Goal: Task Accomplishment & Management: Use online tool/utility

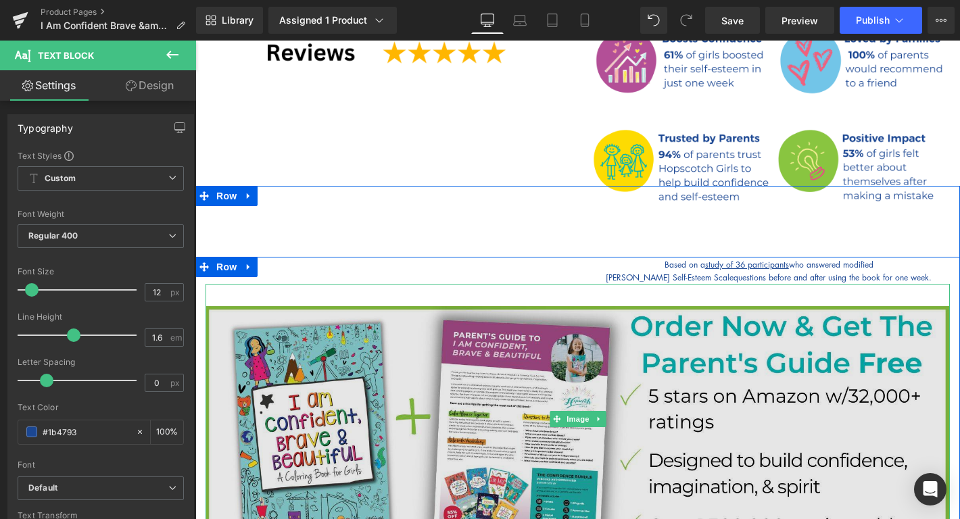
scroll to position [580, 0]
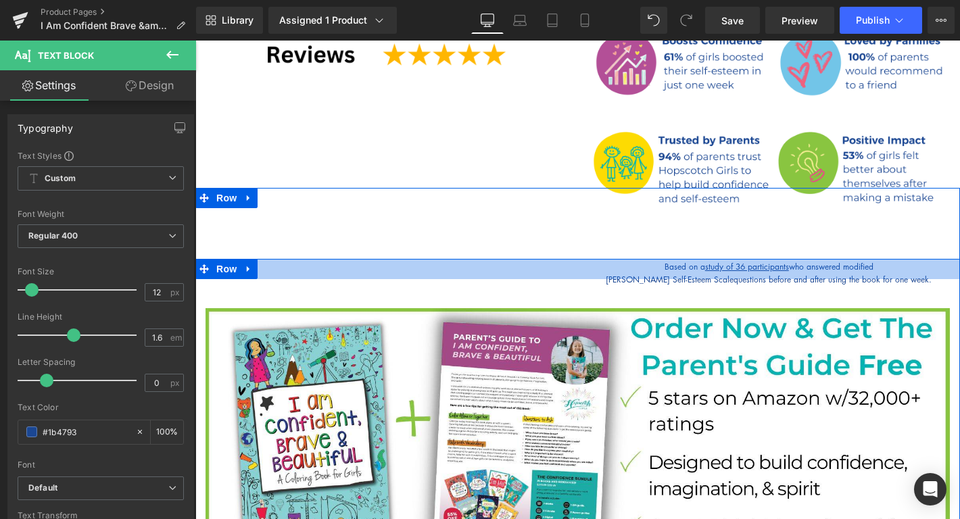
click at [795, 259] on div at bounding box center [577, 269] width 765 height 20
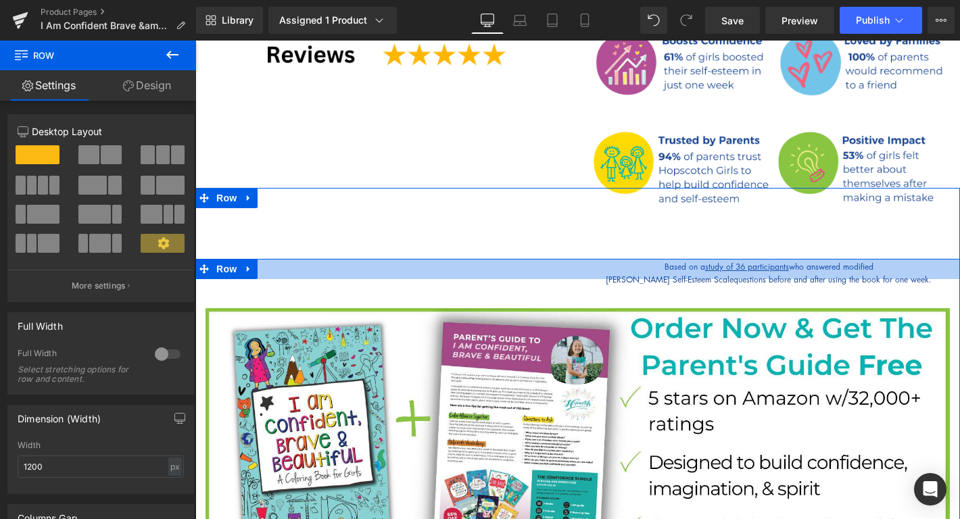
click at [828, 259] on div at bounding box center [577, 269] width 765 height 20
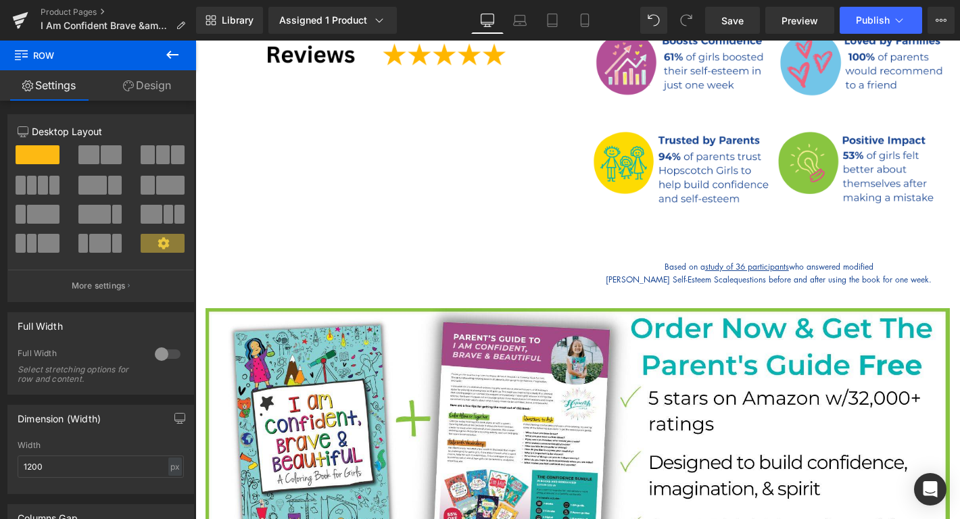
click at [169, 55] on icon at bounding box center [172, 55] width 16 height 16
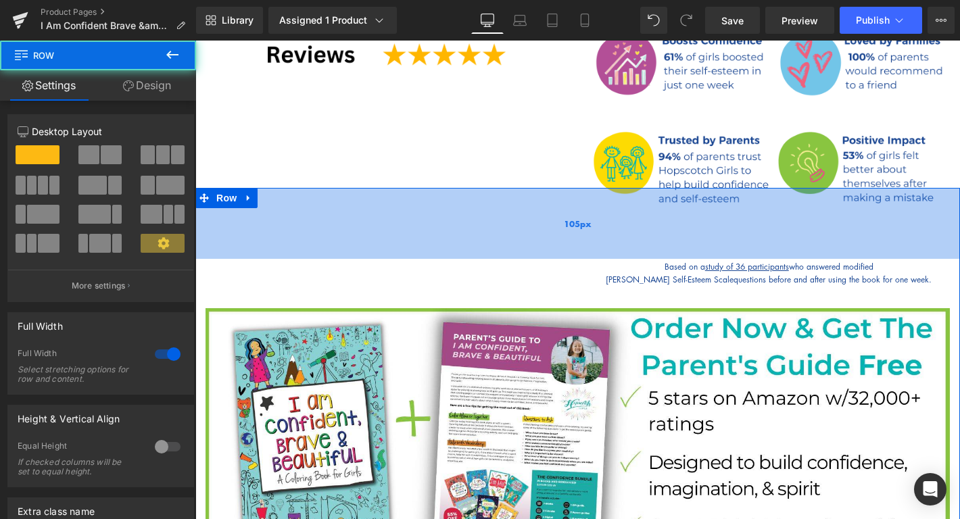
drag, startPoint x: 519, startPoint y: 166, endPoint x: 516, endPoint y: 234, distance: 67.7
click at [516, 235] on div "105px" at bounding box center [577, 223] width 765 height 71
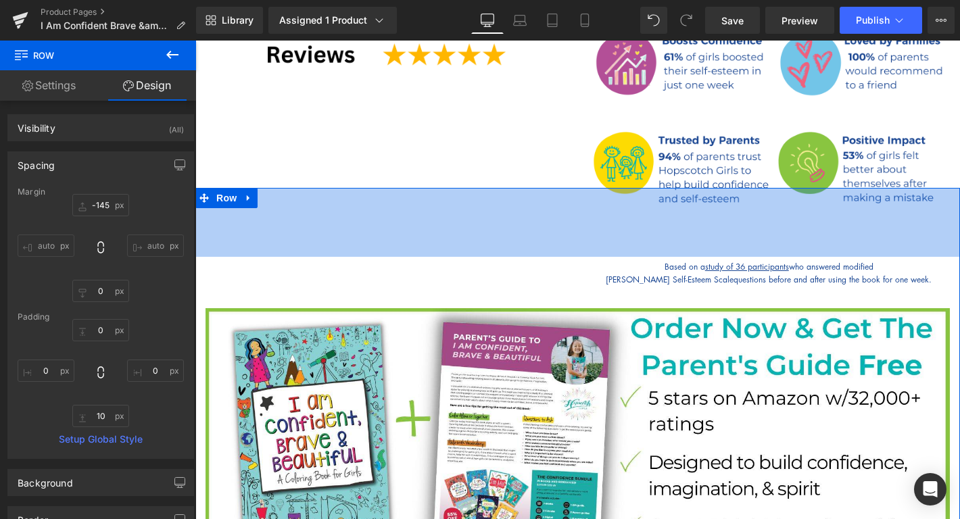
type input "0px"
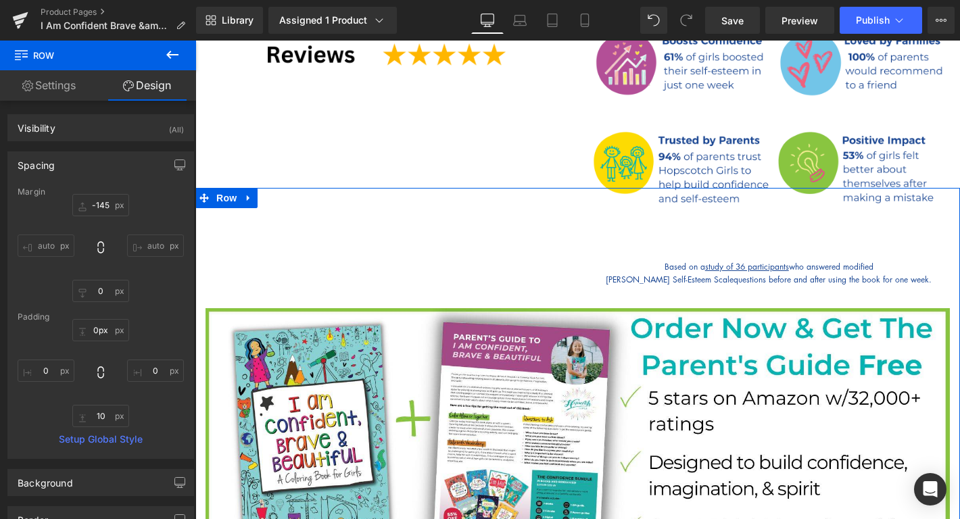
drag, startPoint x: 516, startPoint y: 234, endPoint x: 513, endPoint y: 196, distance: 38.0
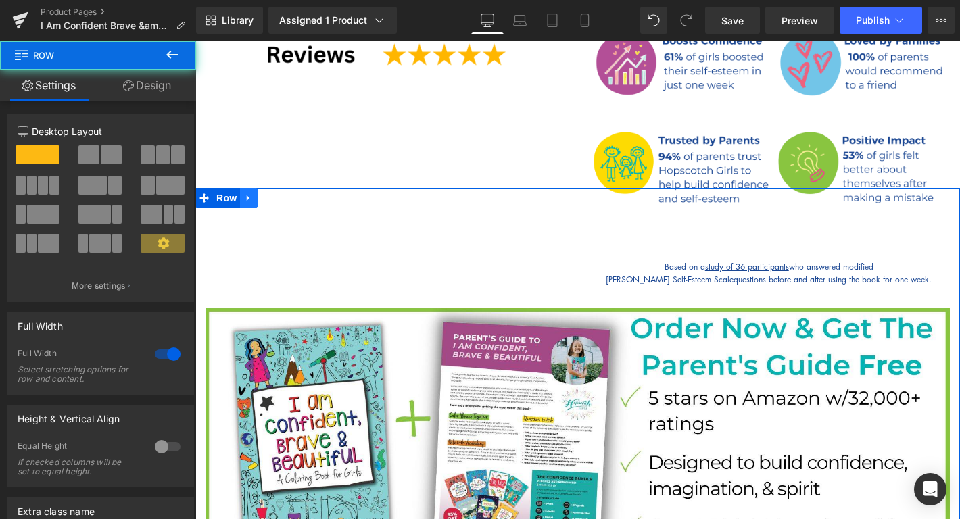
click at [253, 193] on icon at bounding box center [248, 198] width 9 height 10
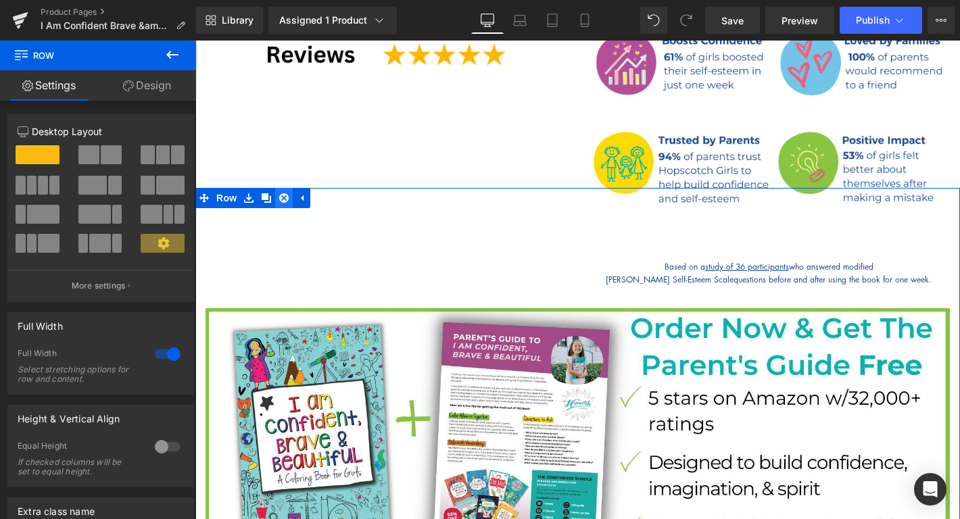
click at [284, 193] on icon at bounding box center [283, 197] width 9 height 9
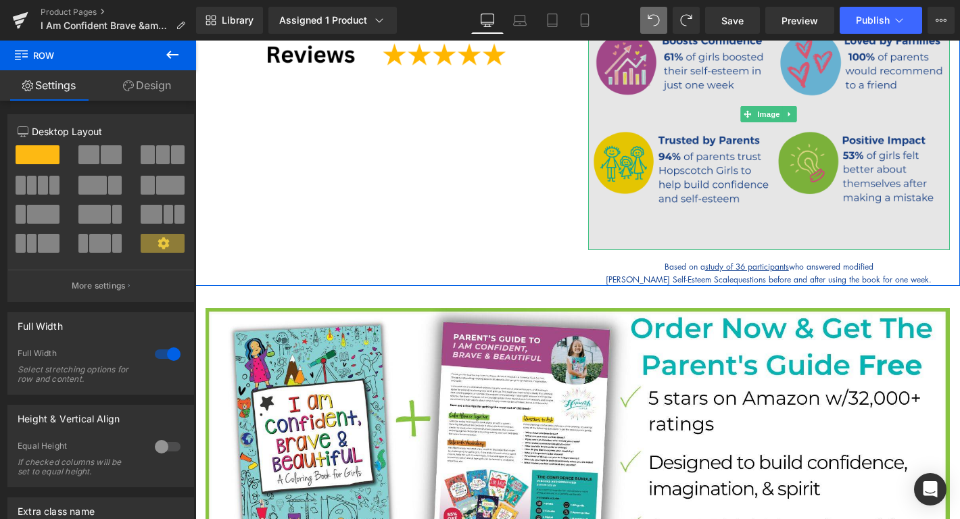
drag, startPoint x: 722, startPoint y: 168, endPoint x: 710, endPoint y: 156, distance: 17.2
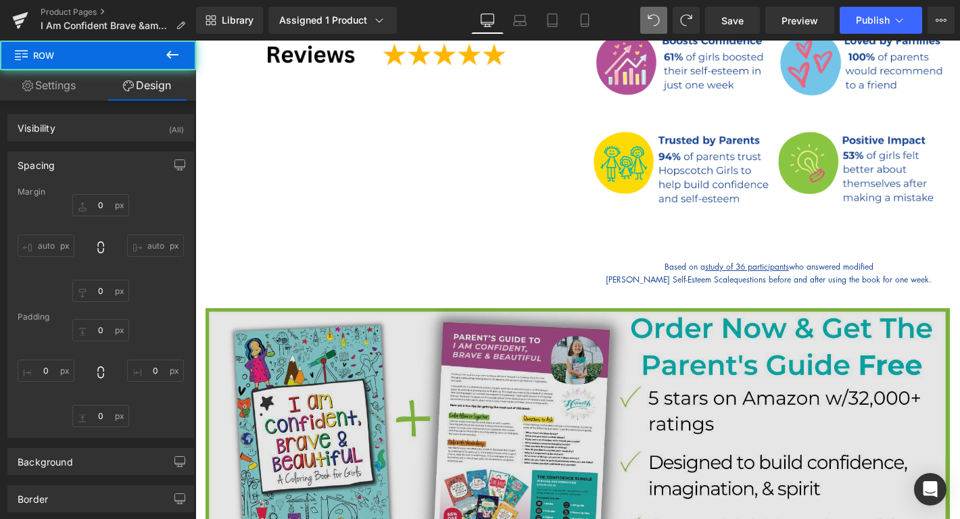
type input "-145"
type input "0"
type input "10"
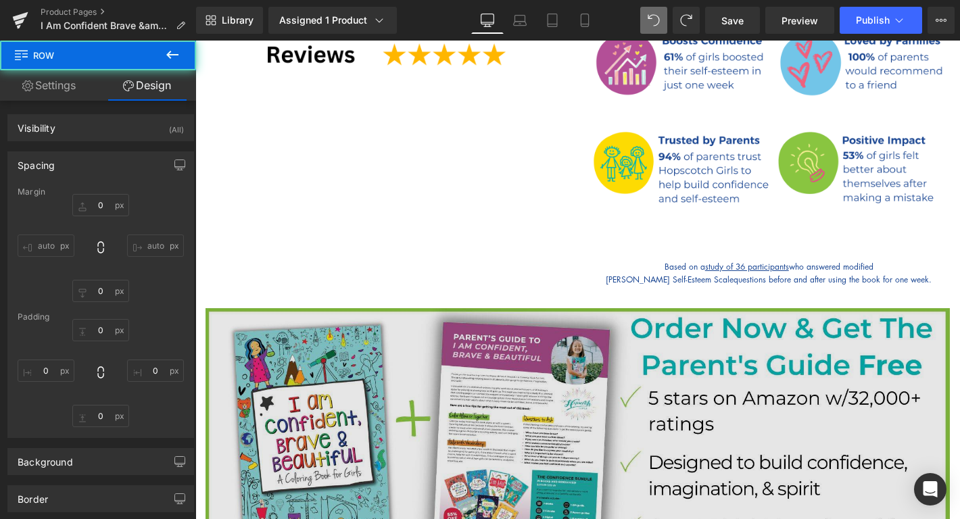
type input "0"
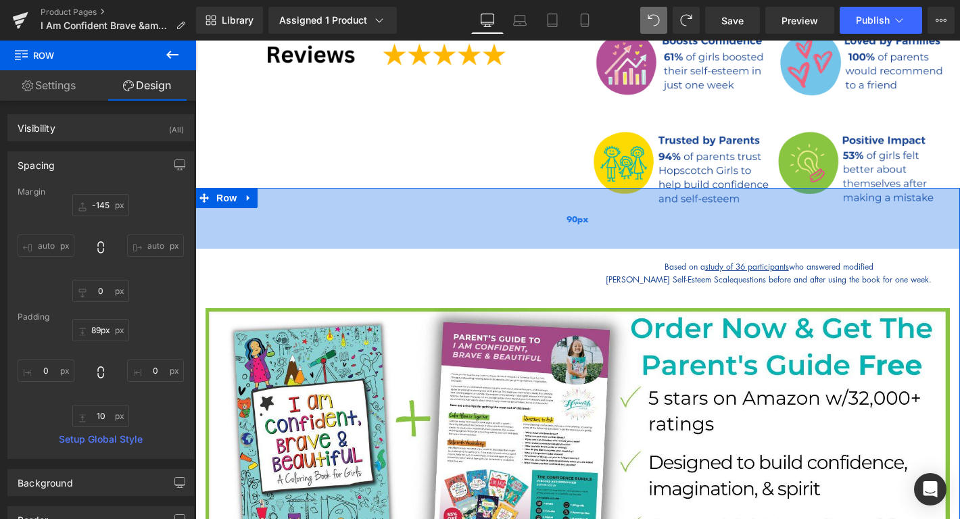
drag, startPoint x: 263, startPoint y: 166, endPoint x: 261, endPoint y: 218, distance: 51.4
type input "86px"
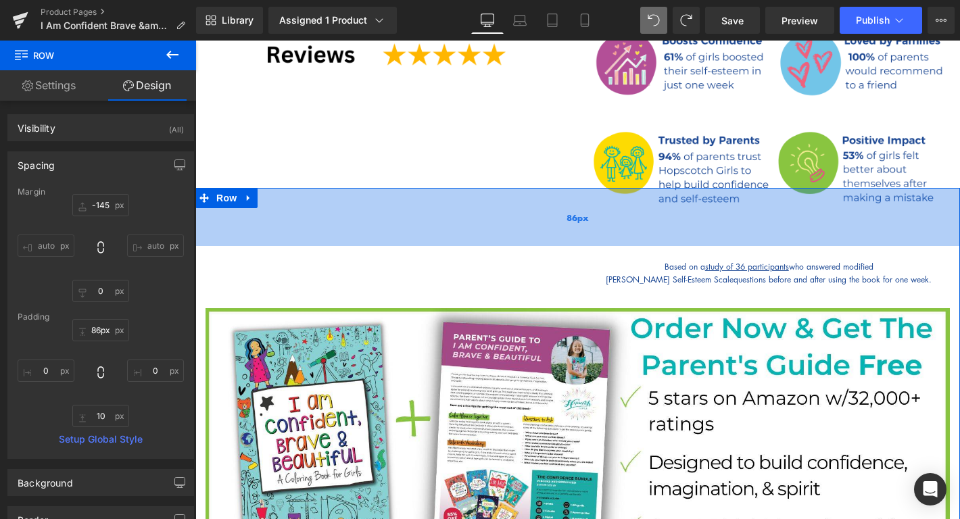
click at [261, 218] on div "86px" at bounding box center [577, 217] width 765 height 58
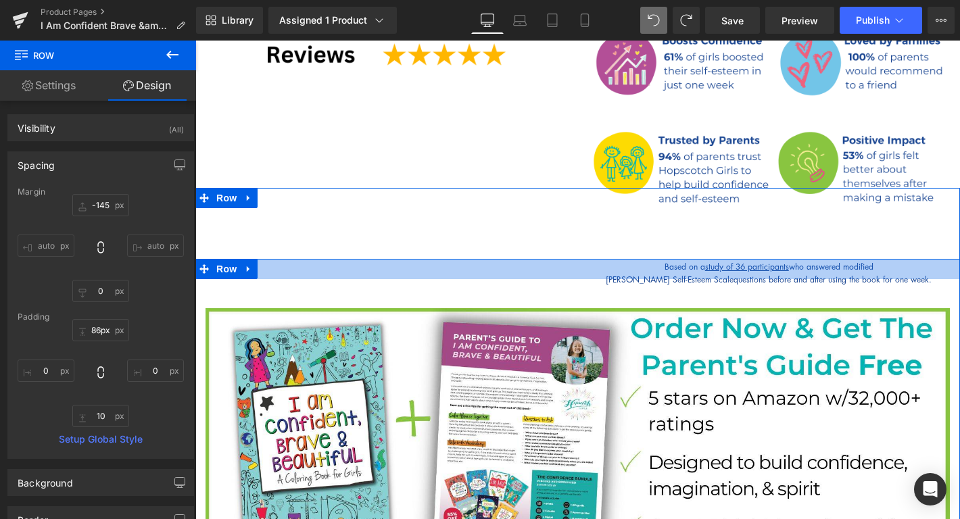
click at [818, 259] on div at bounding box center [577, 269] width 765 height 20
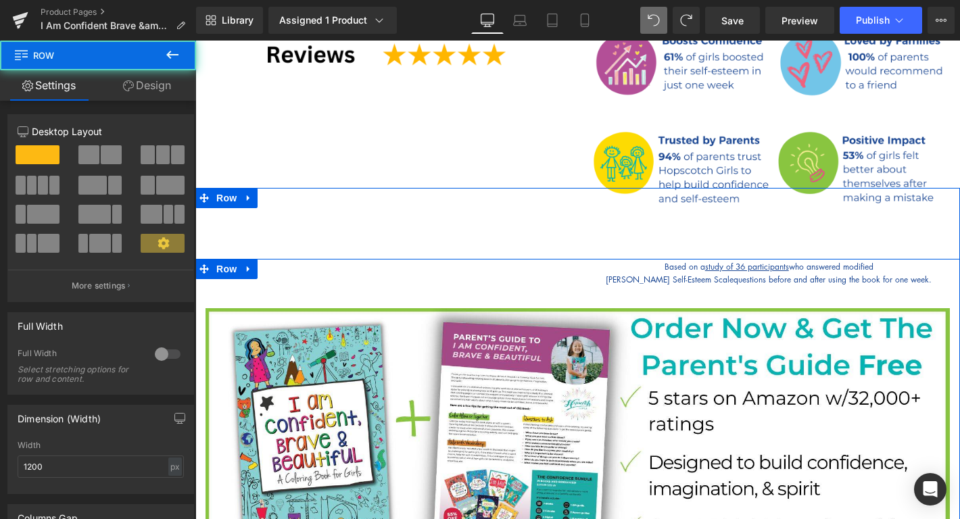
click at [916, 262] on div "Image Row" at bounding box center [577, 411] width 765 height 304
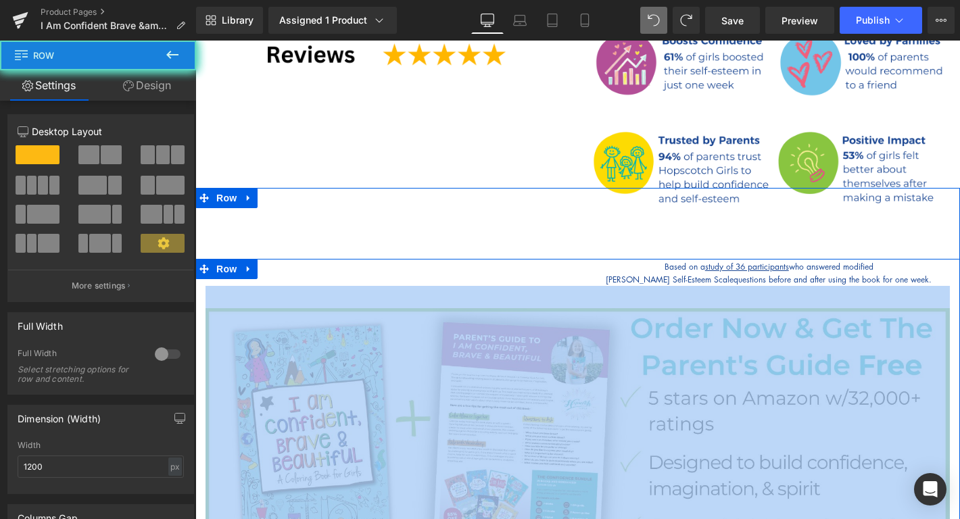
click at [916, 262] on div "Image Row" at bounding box center [577, 411] width 765 height 304
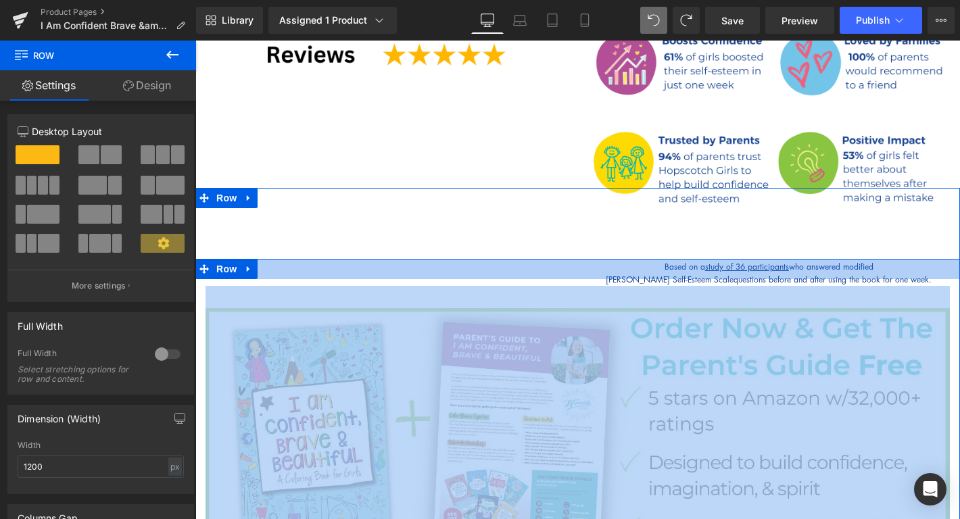
click at [905, 259] on div at bounding box center [577, 269] width 765 height 20
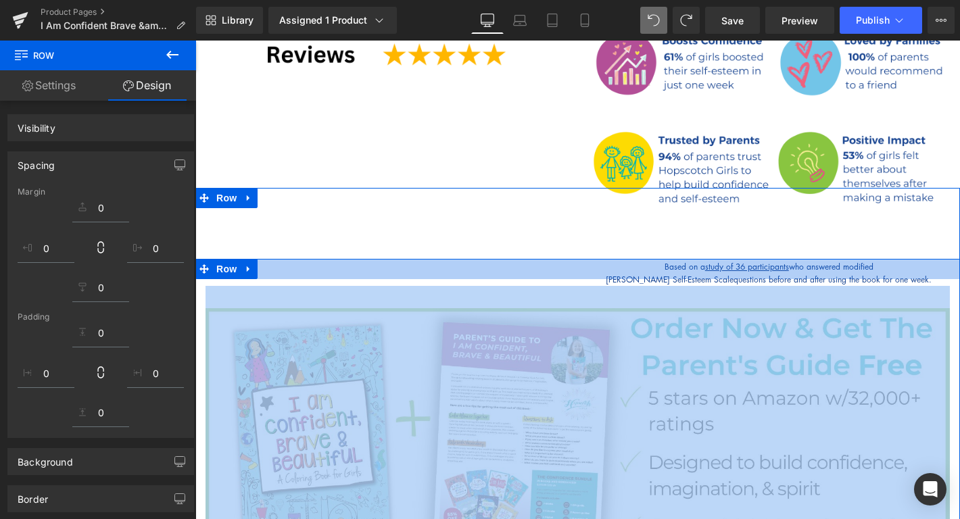
click at [905, 259] on div at bounding box center [577, 269] width 765 height 20
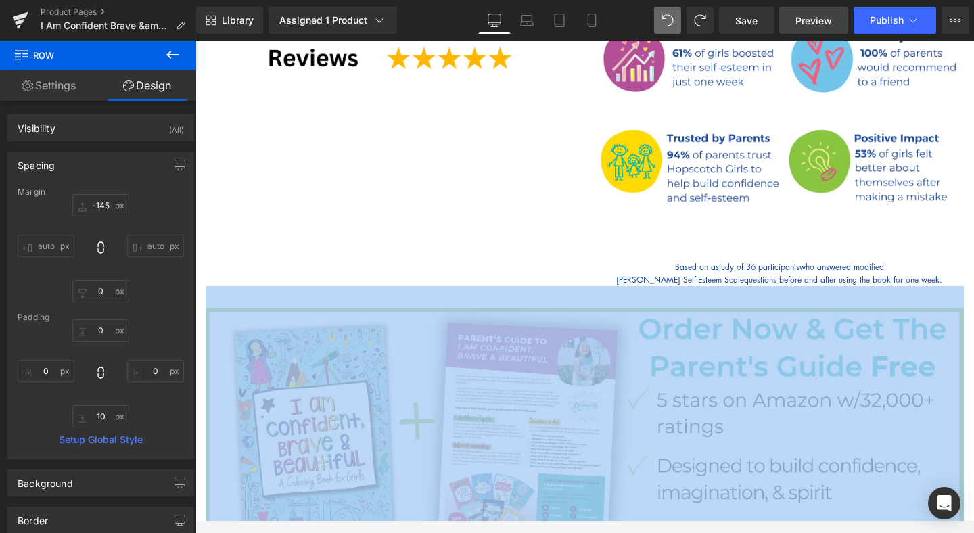
scroll to position [588, 0]
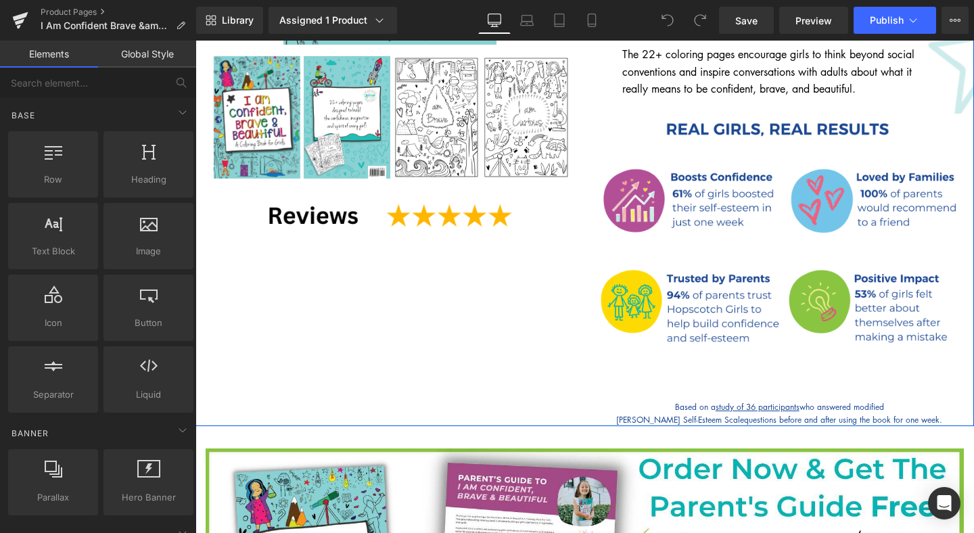
scroll to position [425, 0]
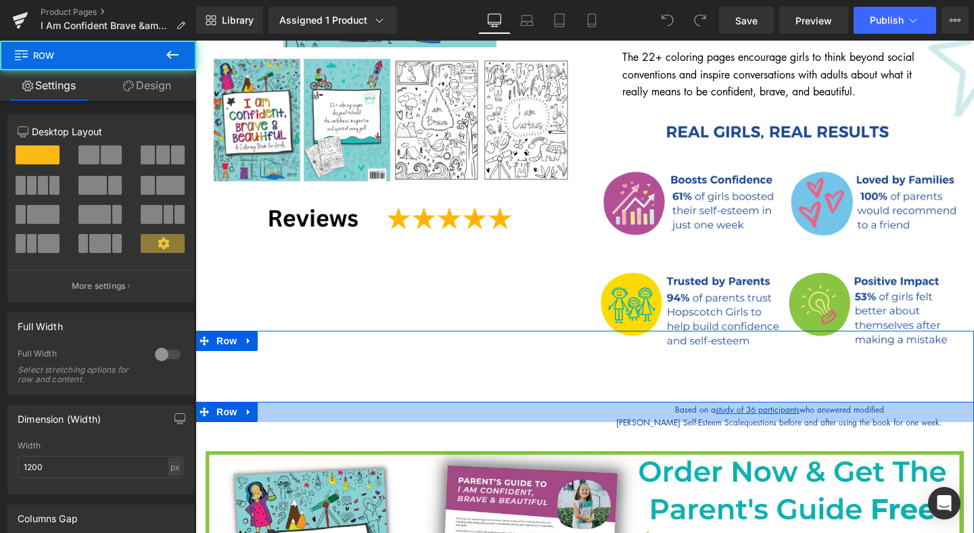
click at [734, 402] on div at bounding box center [584, 412] width 778 height 20
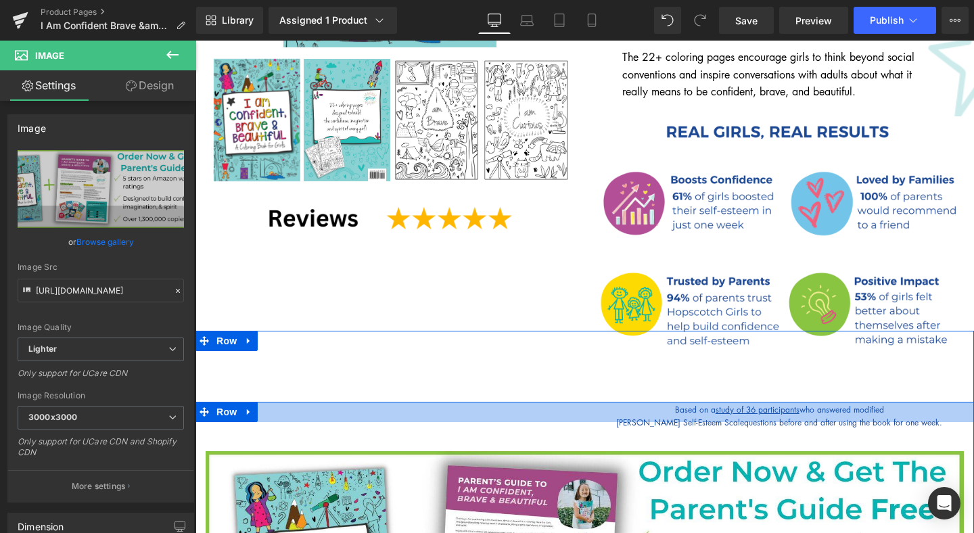
click at [651, 402] on div at bounding box center [584, 412] width 778 height 20
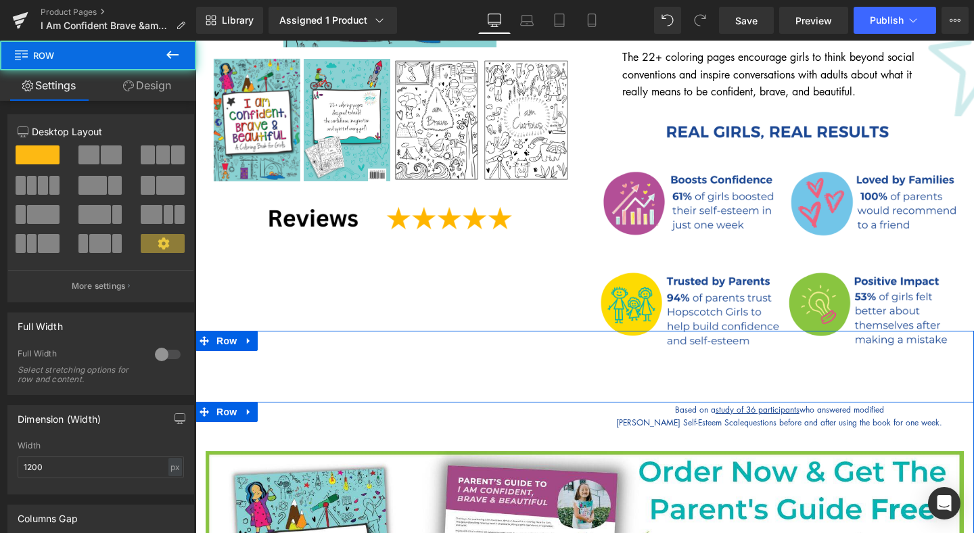
click at [651, 402] on div at bounding box center [584, 412] width 778 height 20
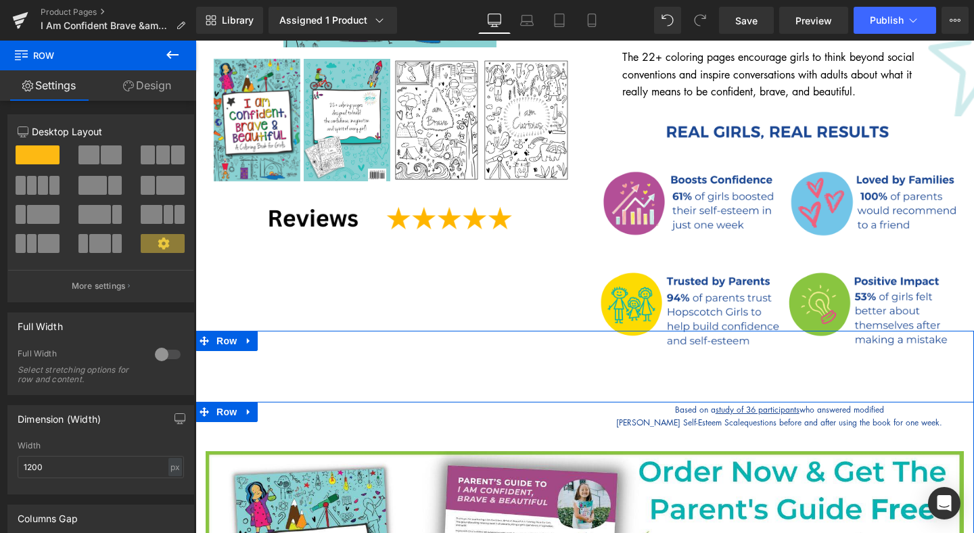
click at [250, 409] on icon at bounding box center [248, 412] width 3 height 6
click at [281, 407] on icon at bounding box center [283, 411] width 9 height 9
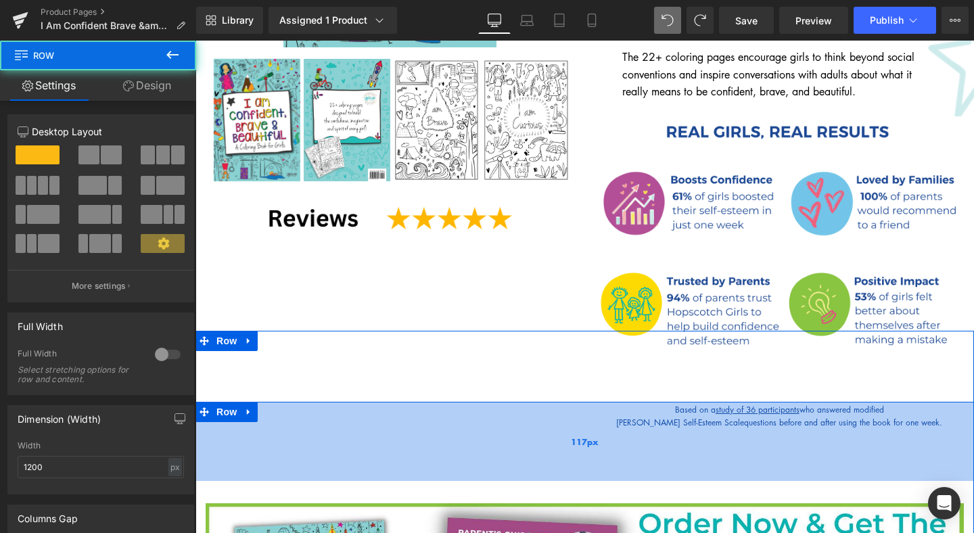
drag, startPoint x: 862, startPoint y: 388, endPoint x: 855, endPoint y: 441, distance: 53.3
click at [858, 447] on div "117px" at bounding box center [584, 441] width 778 height 79
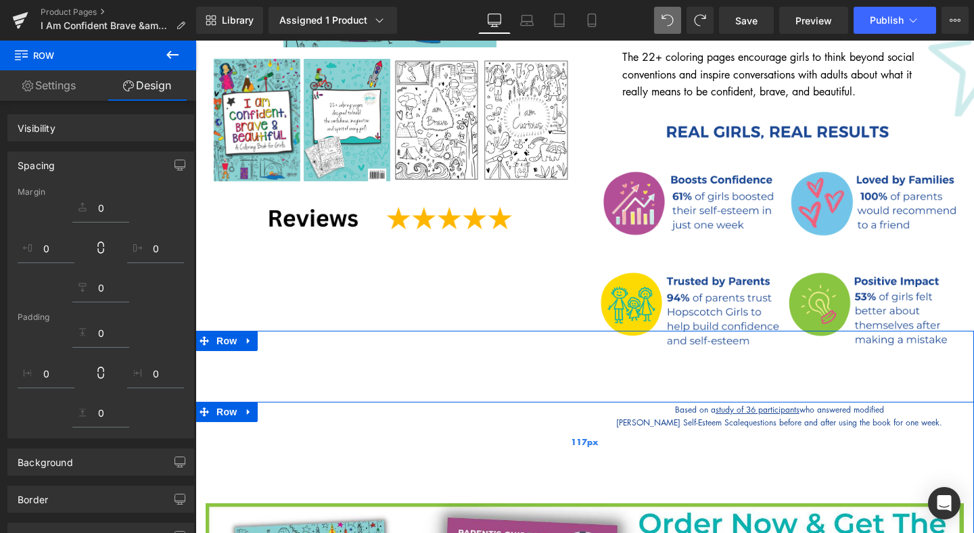
click at [849, 402] on div "117px" at bounding box center [584, 441] width 778 height 79
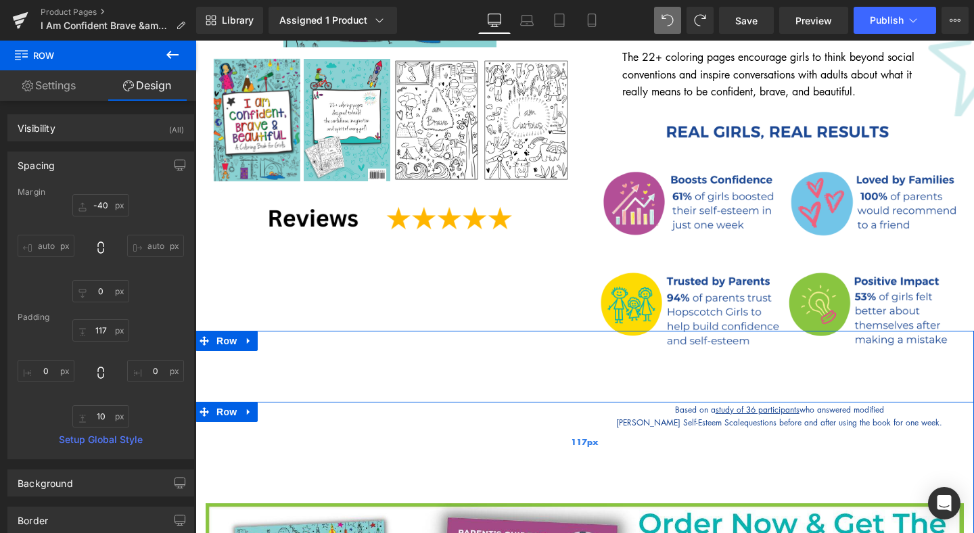
click at [887, 404] on div "117px" at bounding box center [584, 441] width 778 height 79
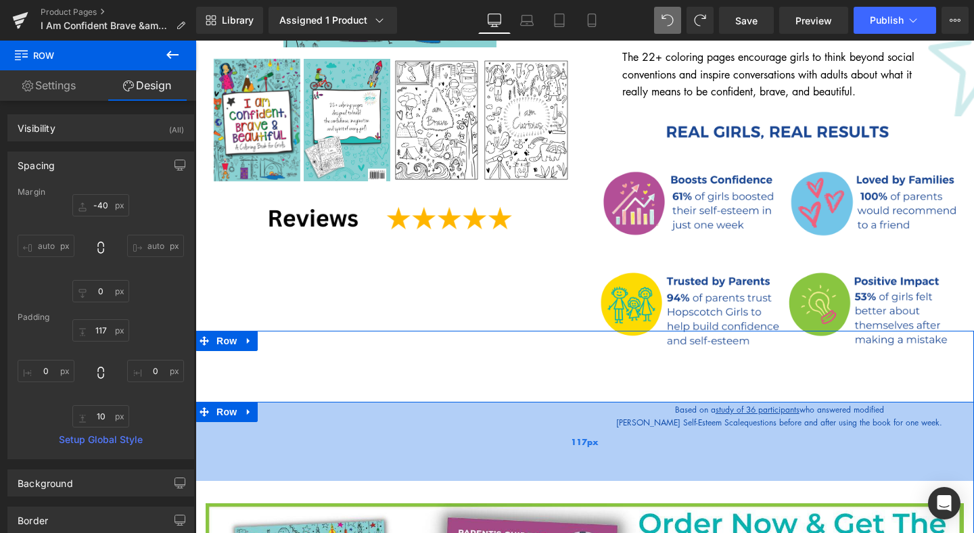
click at [887, 404] on div "117px" at bounding box center [584, 441] width 778 height 79
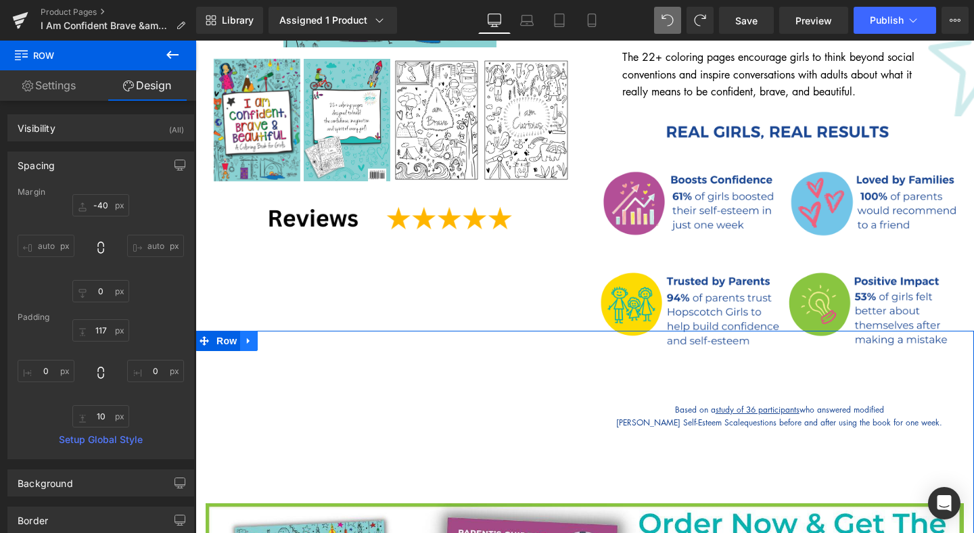
click at [253, 336] on icon at bounding box center [248, 341] width 9 height 10
click at [285, 336] on icon at bounding box center [283, 340] width 9 height 9
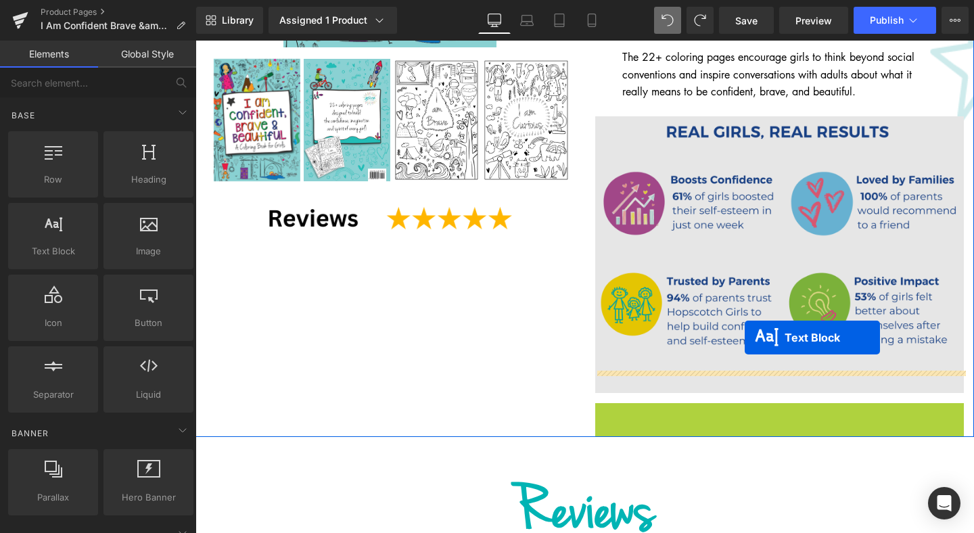
drag, startPoint x: 746, startPoint y: 393, endPoint x: 745, endPoint y: 337, distance: 55.5
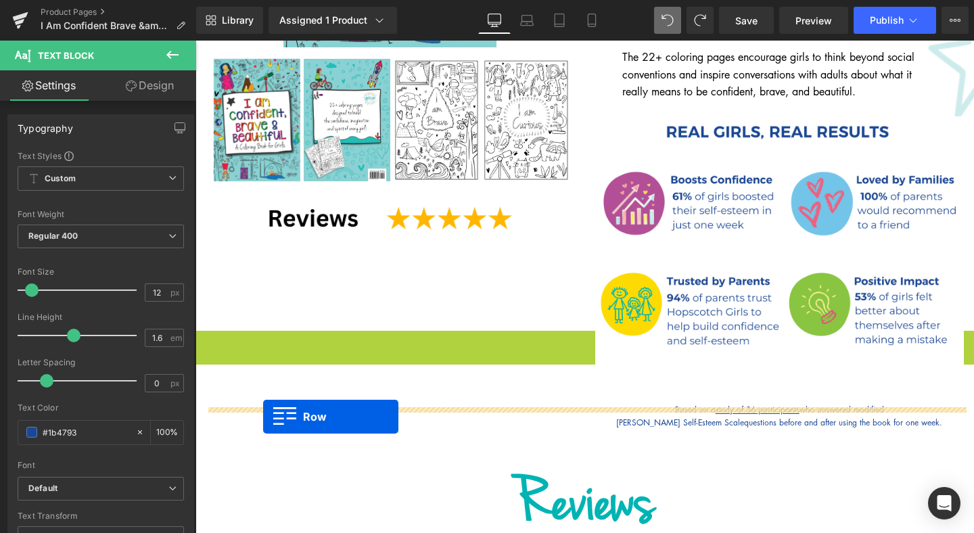
drag, startPoint x: 204, startPoint y: 322, endPoint x: 263, endPoint y: 417, distance: 111.8
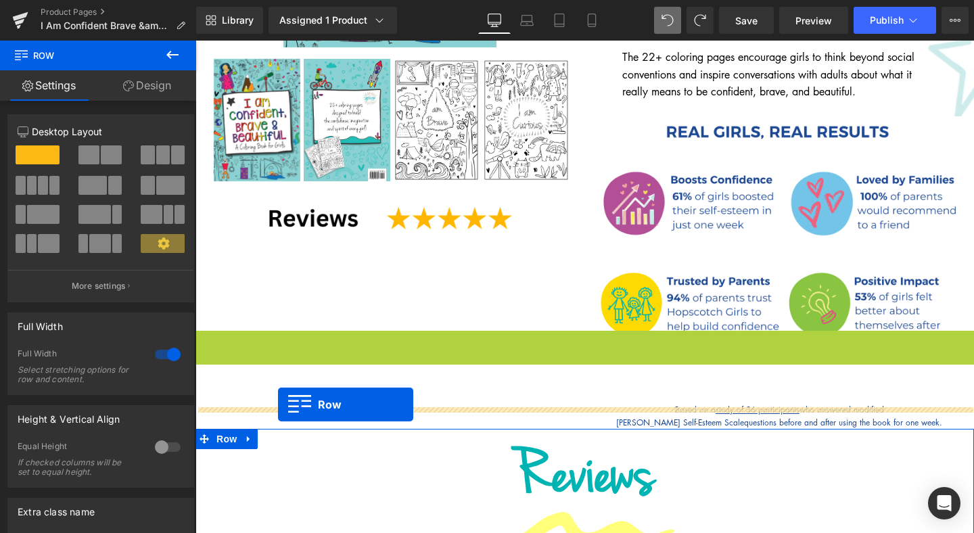
drag, startPoint x: 205, startPoint y: 319, endPoint x: 278, endPoint y: 404, distance: 112.2
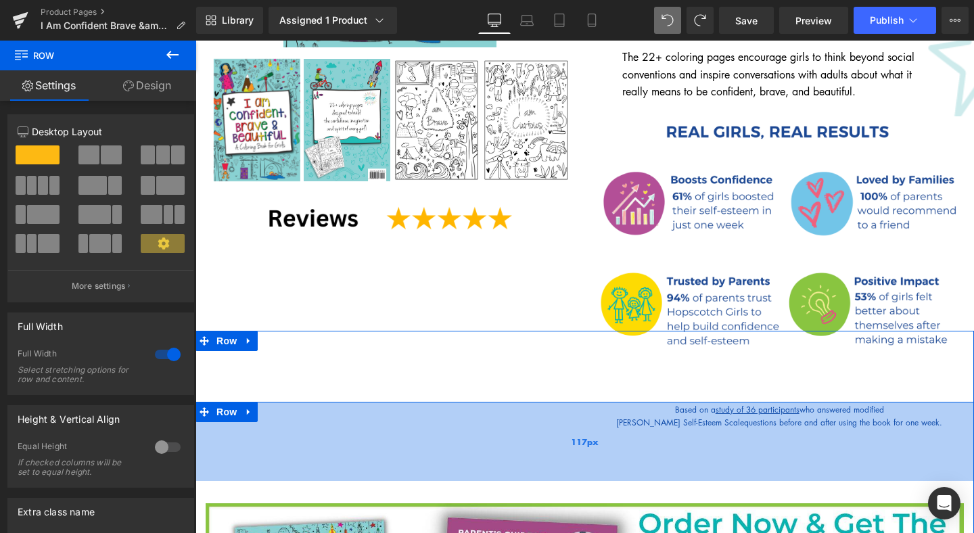
click at [702, 402] on div "117px" at bounding box center [584, 441] width 778 height 79
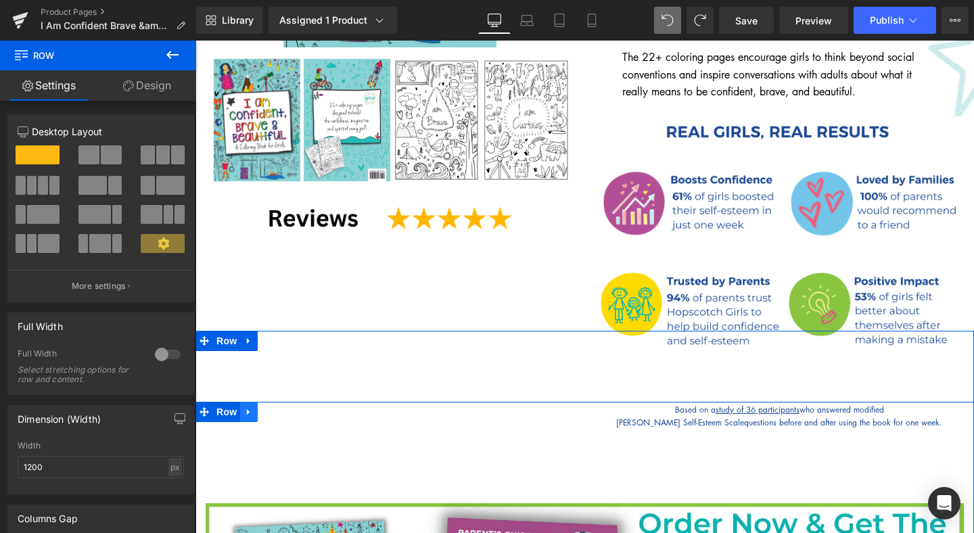
click at [256, 402] on link at bounding box center [249, 412] width 18 height 20
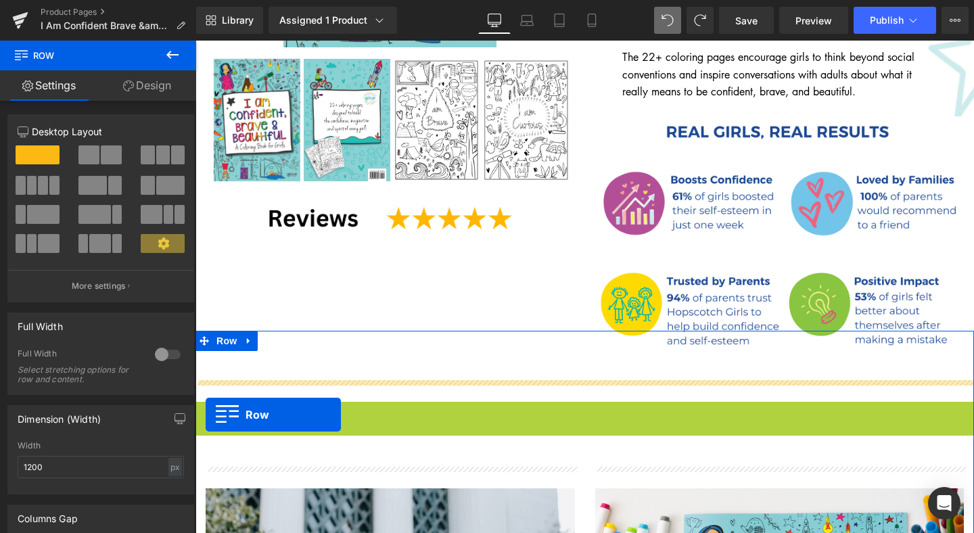
drag, startPoint x: 206, startPoint y: 390, endPoint x: 206, endPoint y: 415, distance: 24.3
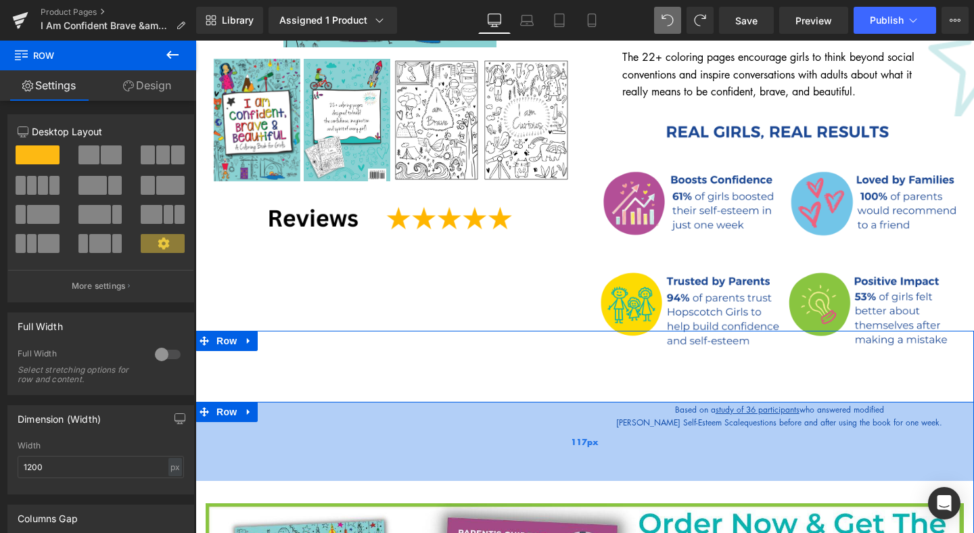
click at [259, 402] on div "117px" at bounding box center [584, 441] width 778 height 79
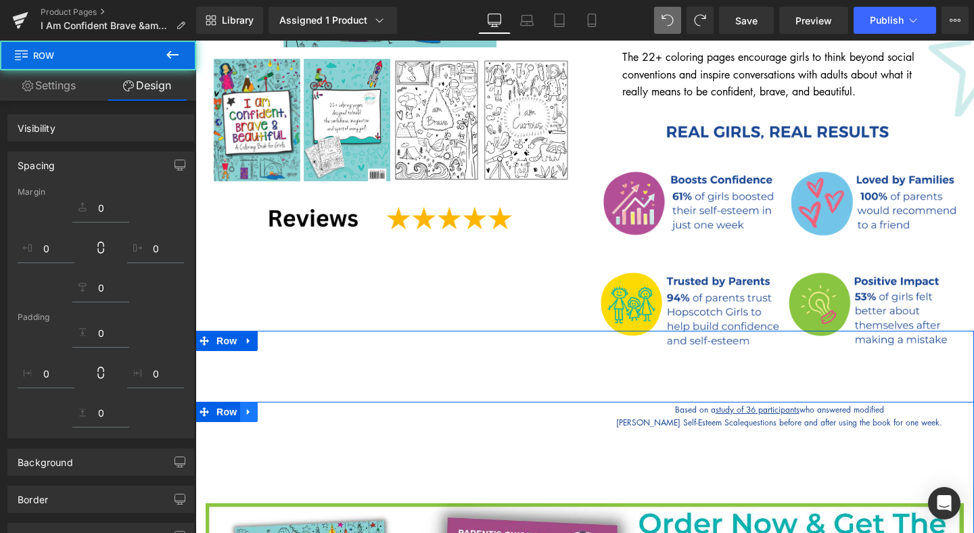
click at [254, 407] on icon at bounding box center [248, 412] width 9 height 10
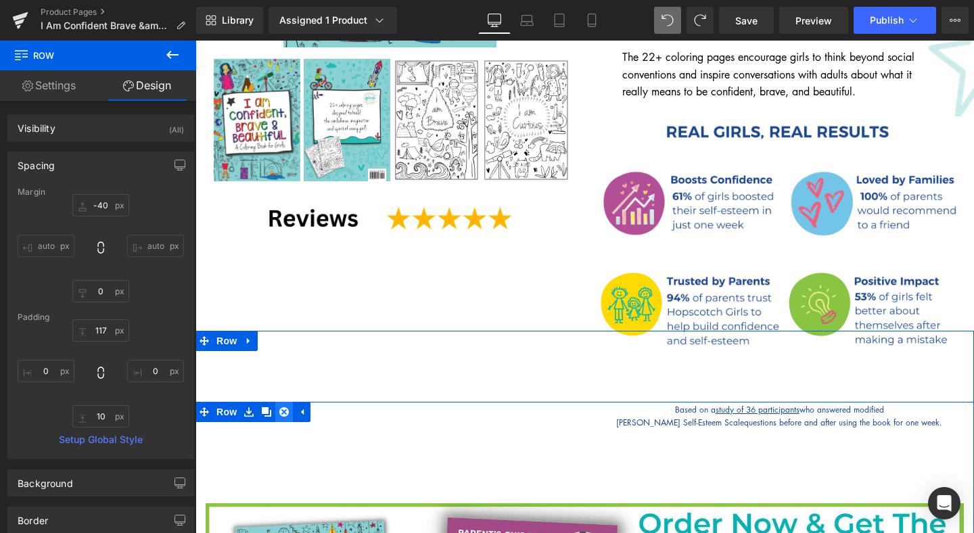
click at [286, 407] on icon at bounding box center [283, 411] width 9 height 9
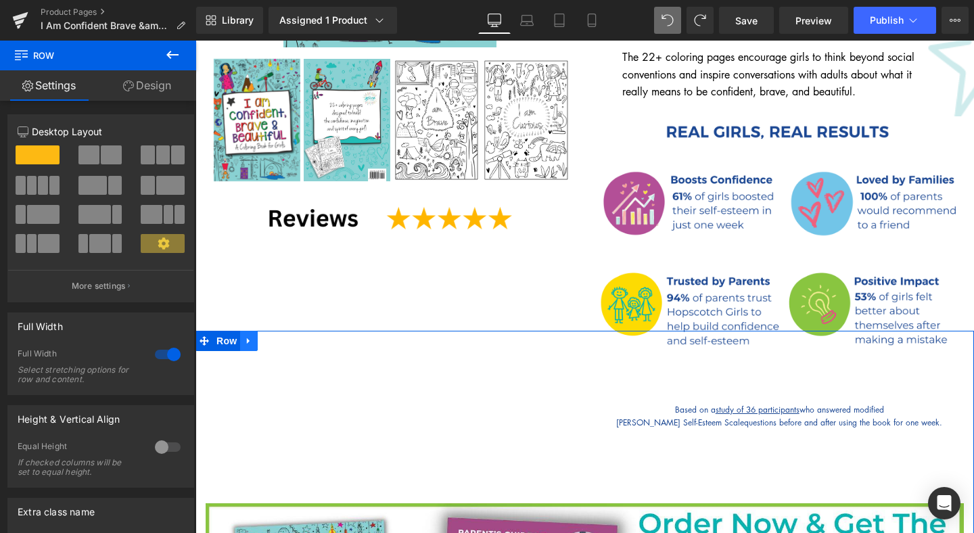
click at [255, 331] on link at bounding box center [249, 341] width 18 height 20
click at [287, 336] on icon at bounding box center [283, 340] width 9 height 9
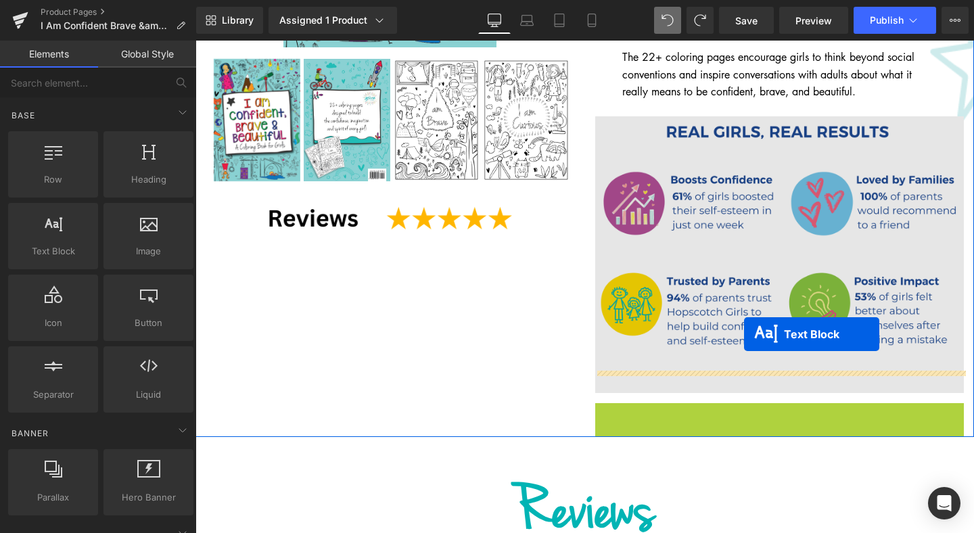
drag, startPoint x: 743, startPoint y: 398, endPoint x: 744, endPoint y: 334, distance: 64.2
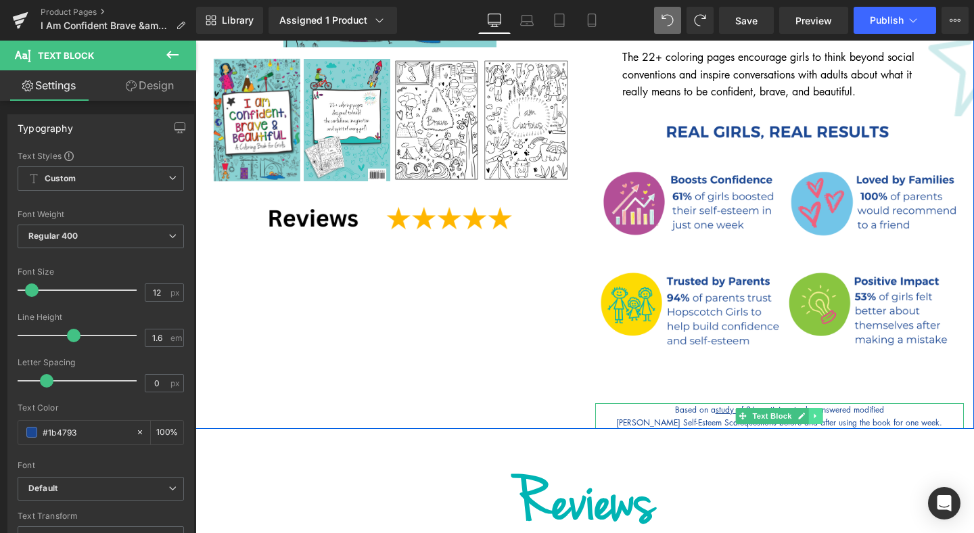
click at [820, 408] on link at bounding box center [816, 416] width 14 height 16
click at [825, 412] on icon at bounding box center [822, 415] width 7 height 7
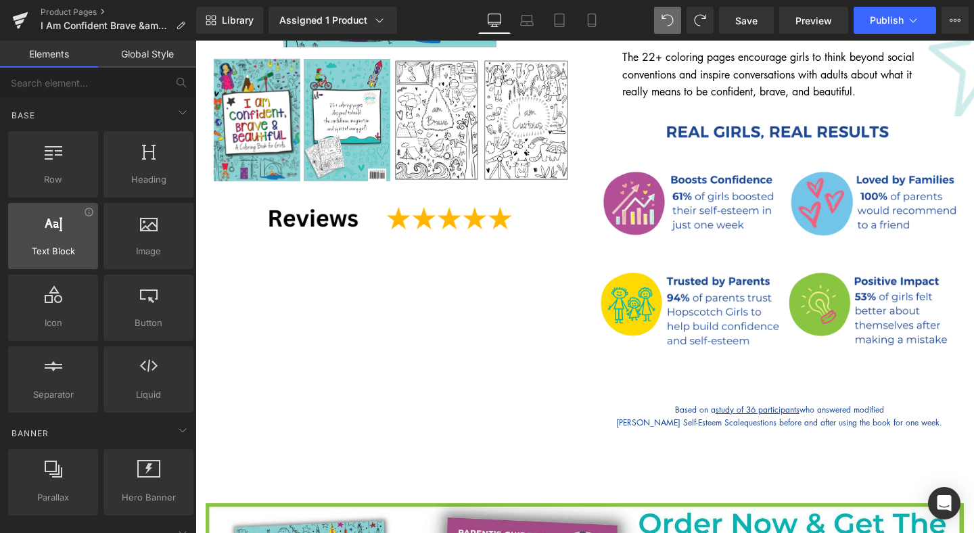
click at [54, 239] on div at bounding box center [53, 229] width 82 height 30
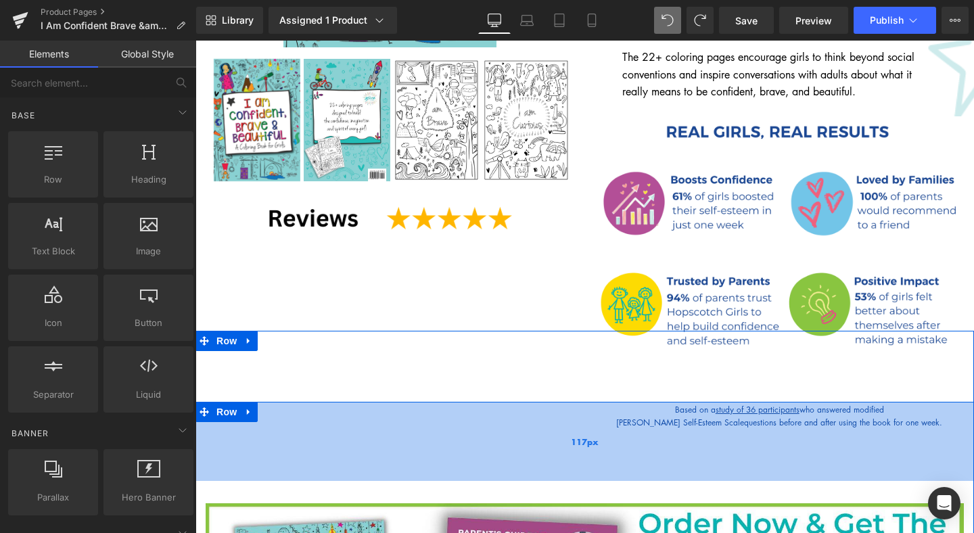
click at [703, 402] on div "117px" at bounding box center [584, 441] width 778 height 79
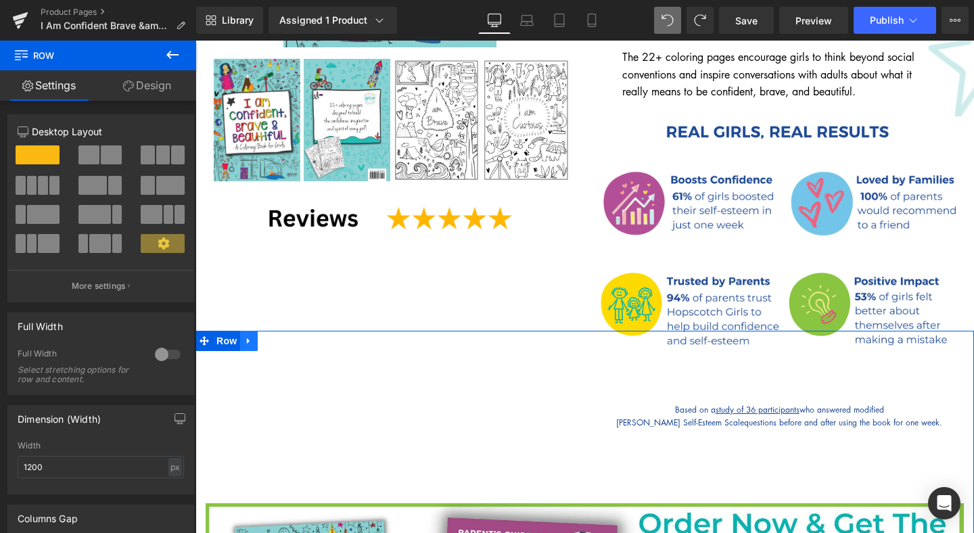
click at [254, 336] on icon at bounding box center [248, 341] width 9 height 10
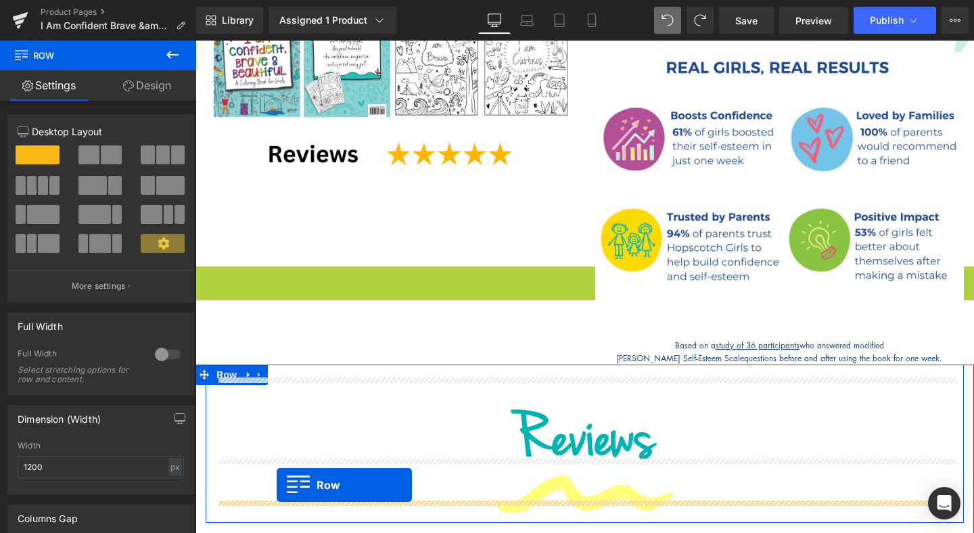
scroll to position [497, 0]
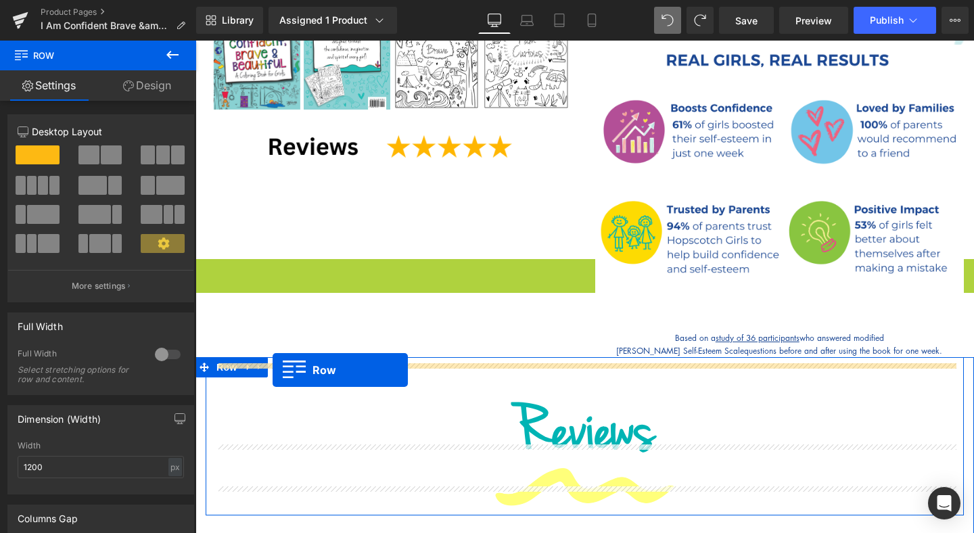
drag, startPoint x: 206, startPoint y: 318, endPoint x: 273, endPoint y: 370, distance: 84.3
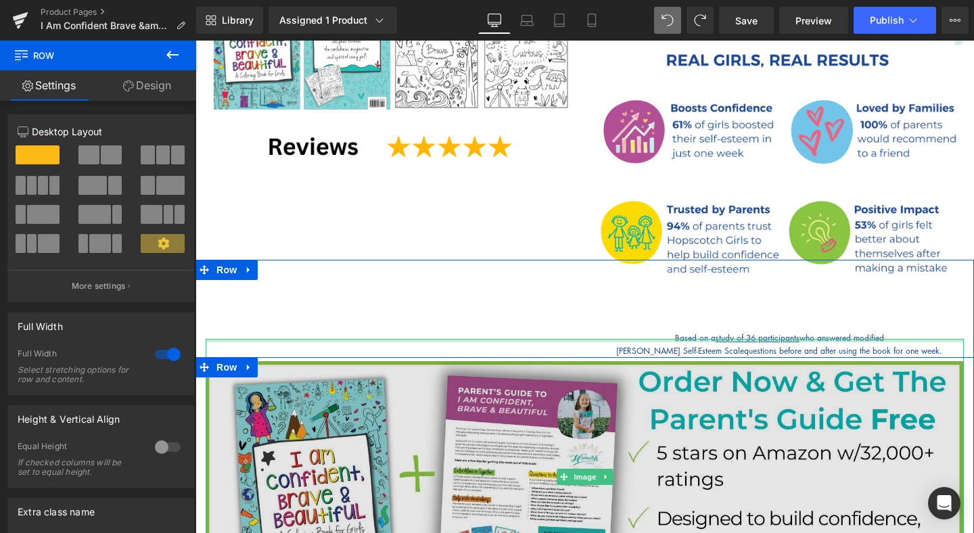
click at [699, 339] on img at bounding box center [585, 476] width 758 height 275
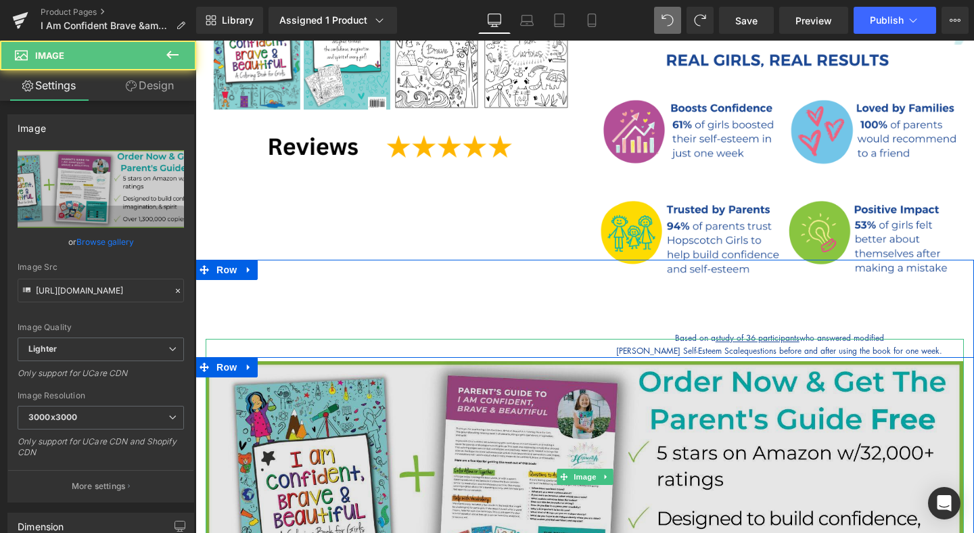
click at [697, 339] on img at bounding box center [585, 476] width 758 height 275
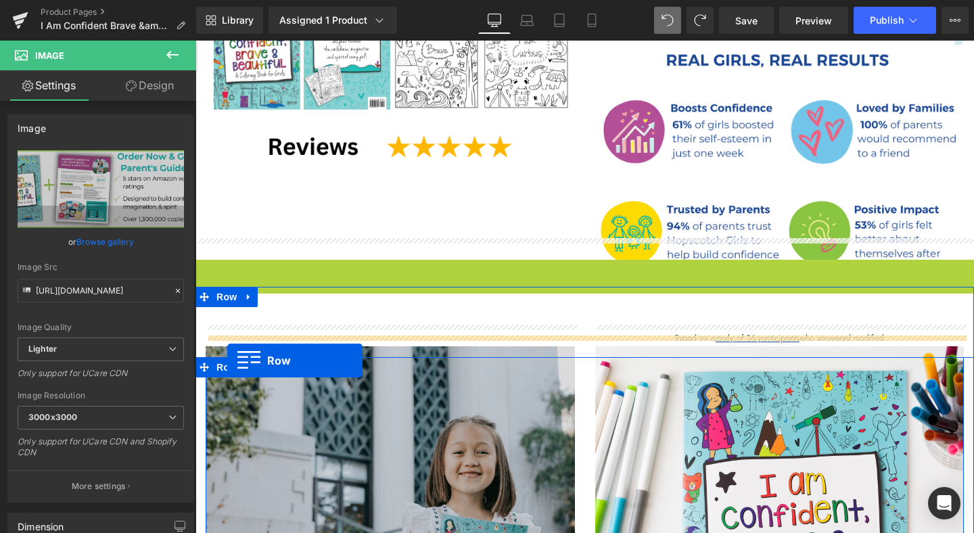
drag, startPoint x: 205, startPoint y: 248, endPoint x: 227, endPoint y: 360, distance: 114.5
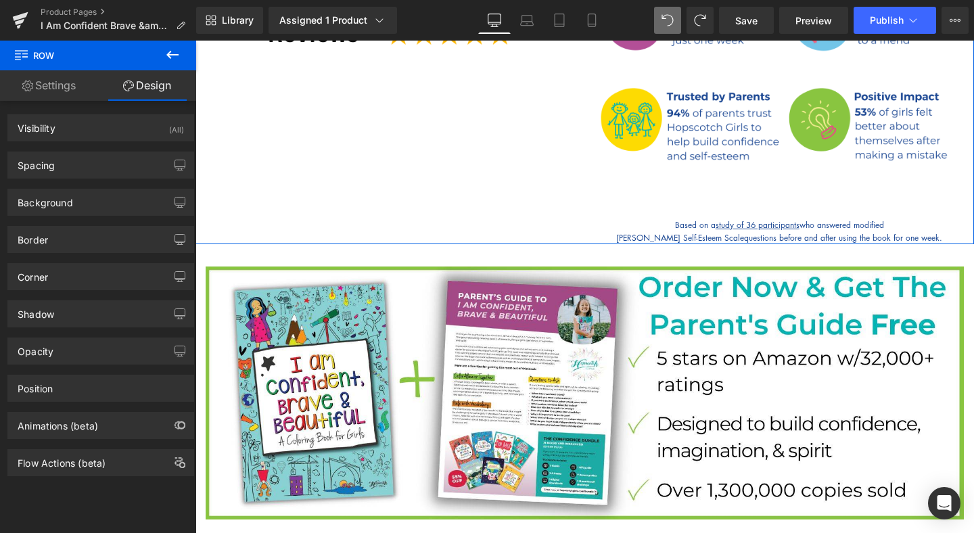
scroll to position [612, 0]
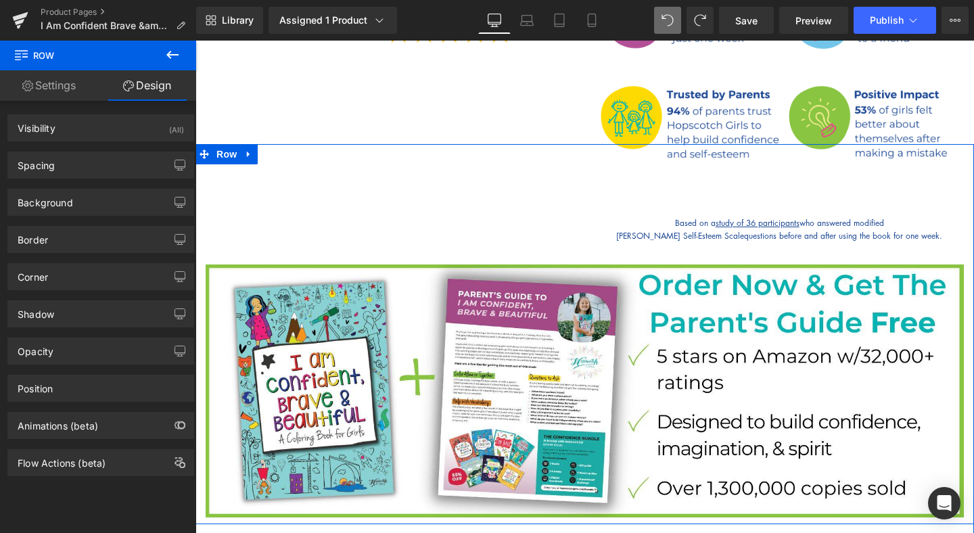
click at [718, 215] on div "Image Row 117px" at bounding box center [584, 334] width 778 height 380
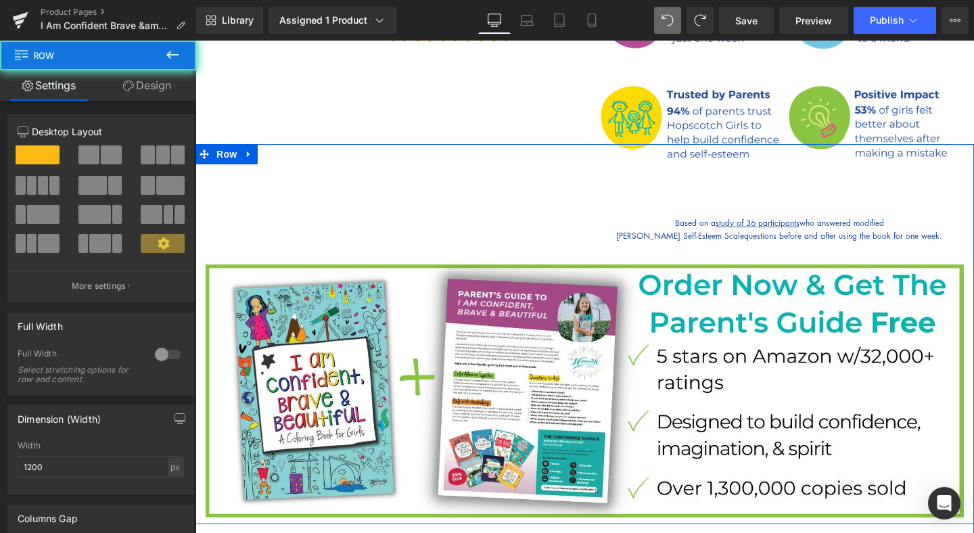
click at [718, 215] on div "Image Row 117px" at bounding box center [584, 334] width 778 height 380
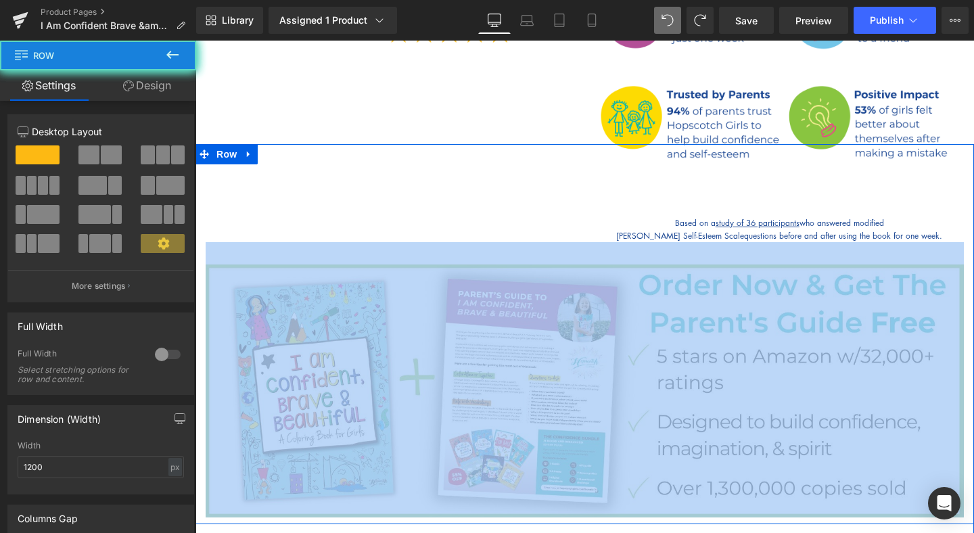
click at [718, 215] on div "Image Row 117px" at bounding box center [584, 334] width 778 height 380
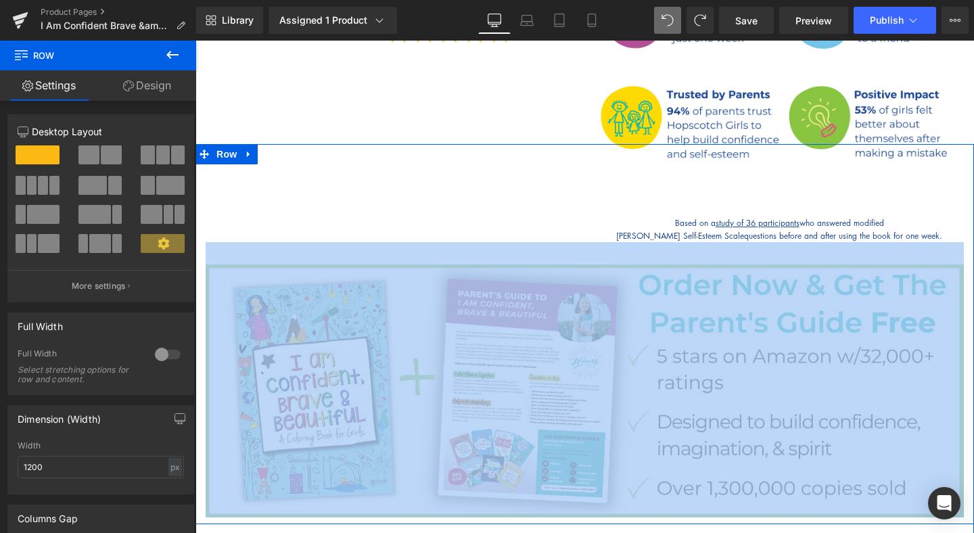
click at [763, 203] on div "Image Row 117px" at bounding box center [584, 334] width 778 height 380
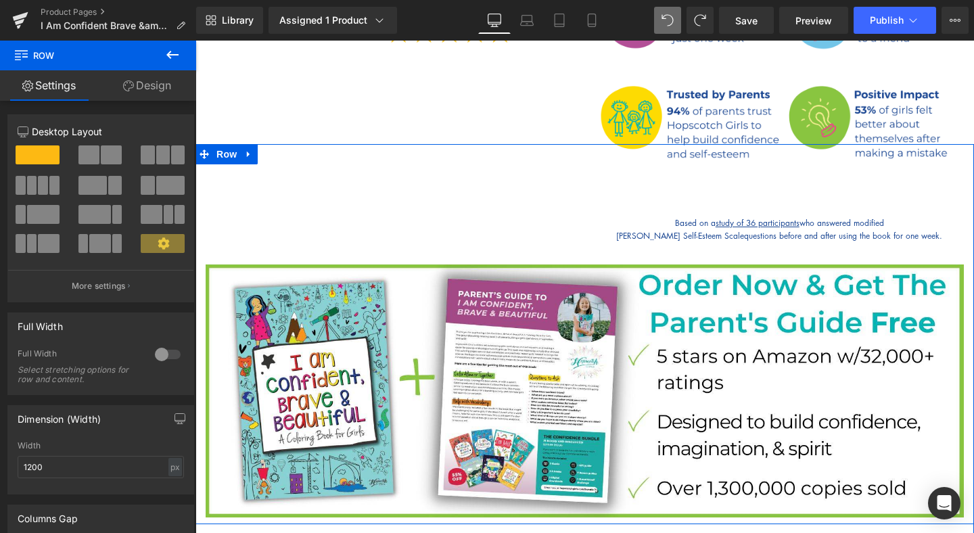
click at [763, 203] on div "Image Row 117px" at bounding box center [584, 334] width 778 height 380
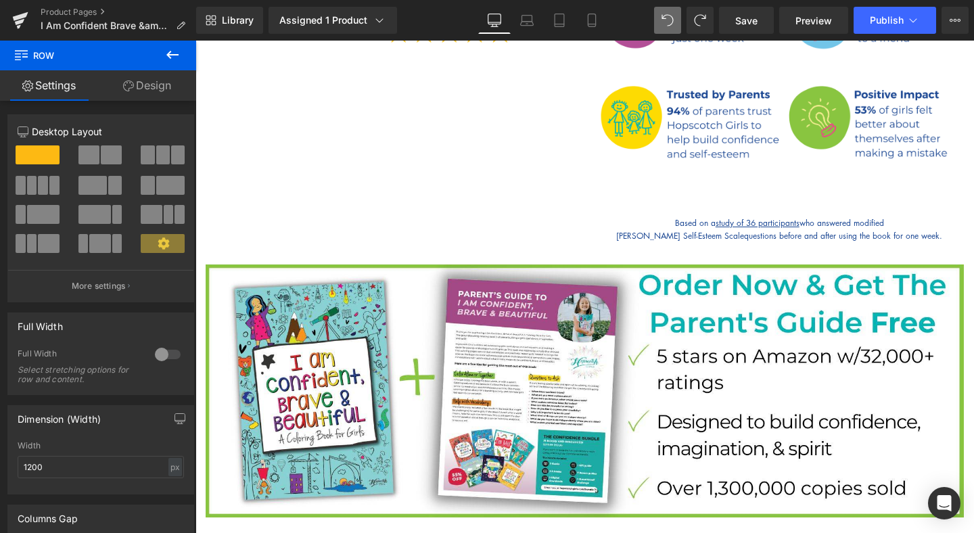
click at [158, 59] on button at bounding box center [172, 56] width 47 height 30
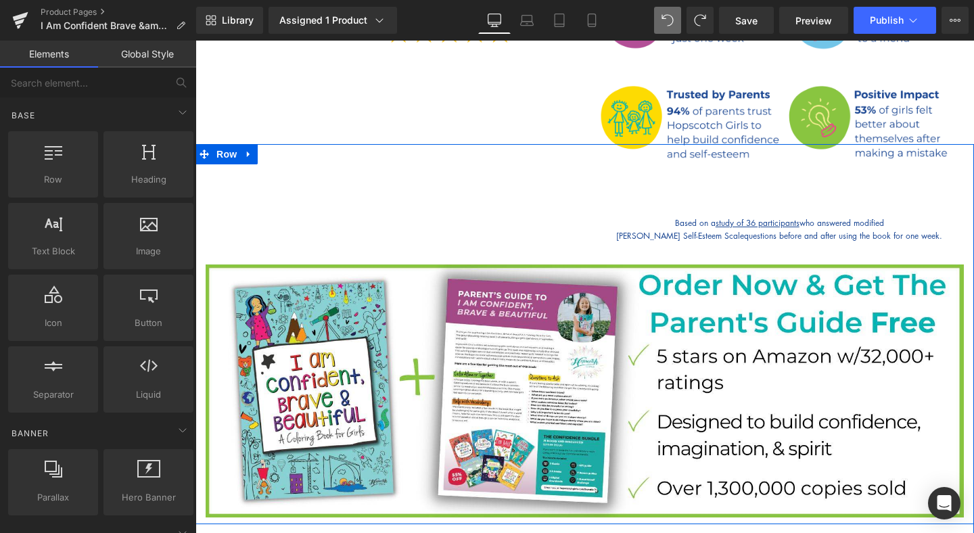
click at [755, 212] on div "Image Row 117px" at bounding box center [584, 334] width 778 height 380
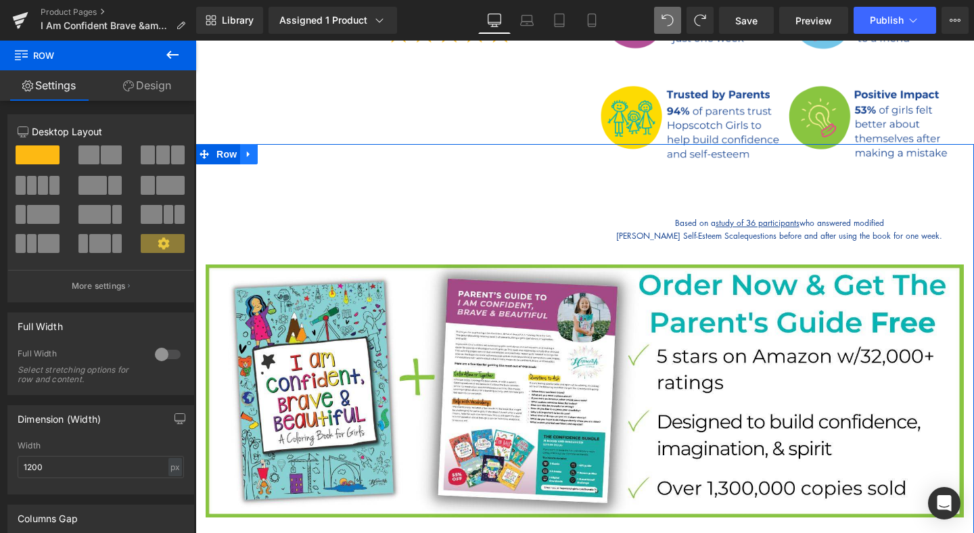
click at [256, 144] on link at bounding box center [249, 154] width 18 height 20
click at [285, 149] on icon at bounding box center [283, 153] width 9 height 9
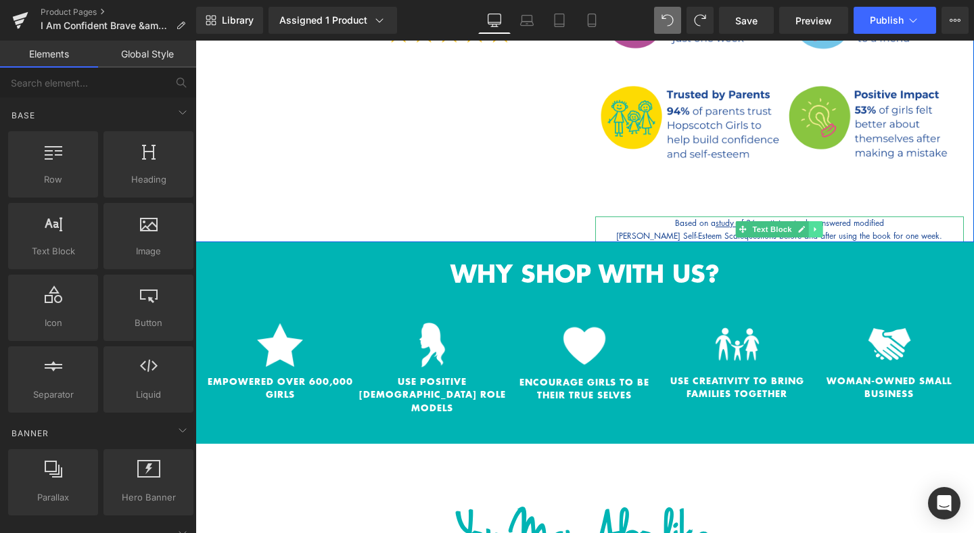
click at [816, 225] on icon at bounding box center [815, 229] width 7 height 8
click at [824, 225] on icon at bounding box center [822, 229] width 7 height 8
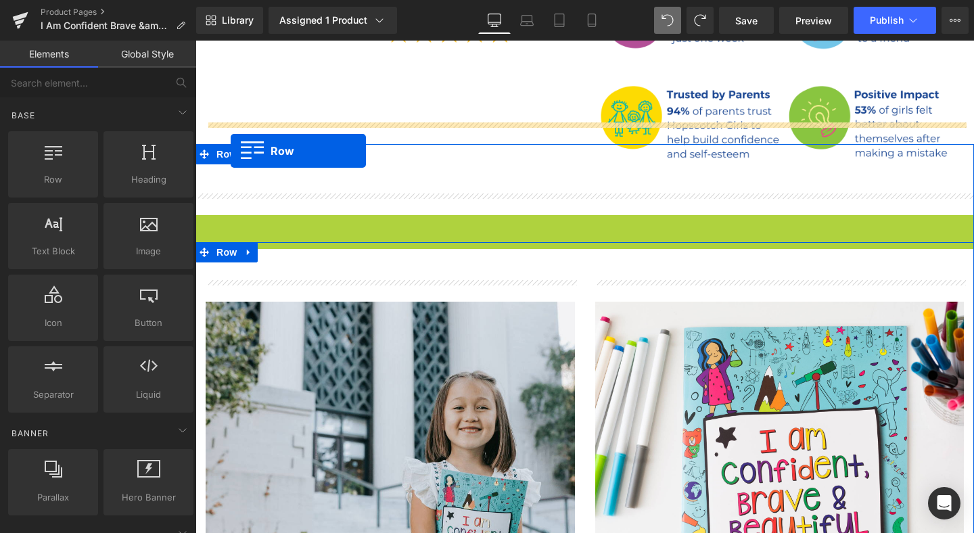
drag, startPoint x: 204, startPoint y: 204, endPoint x: 227, endPoint y: 150, distance: 58.5
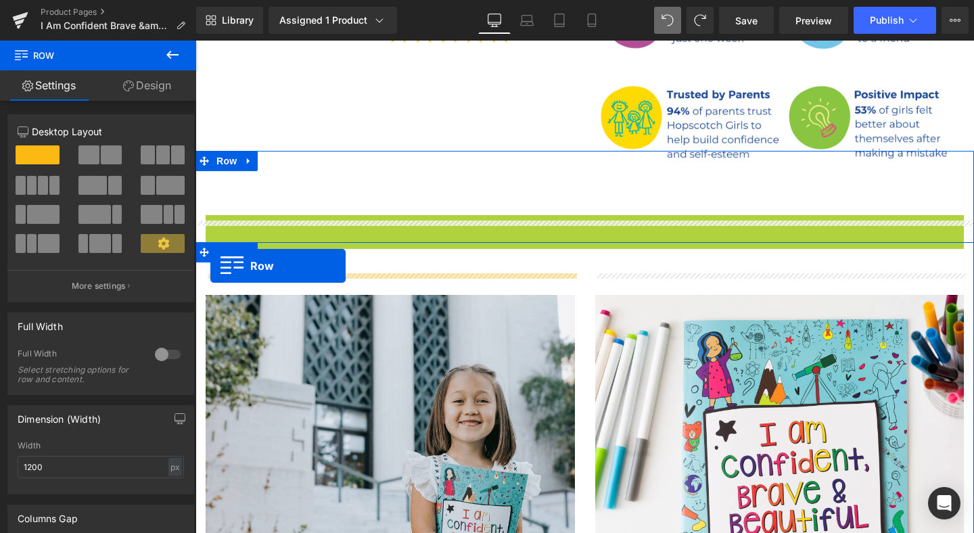
drag, startPoint x: 215, startPoint y: 203, endPoint x: 210, endPoint y: 266, distance: 63.1
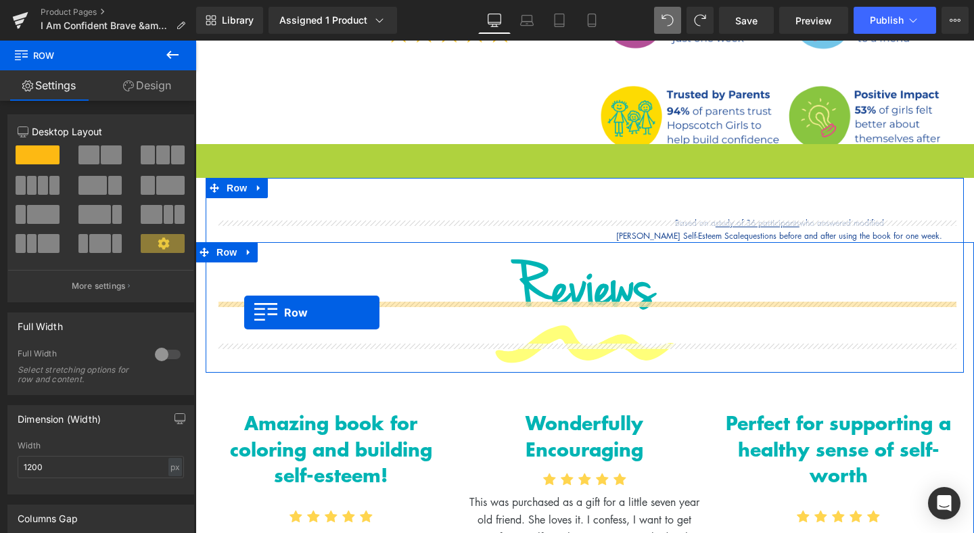
drag, startPoint x: 203, startPoint y: 134, endPoint x: 244, endPoint y: 312, distance: 183.2
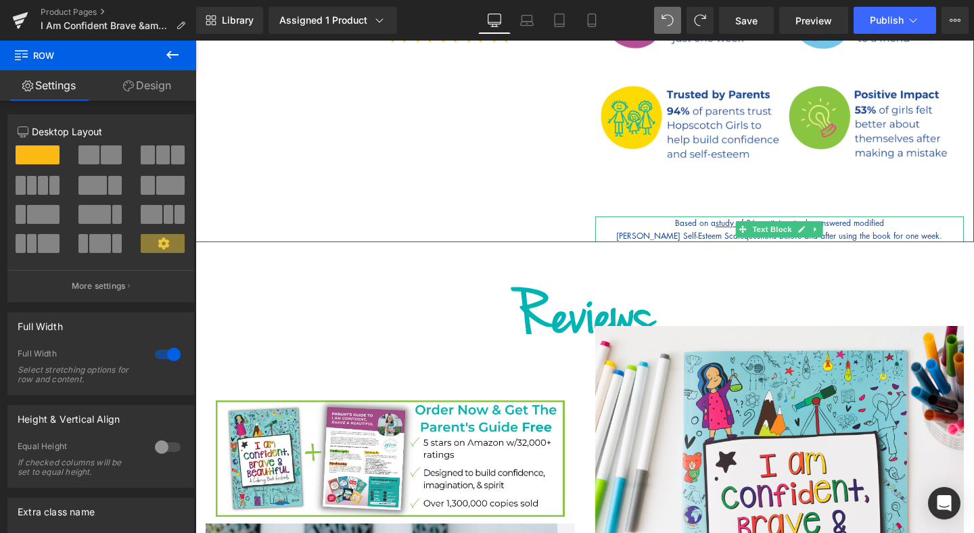
click at [818, 225] on icon at bounding box center [815, 229] width 7 height 8
click at [822, 225] on icon at bounding box center [822, 228] width 7 height 7
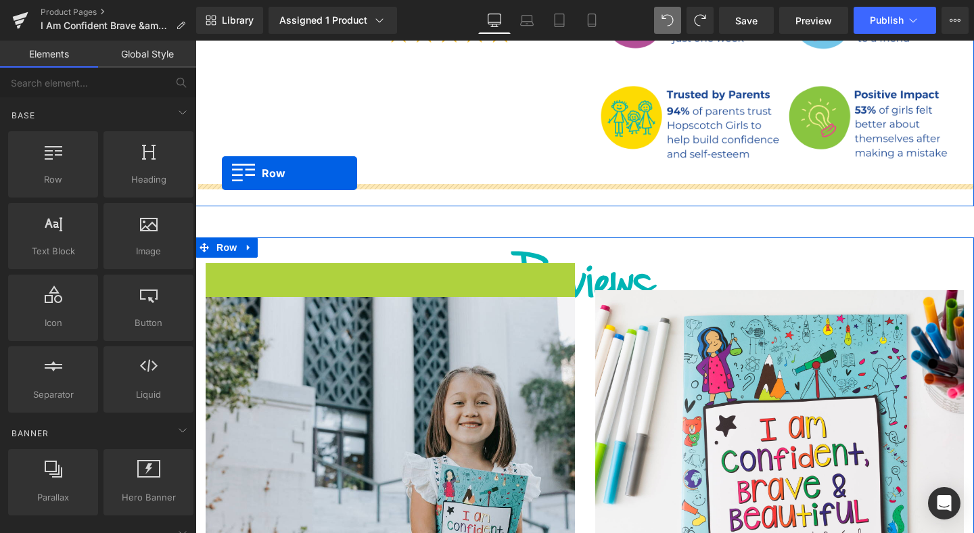
drag, startPoint x: 215, startPoint y: 254, endPoint x: 222, endPoint y: 173, distance: 81.4
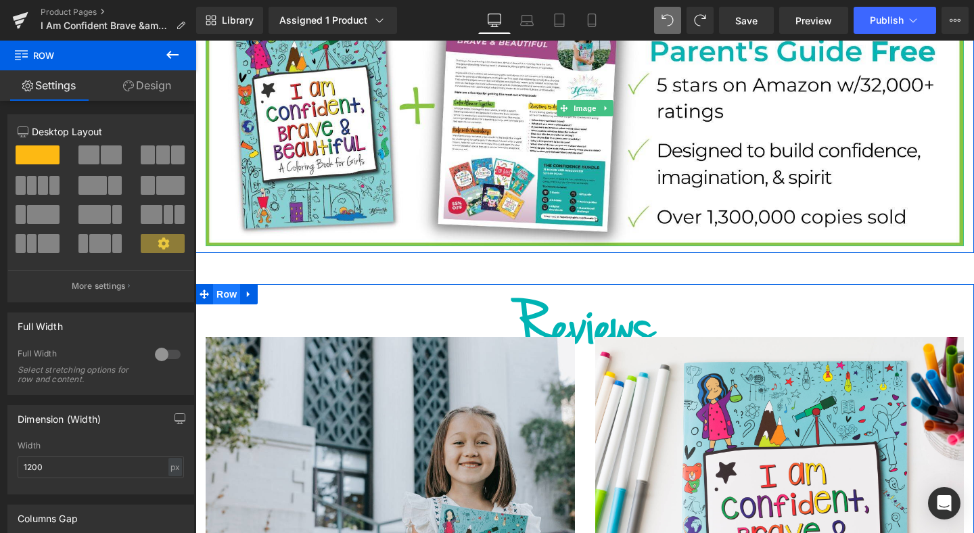
scroll to position [901, 0]
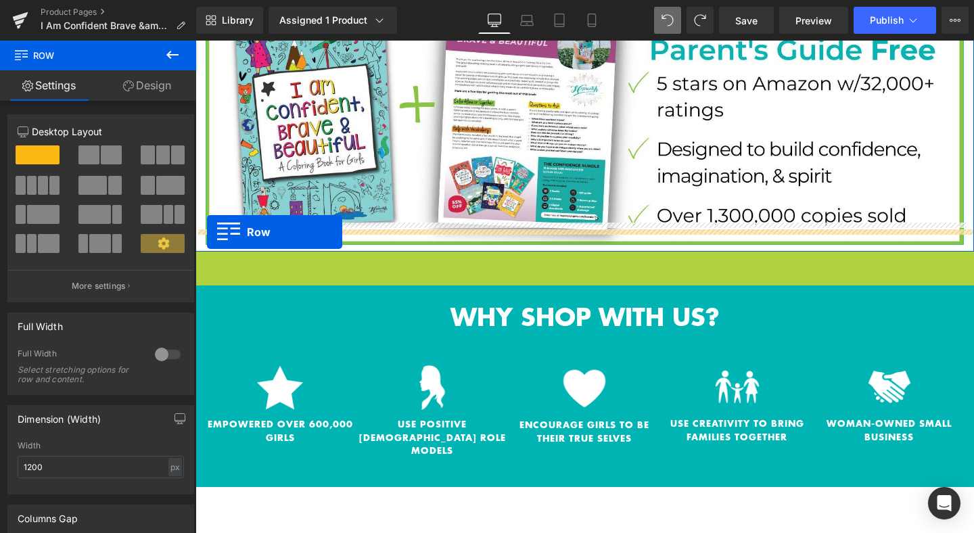
drag, startPoint x: 206, startPoint y: 242, endPoint x: 207, endPoint y: 232, distance: 10.2
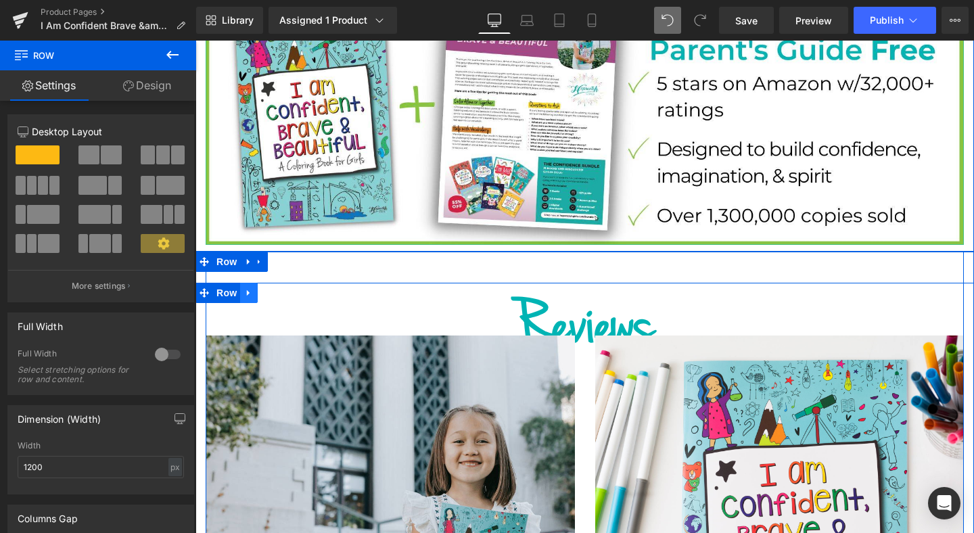
click at [249, 289] on icon at bounding box center [248, 292] width 3 height 6
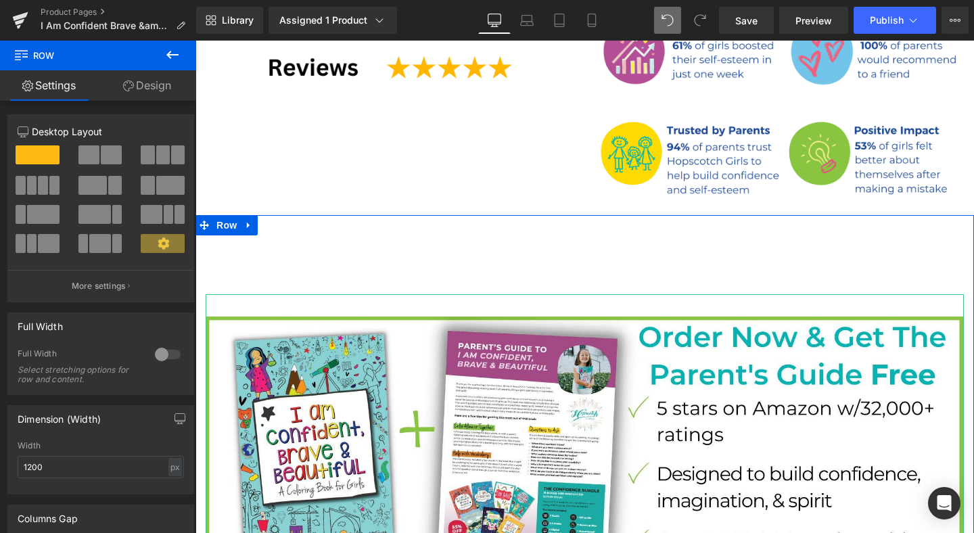
scroll to position [549, 0]
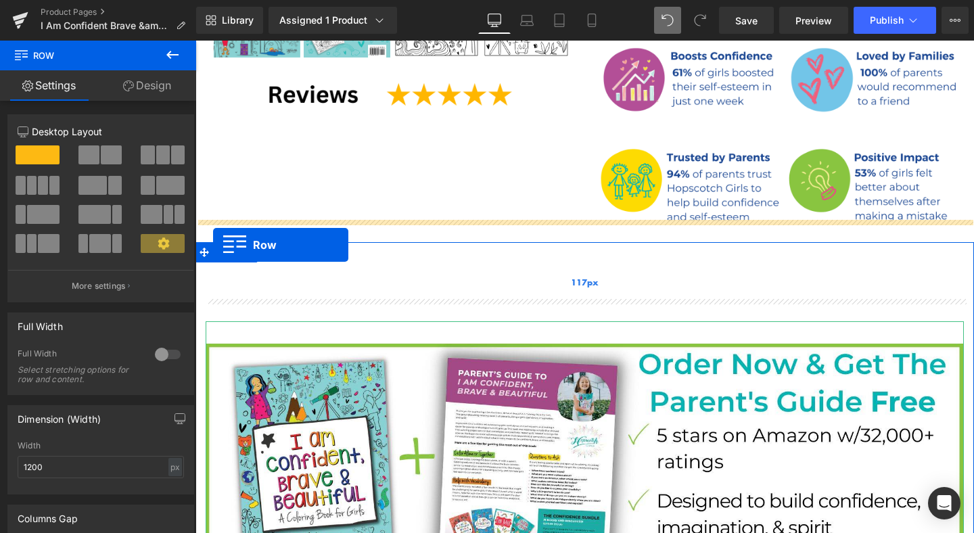
drag, startPoint x: 208, startPoint y: 266, endPoint x: 213, endPoint y: 246, distance: 20.8
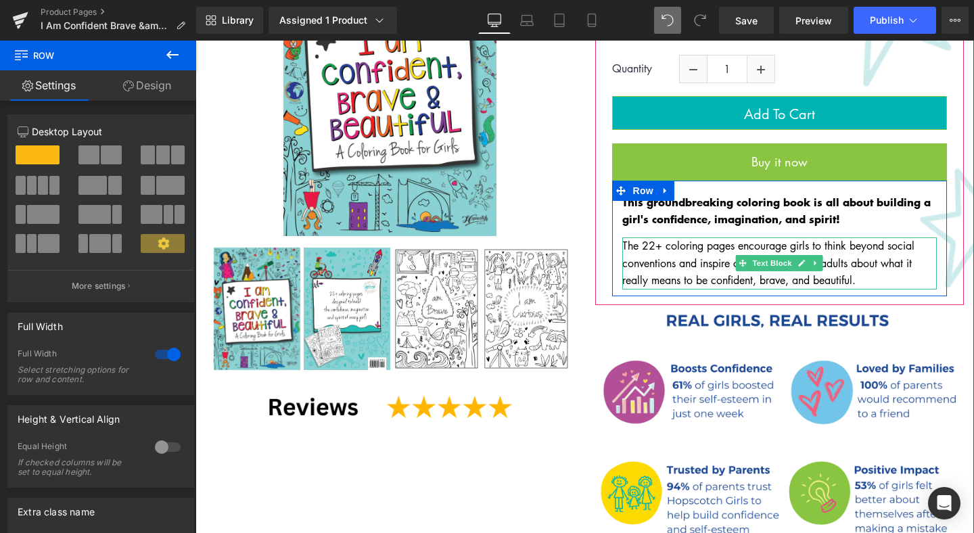
scroll to position [244, 0]
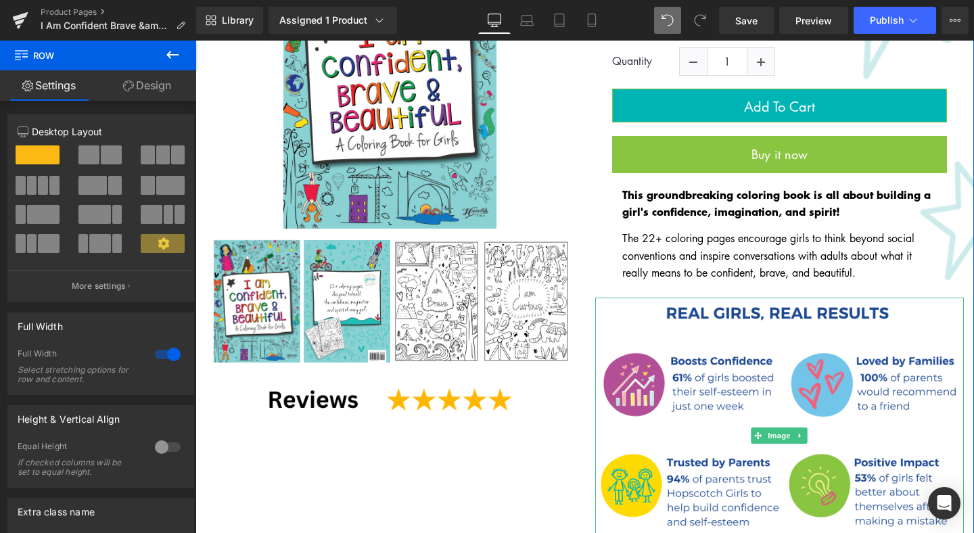
click at [801, 431] on icon at bounding box center [800, 435] width 7 height 8
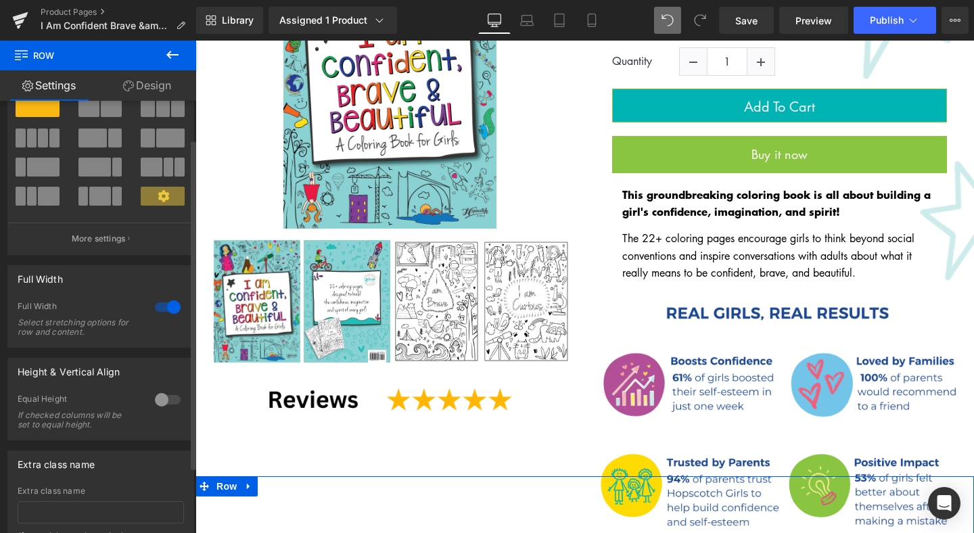
scroll to position [56, 0]
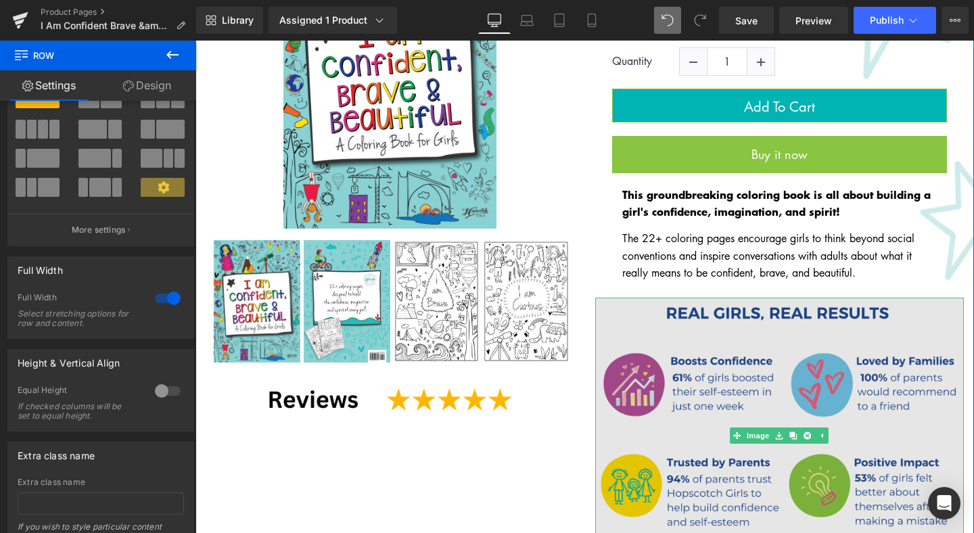
click at [711, 352] on img at bounding box center [779, 436] width 369 height 277
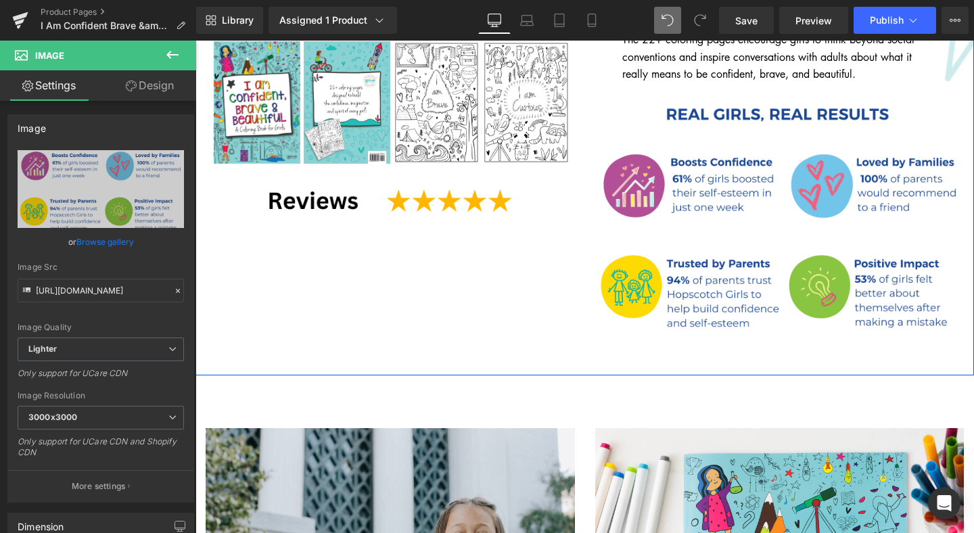
scroll to position [444, 0]
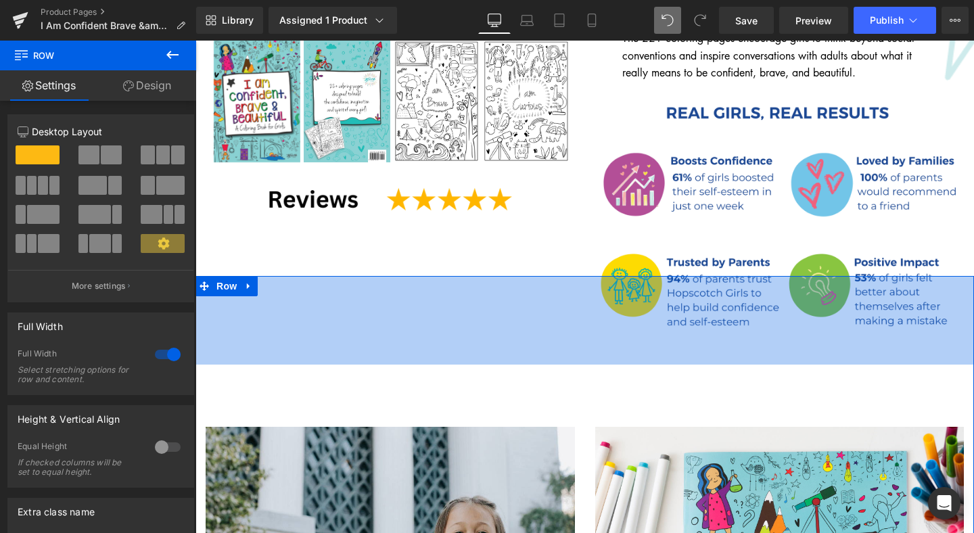
drag, startPoint x: 536, startPoint y: 256, endPoint x: 531, endPoint y: 343, distance: 87.4
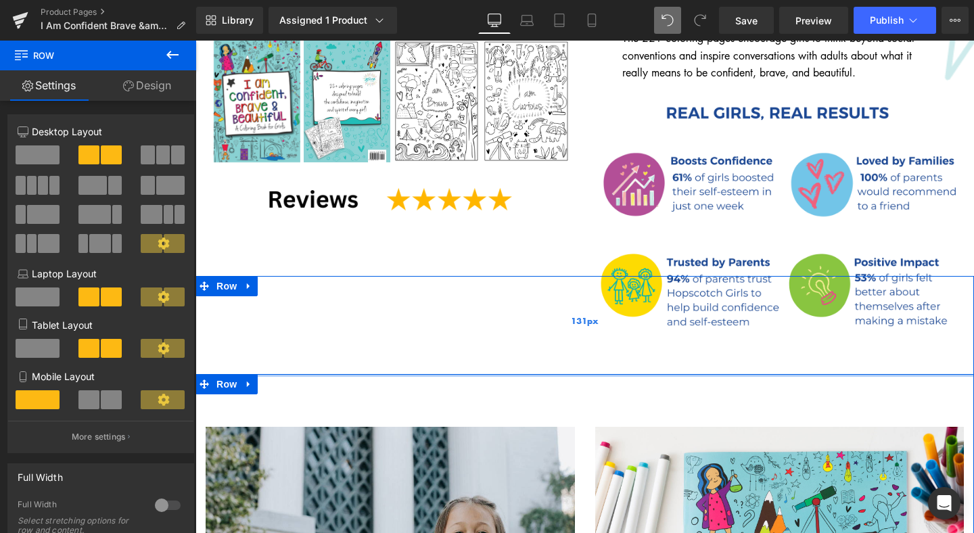
drag, startPoint x: 302, startPoint y: 358, endPoint x: 291, endPoint y: 304, distance: 55.3
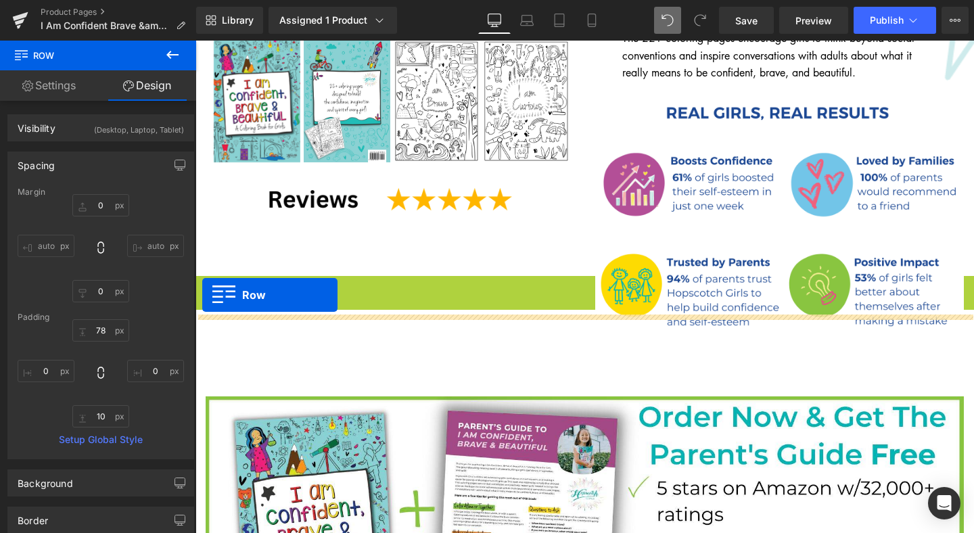
drag, startPoint x: 204, startPoint y: 261, endPoint x: 202, endPoint y: 293, distance: 32.5
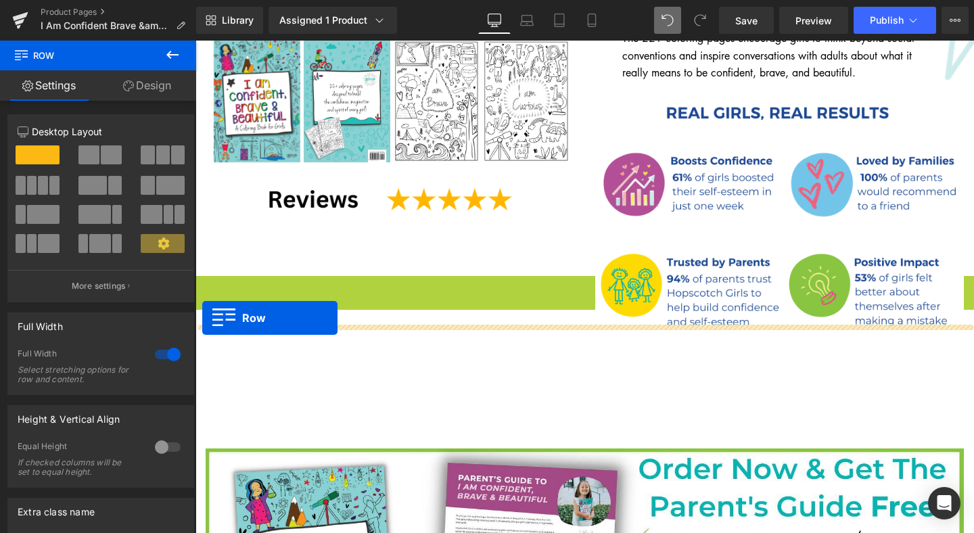
drag, startPoint x: 206, startPoint y: 264, endPoint x: 202, endPoint y: 316, distance: 52.2
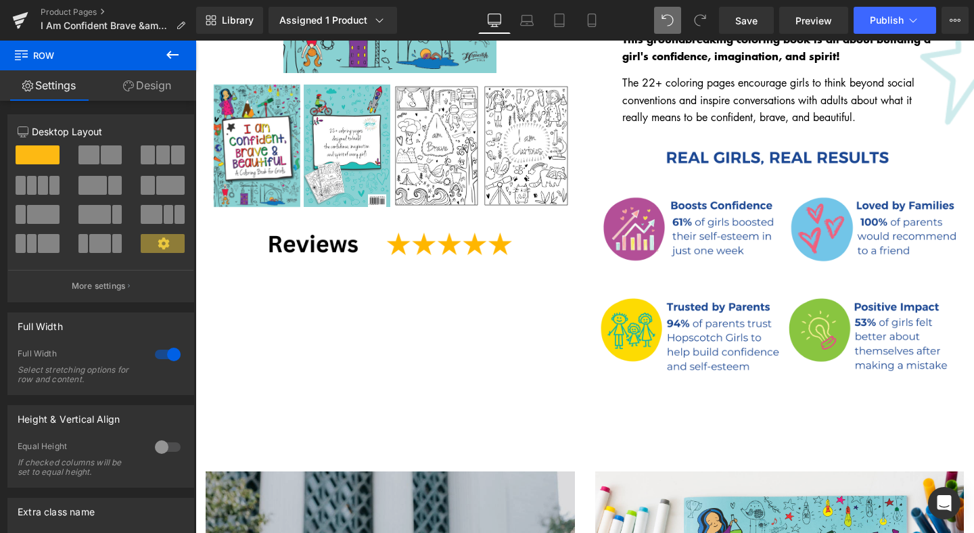
scroll to position [391, 0]
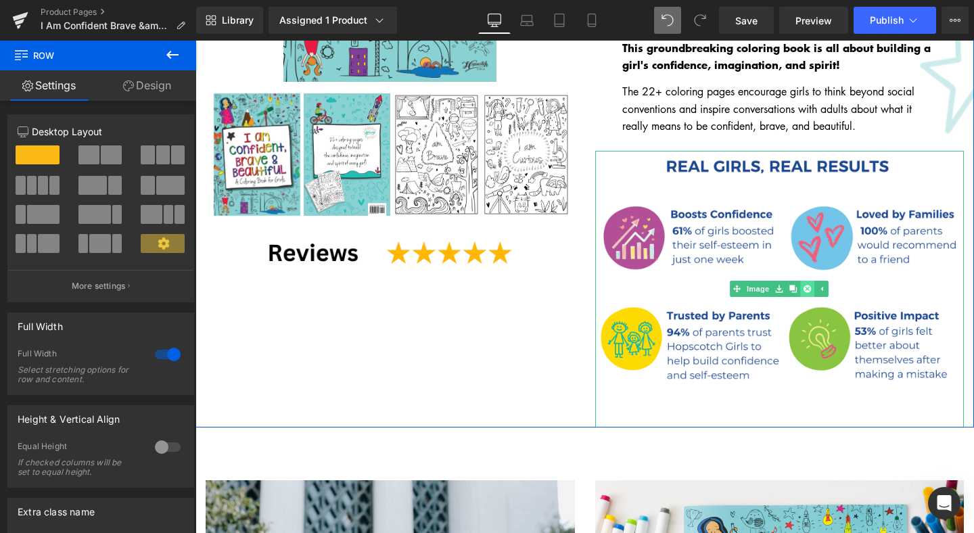
click at [811, 285] on icon at bounding box center [806, 288] width 7 height 7
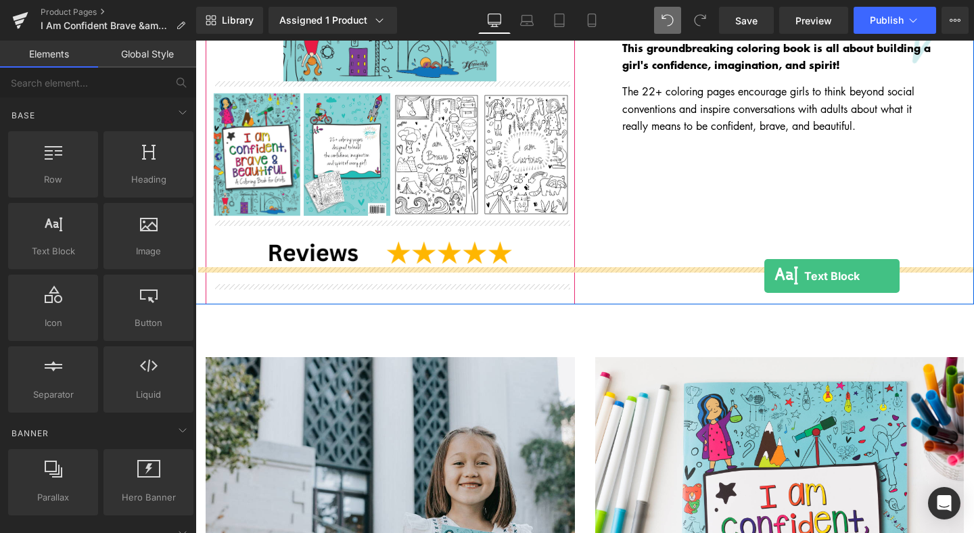
drag, startPoint x: 260, startPoint y: 285, endPoint x: 764, endPoint y: 276, distance: 504.6
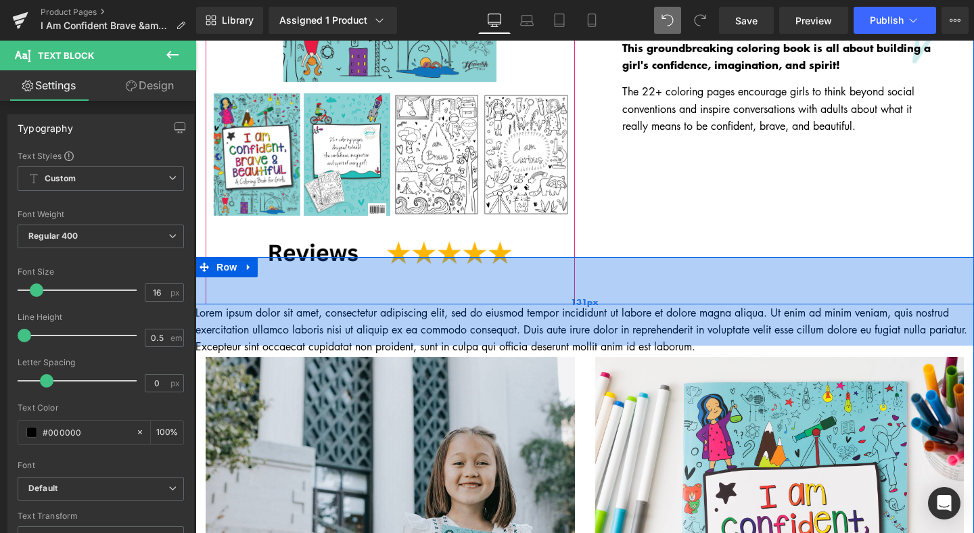
click at [204, 317] on div "131px" at bounding box center [584, 301] width 778 height 89
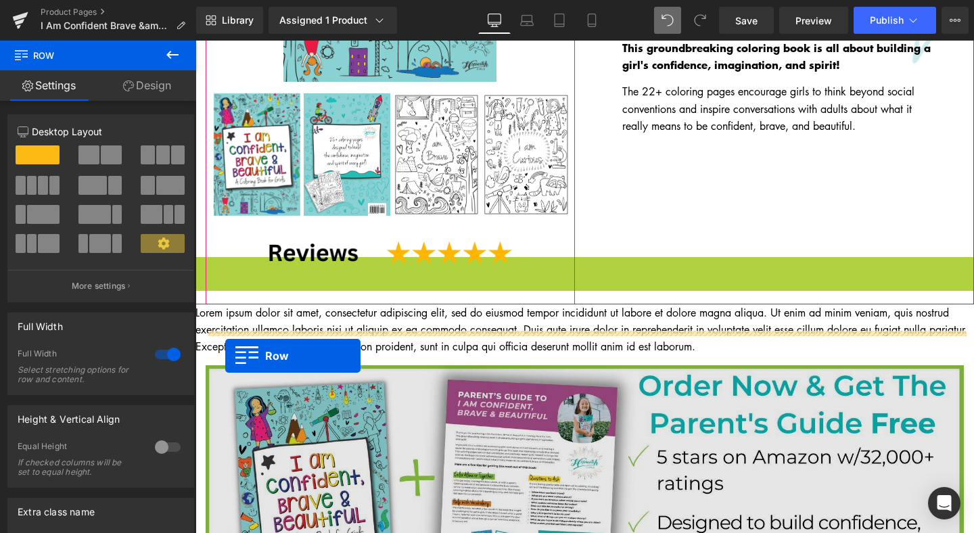
drag, startPoint x: 206, startPoint y: 256, endPoint x: 226, endPoint y: 355, distance: 100.8
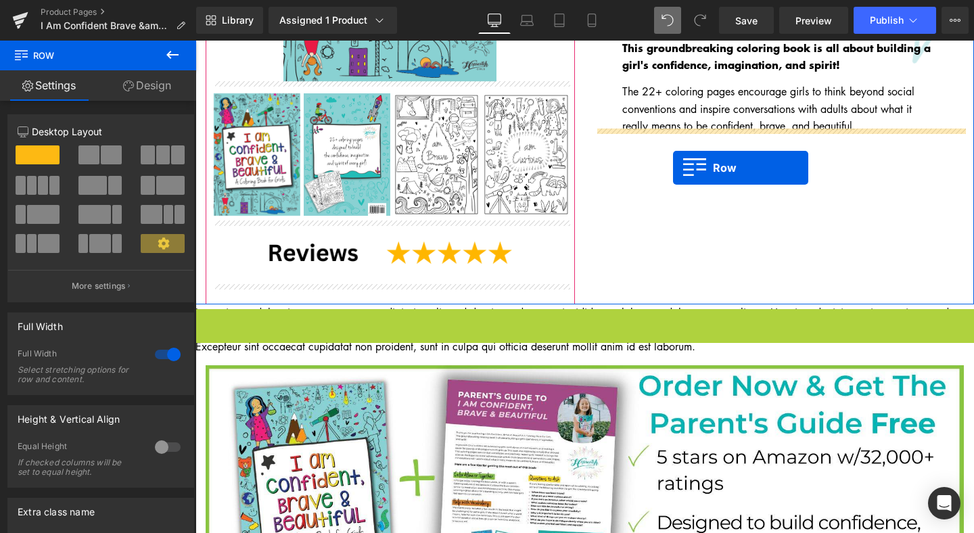
drag, startPoint x: 208, startPoint y: 307, endPoint x: 673, endPoint y: 168, distance: 485.0
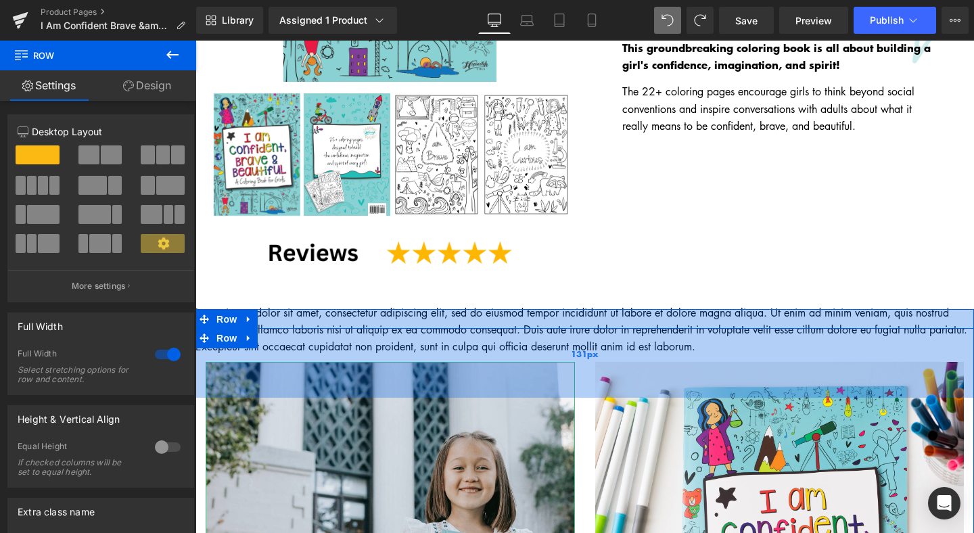
click at [325, 309] on div "131px" at bounding box center [584, 353] width 778 height 89
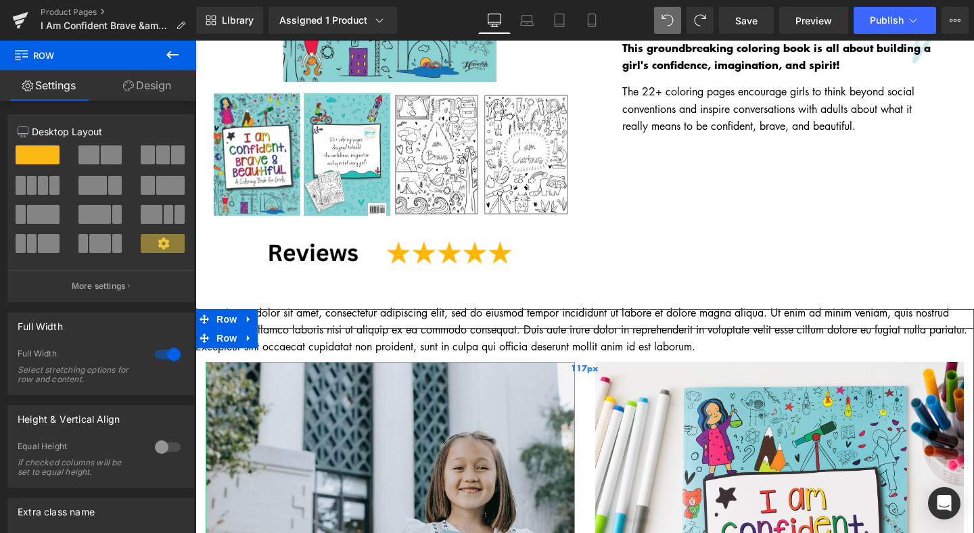
click at [822, 328] on div "117px" at bounding box center [584, 367] width 778 height 79
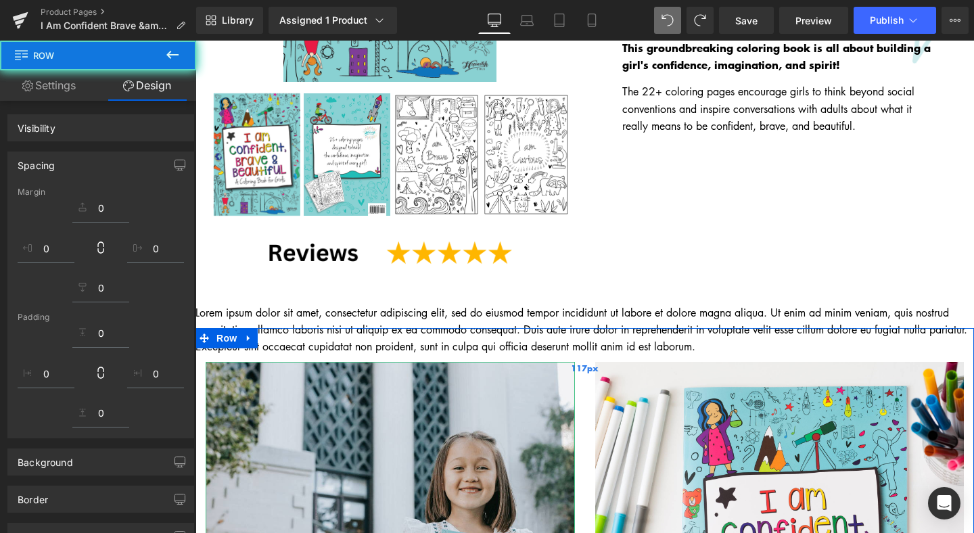
click at [822, 328] on div "117px" at bounding box center [584, 367] width 778 height 79
click at [195, 41] on div "131px" at bounding box center [195, 41] width 0 height 0
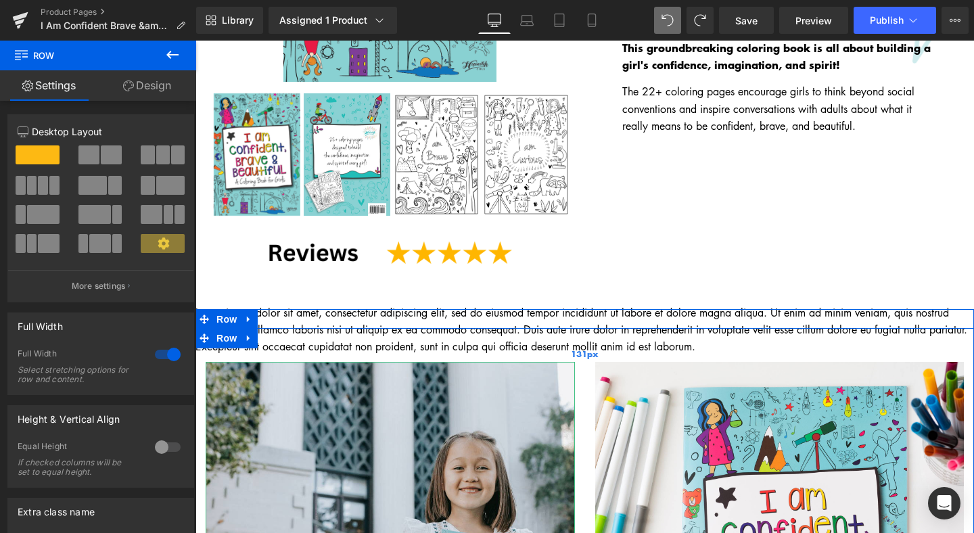
click at [823, 309] on div "131px" at bounding box center [584, 353] width 778 height 89
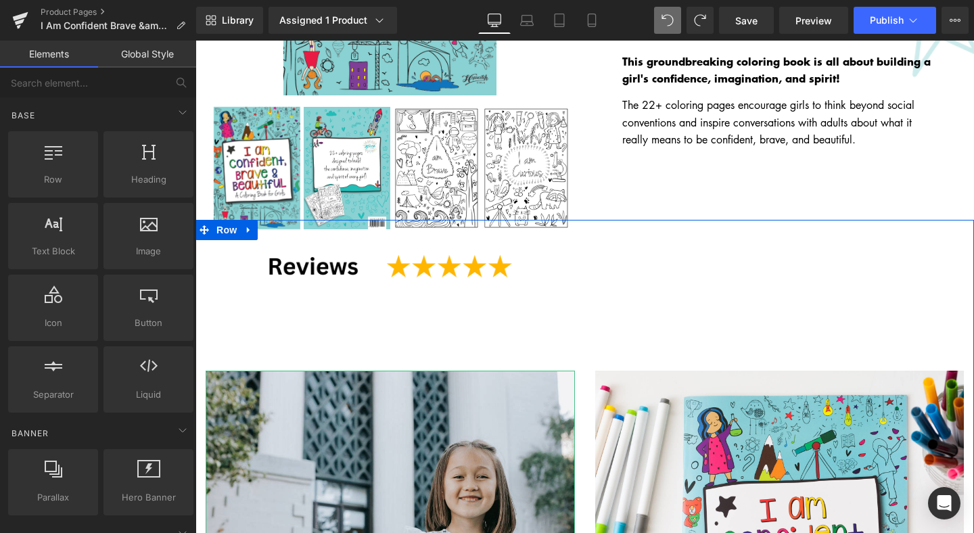
scroll to position [377, 0]
click at [224, 235] on span "Row" at bounding box center [226, 230] width 27 height 20
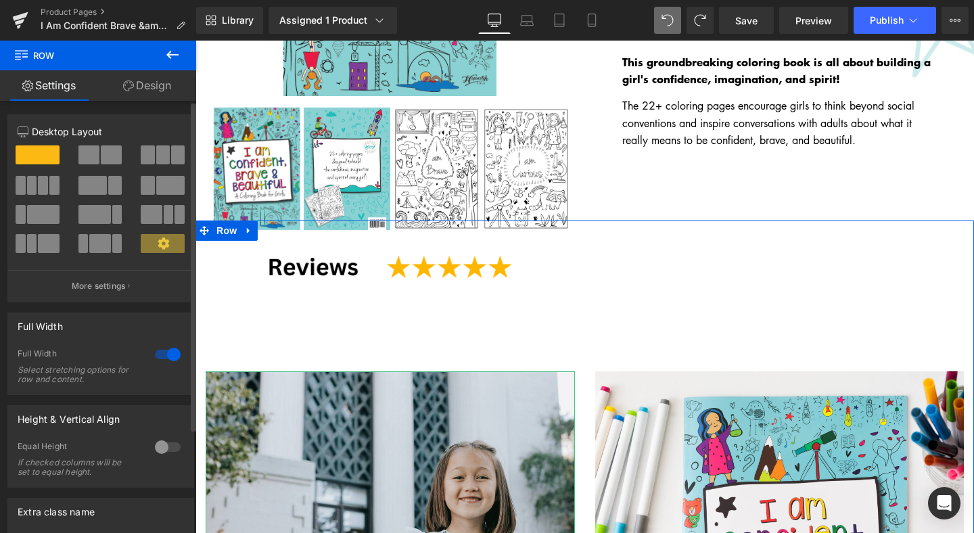
click at [152, 245] on span at bounding box center [163, 243] width 44 height 19
click at [160, 250] on span at bounding box center [163, 243] width 44 height 19
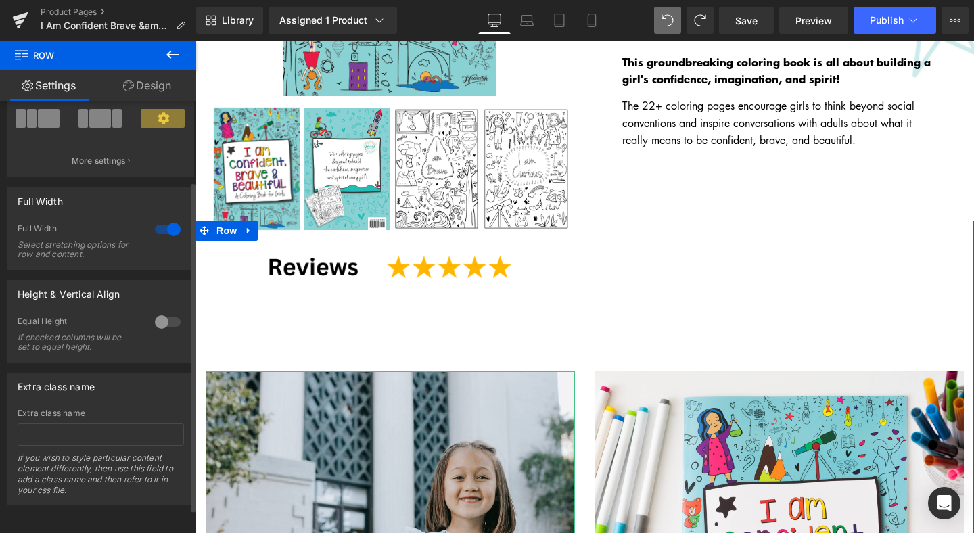
scroll to position [0, 0]
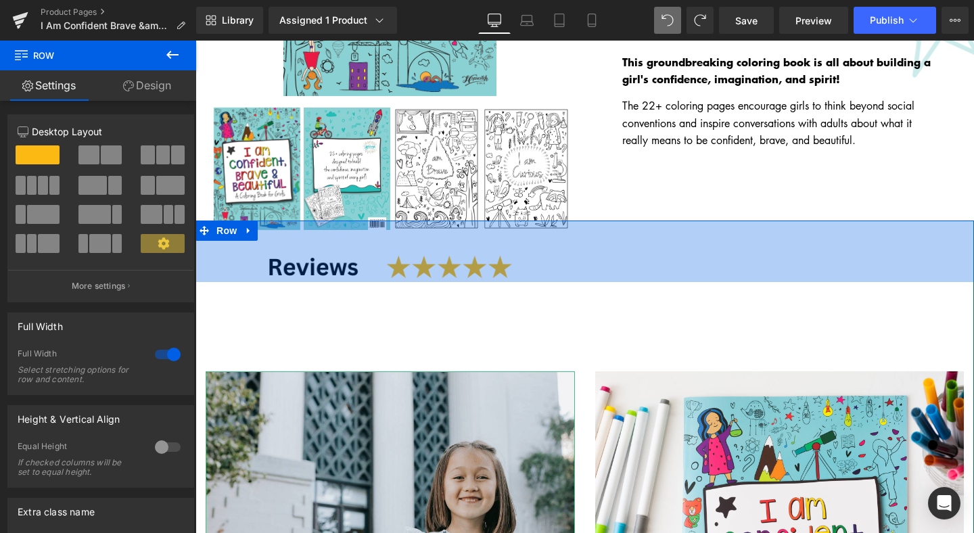
drag, startPoint x: 277, startPoint y: 222, endPoint x: 279, endPoint y: 284, distance: 61.6
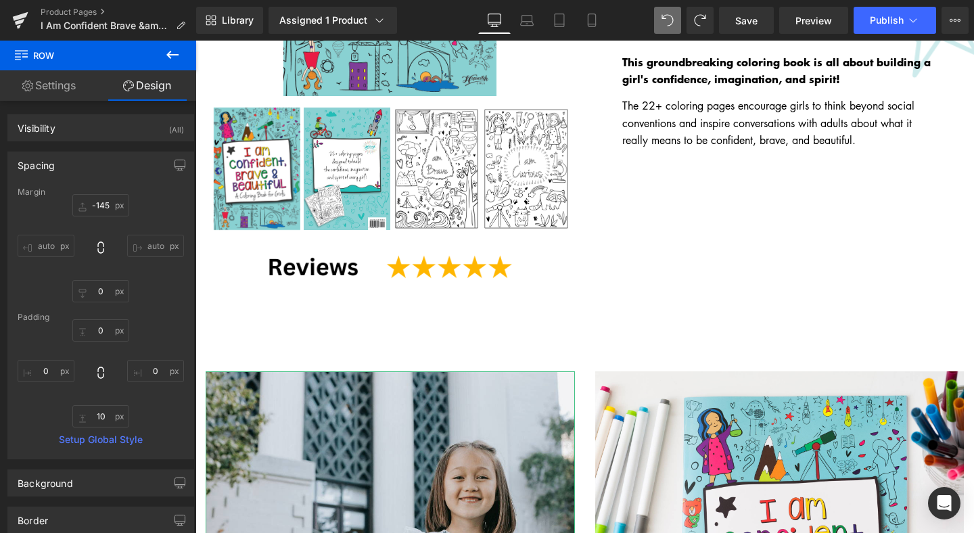
click at [735, 207] on div "Sale Off (P) Image ‹ ›" at bounding box center [584, 37] width 778 height 561
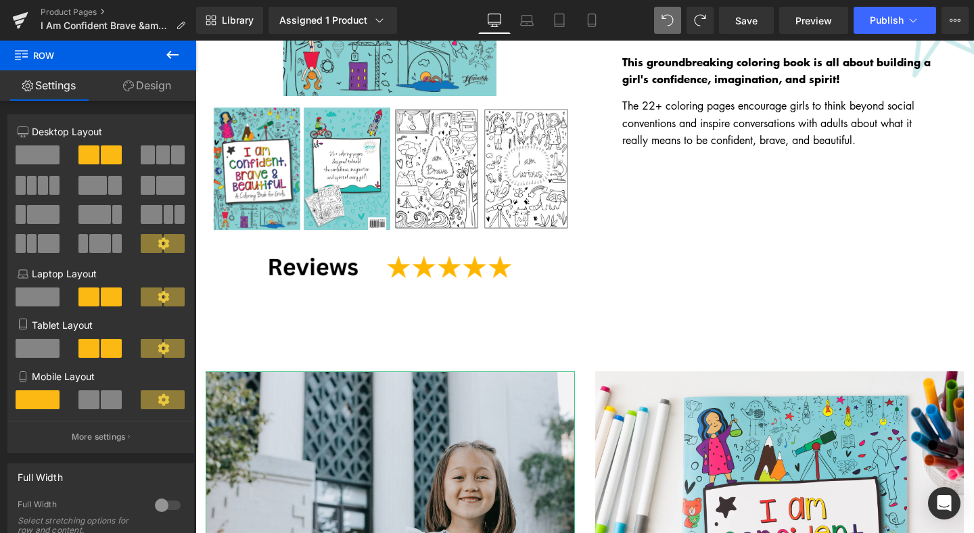
click at [173, 53] on icon at bounding box center [172, 55] width 16 height 16
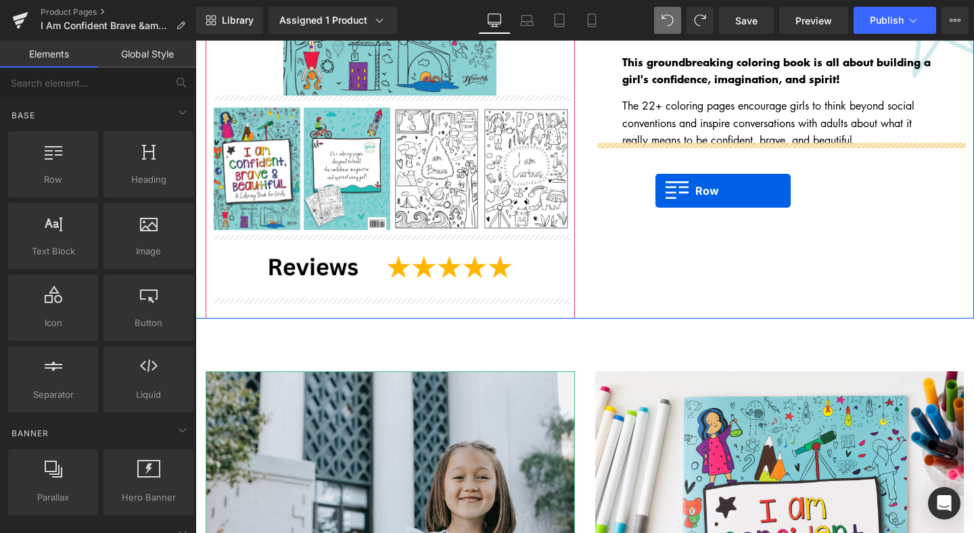
drag, startPoint x: 246, startPoint y: 220, endPoint x: 655, endPoint y: 190, distance: 410.2
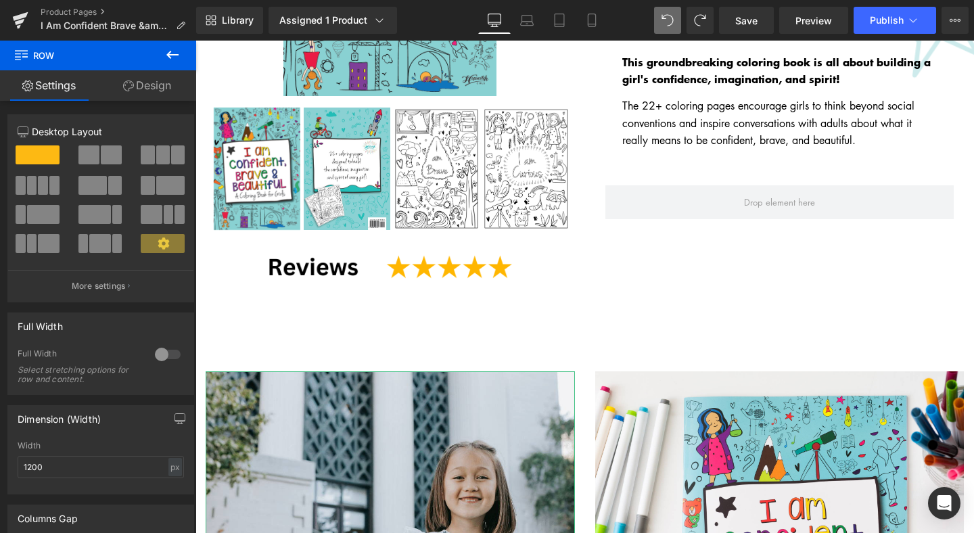
click at [173, 54] on icon at bounding box center [172, 55] width 12 height 8
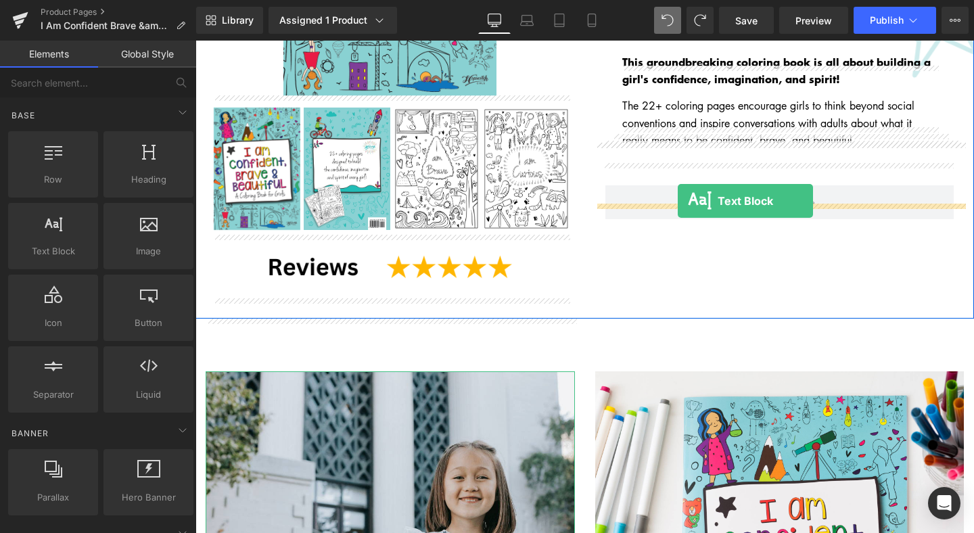
drag, startPoint x: 258, startPoint y: 290, endPoint x: 678, endPoint y: 201, distance: 429.3
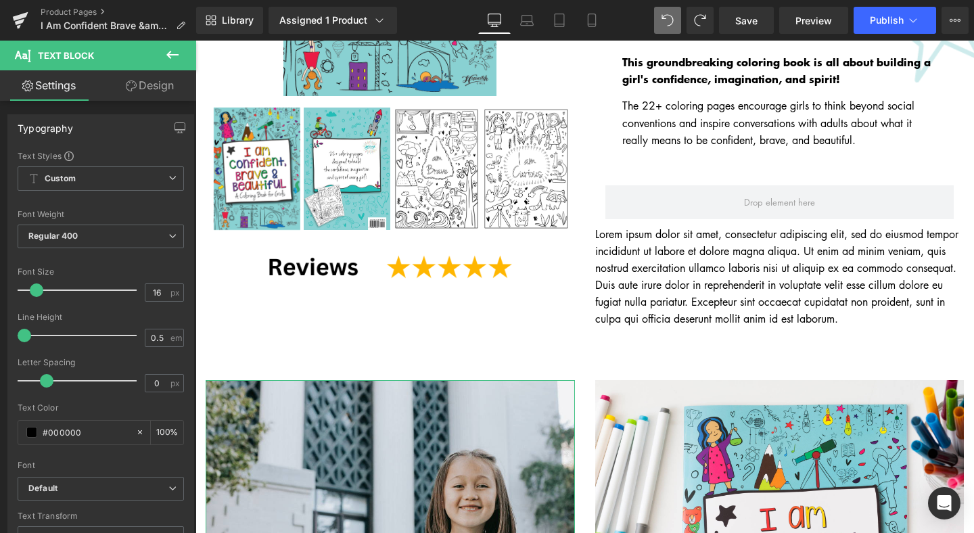
click at [170, 59] on icon at bounding box center [172, 55] width 16 height 16
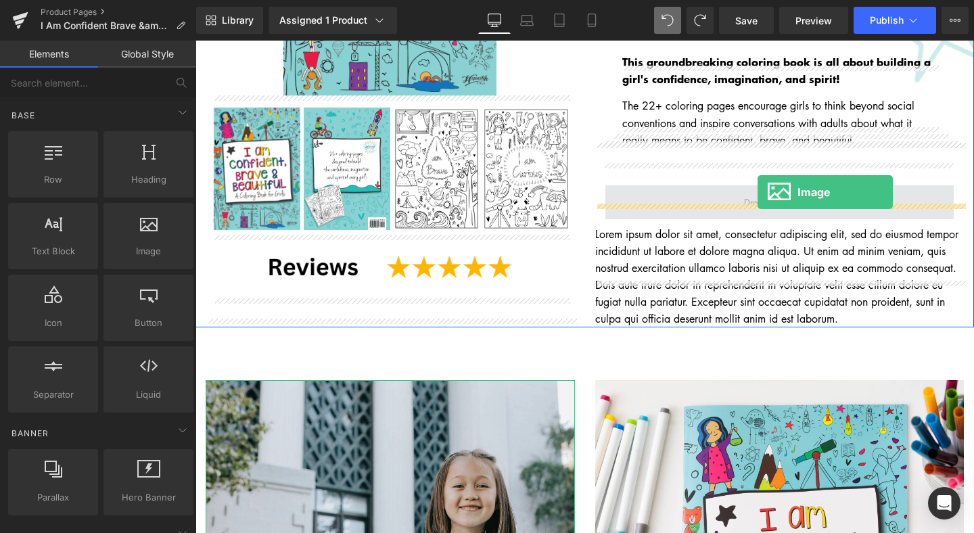
drag, startPoint x: 352, startPoint y: 275, endPoint x: 757, endPoint y: 193, distance: 413.1
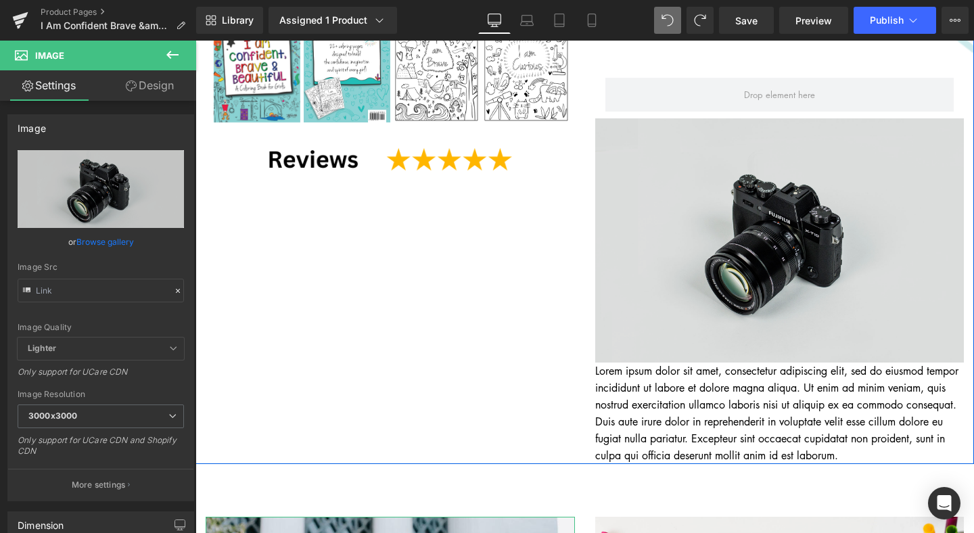
scroll to position [486, 0]
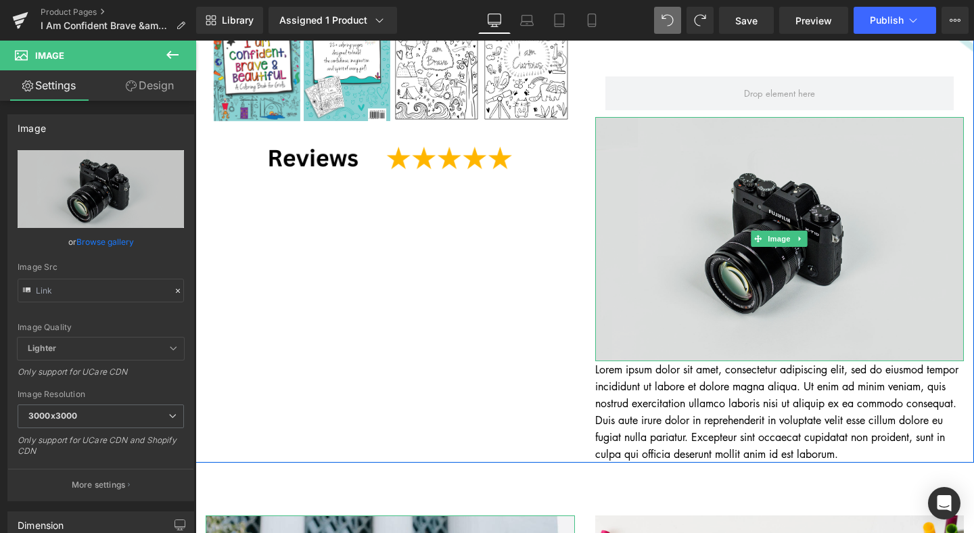
click at [634, 279] on img at bounding box center [779, 239] width 369 height 244
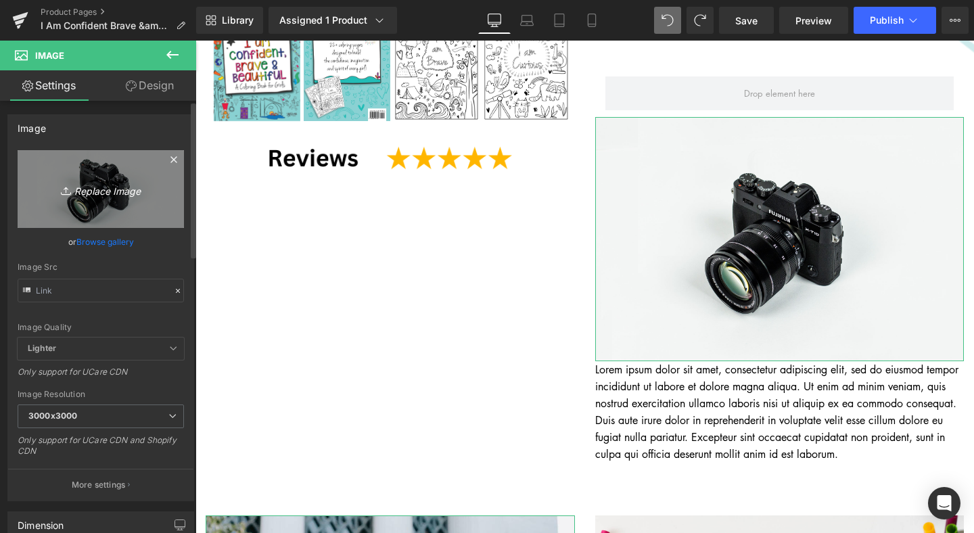
click at [118, 191] on icon "Replace Image" at bounding box center [101, 189] width 108 height 17
type input "C:\fakepath\Confidence Study images (1).png"
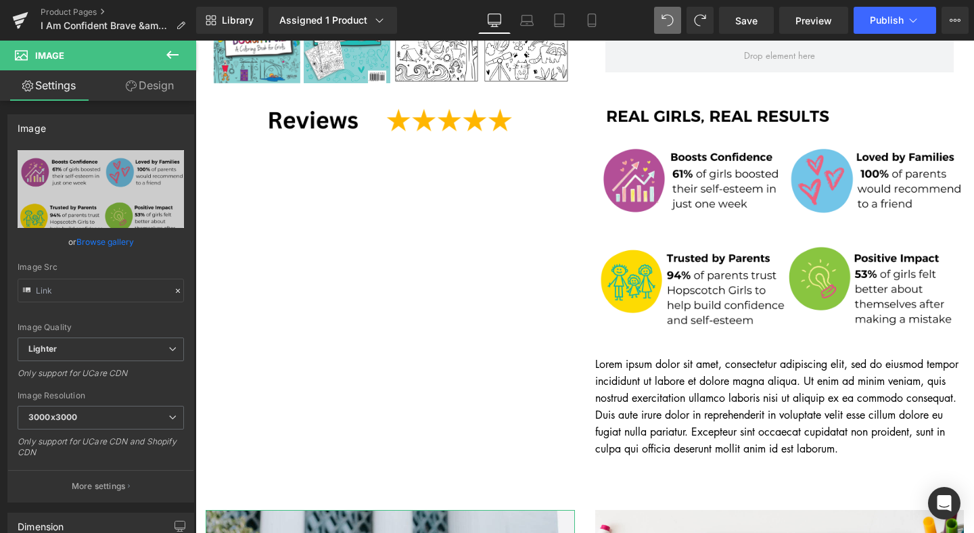
scroll to position [525, 0]
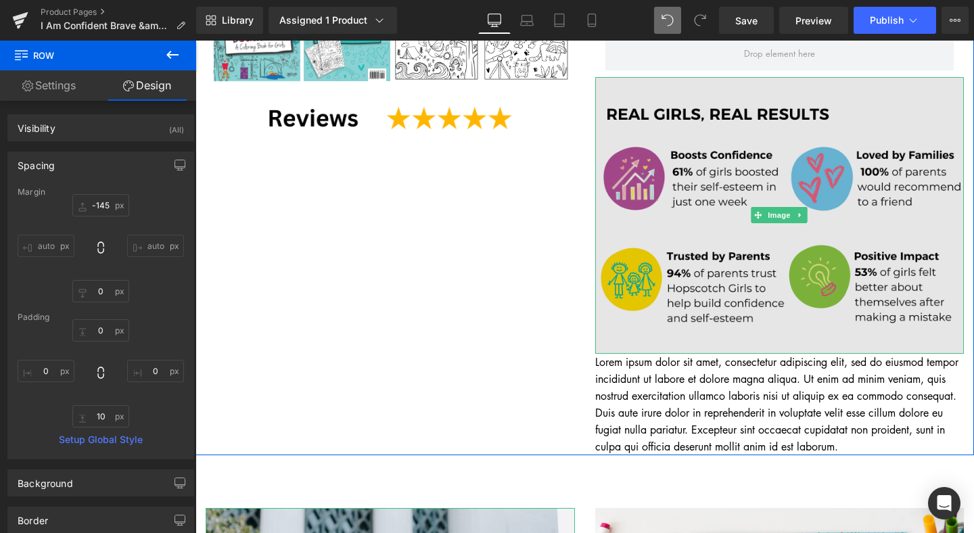
click at [776, 266] on img at bounding box center [779, 215] width 369 height 277
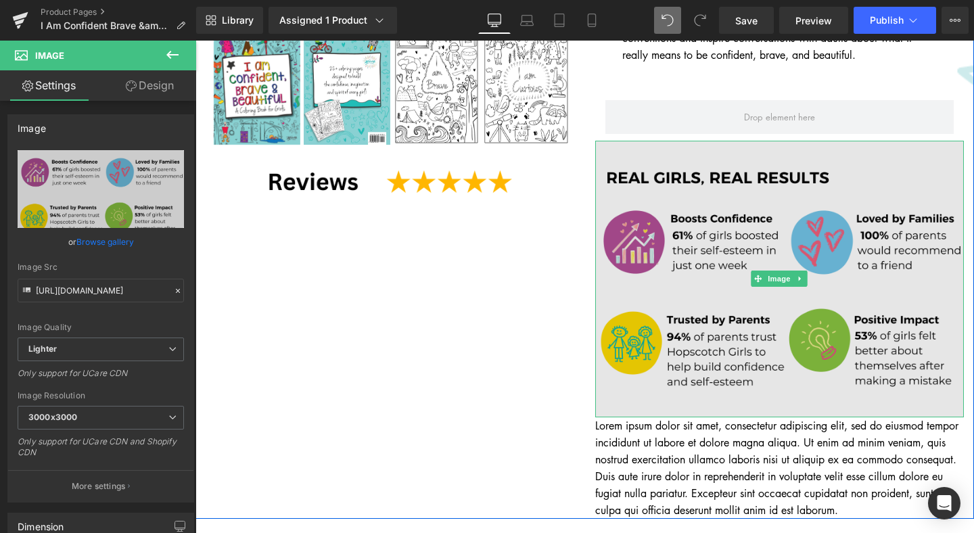
scroll to position [459, 0]
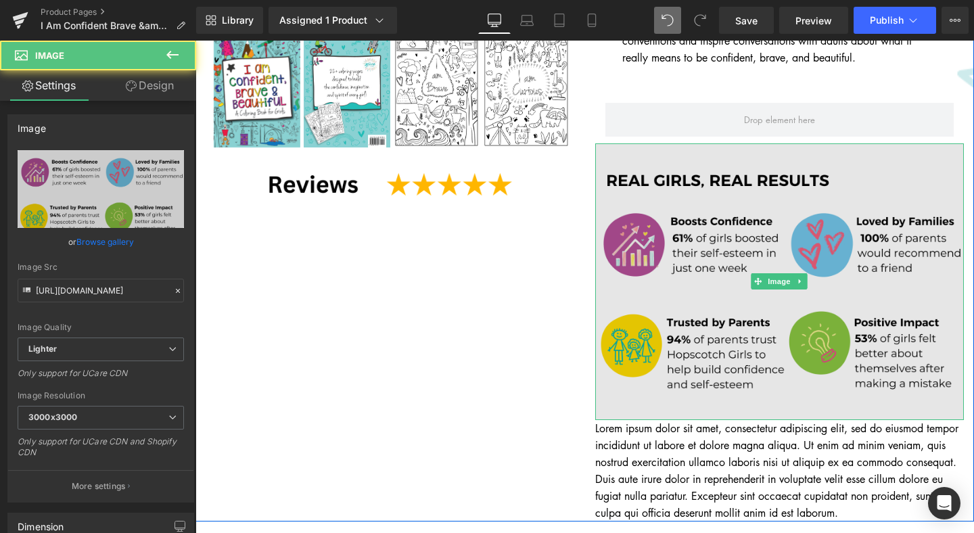
click at [698, 257] on img at bounding box center [779, 281] width 369 height 277
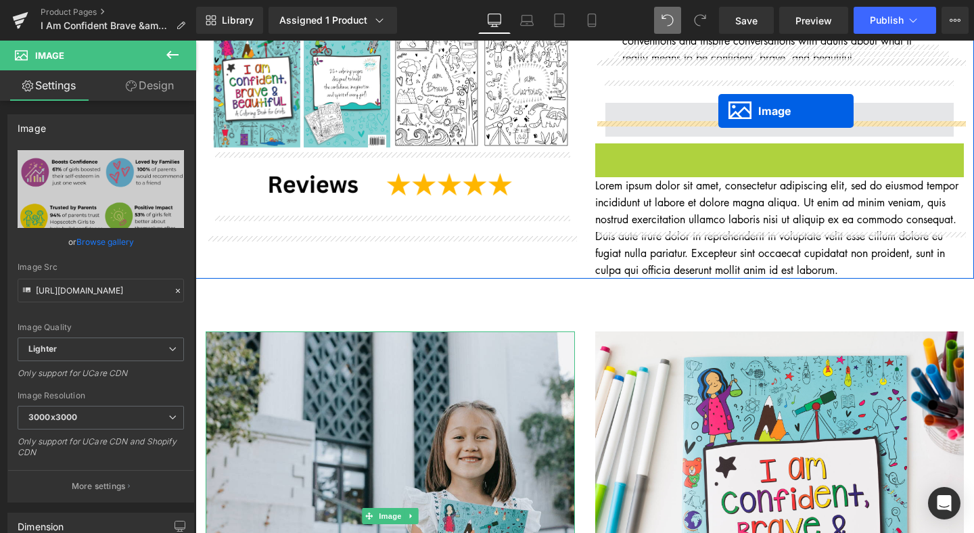
drag, startPoint x: 757, startPoint y: 261, endPoint x: 719, endPoint y: 114, distance: 152.2
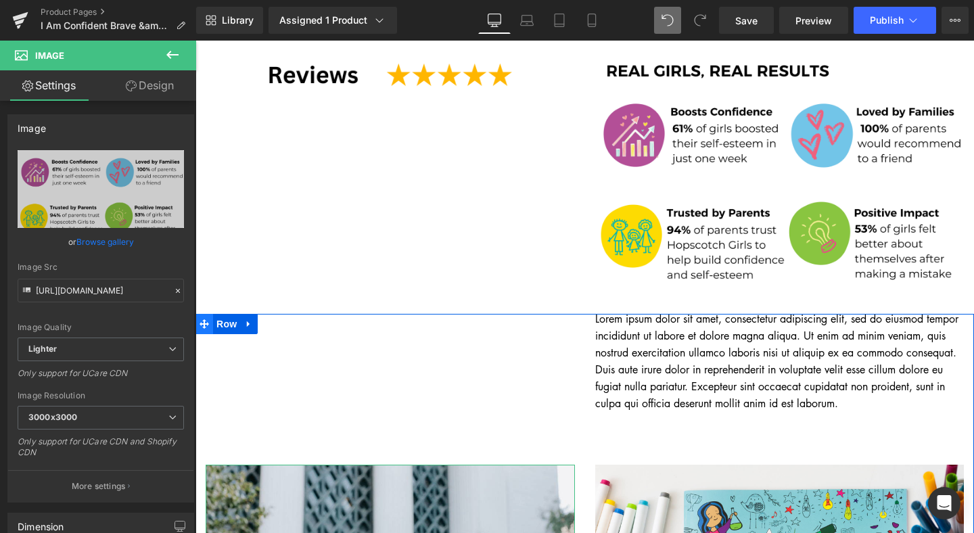
scroll to position [569, 0]
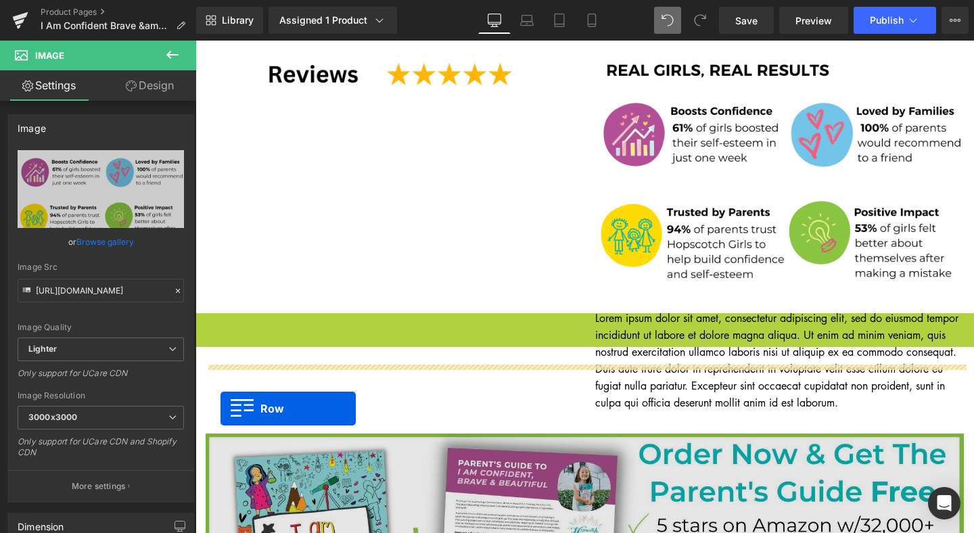
drag, startPoint x: 204, startPoint y: 277, endPoint x: 220, endPoint y: 408, distance: 132.9
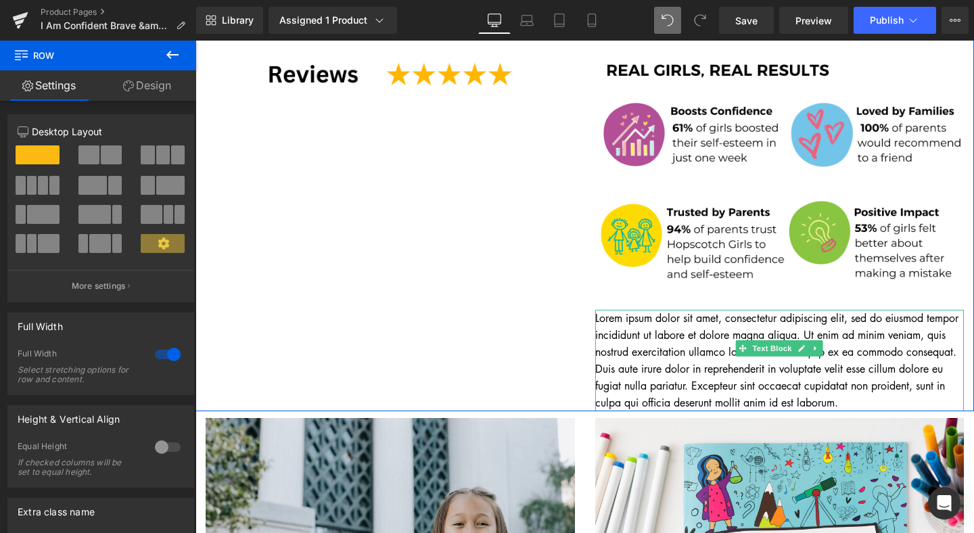
click at [769, 310] on p "Lorem ipsum dolor sit amet, consectetur adipiscing elit, sed do eiusmod tempor …" at bounding box center [779, 360] width 369 height 101
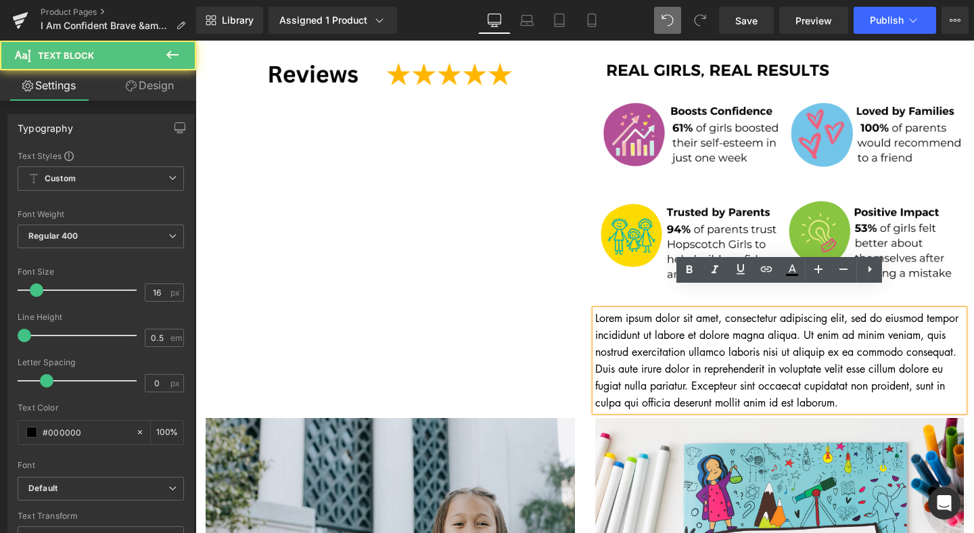
click at [869, 311] on p "Lorem ipsum dolor sit amet, consectetur adipiscing elit, sed do eiusmod tempor …" at bounding box center [779, 360] width 369 height 101
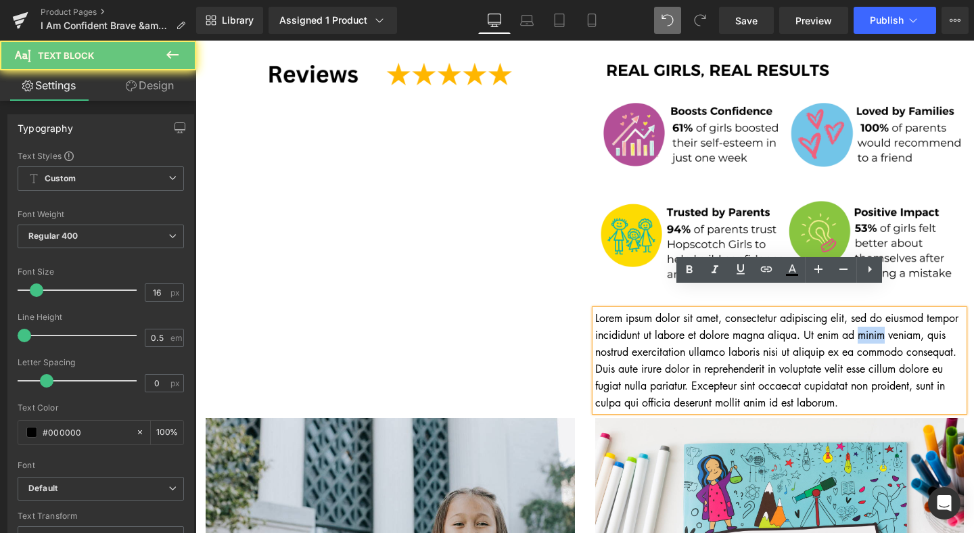
click at [869, 311] on p "Lorem ipsum dolor sit amet, consectetur adipiscing elit, sed do eiusmod tempor …" at bounding box center [779, 360] width 369 height 101
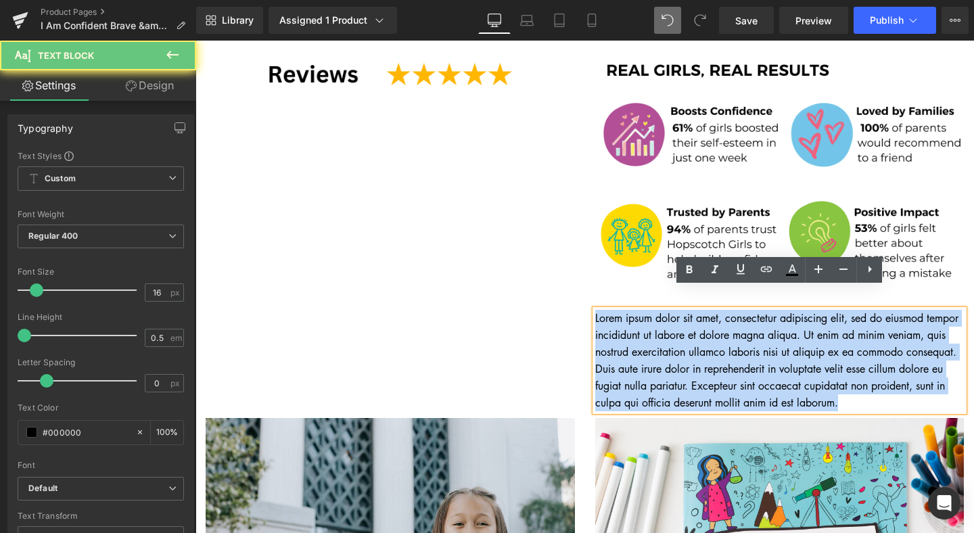
click at [869, 311] on p "Lorem ipsum dolor sit amet, consectetur adipiscing elit, sed do eiusmod tempor …" at bounding box center [779, 360] width 369 height 101
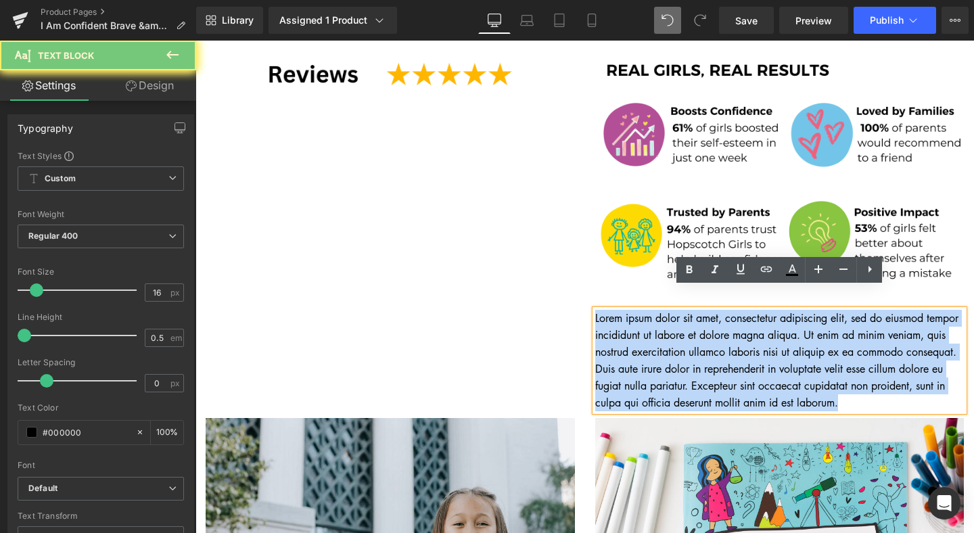
click at [869, 311] on p "Lorem ipsum dolor sit amet, consectetur adipiscing elit, sed do eiusmod tempor …" at bounding box center [779, 360] width 369 height 101
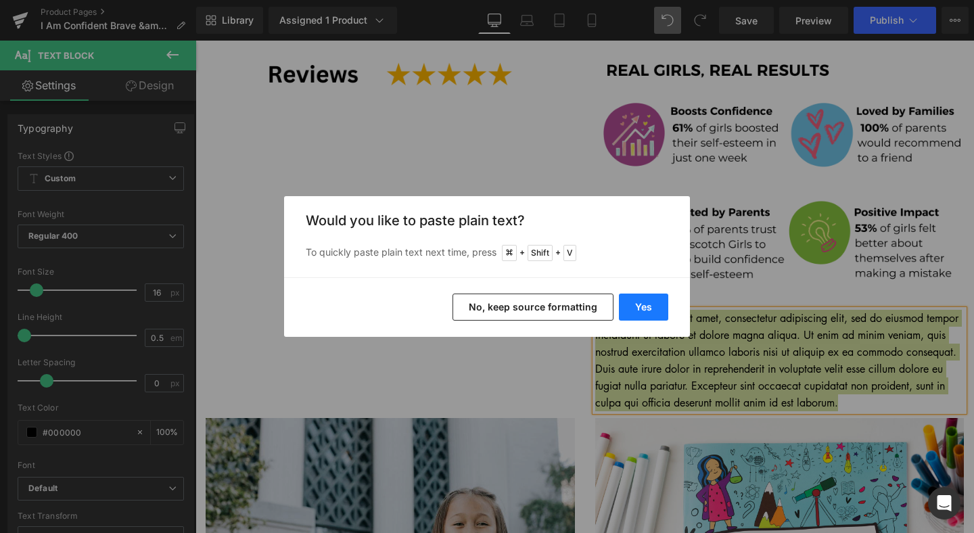
click at [642, 311] on button "Yes" at bounding box center [643, 306] width 49 height 27
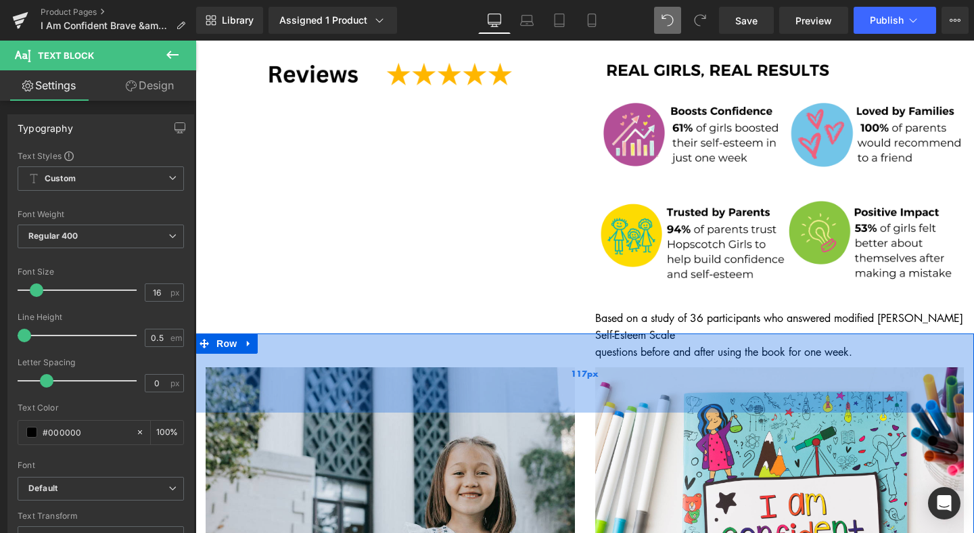
click at [594, 333] on div "117px" at bounding box center [584, 372] width 778 height 79
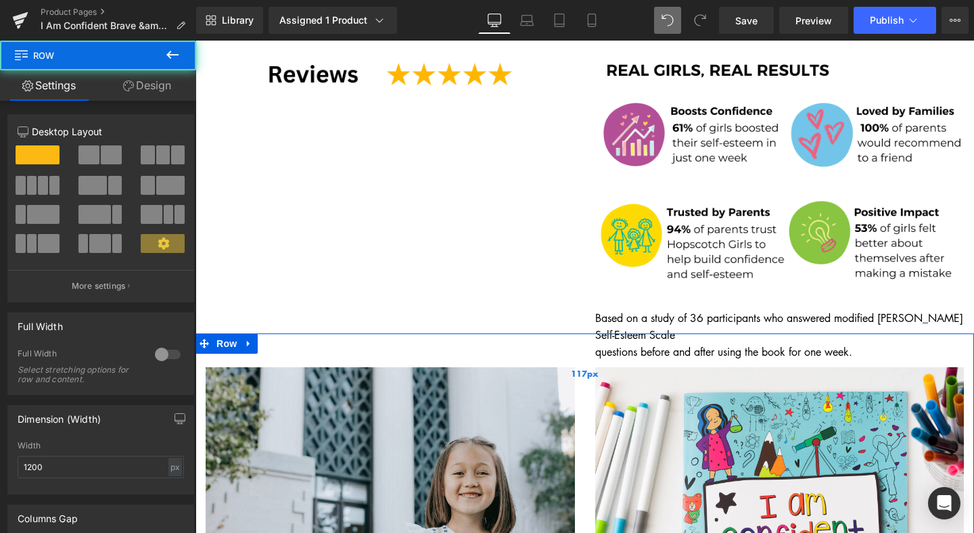
click at [596, 333] on div "117px" at bounding box center [584, 372] width 778 height 79
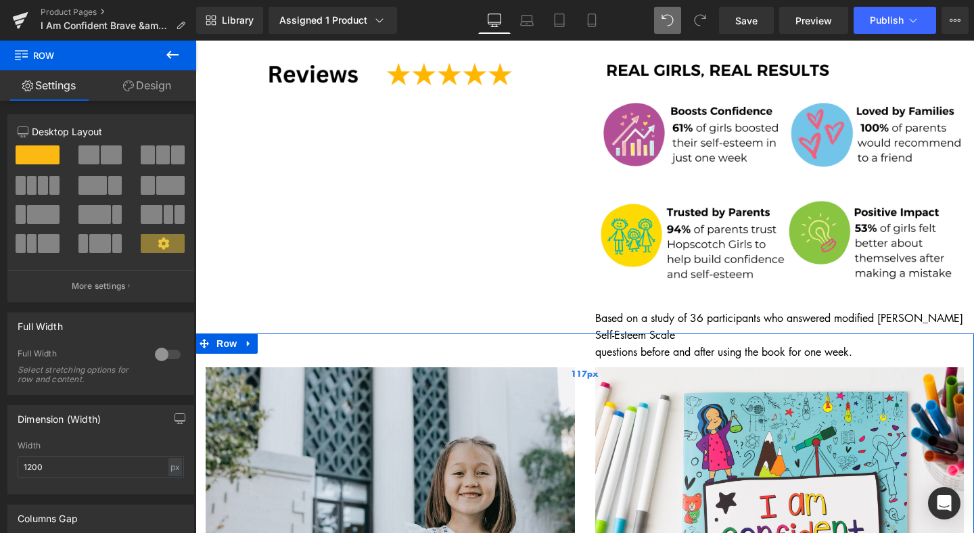
click at [596, 333] on div "117px" at bounding box center [584, 372] width 778 height 79
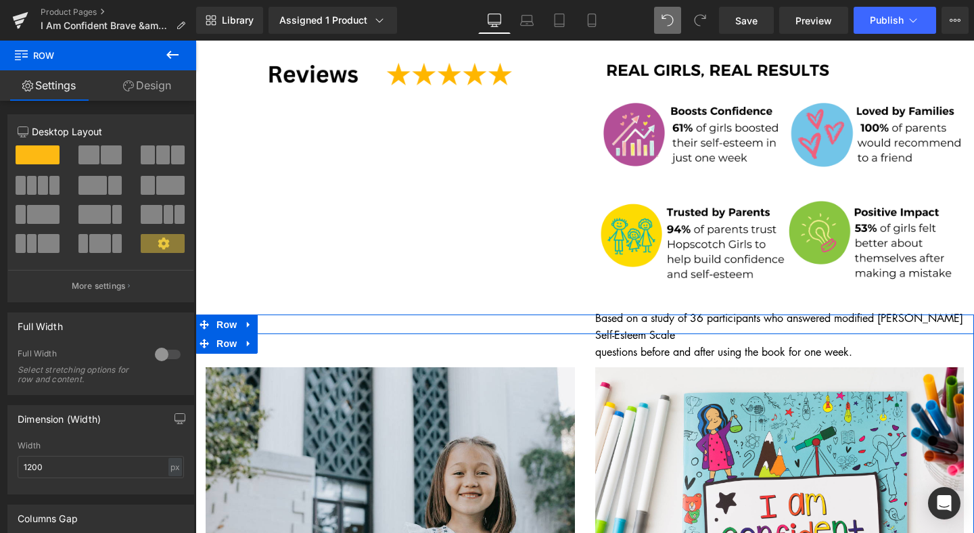
click at [603, 314] on div "Image Image Row" at bounding box center [584, 528] width 778 height 429
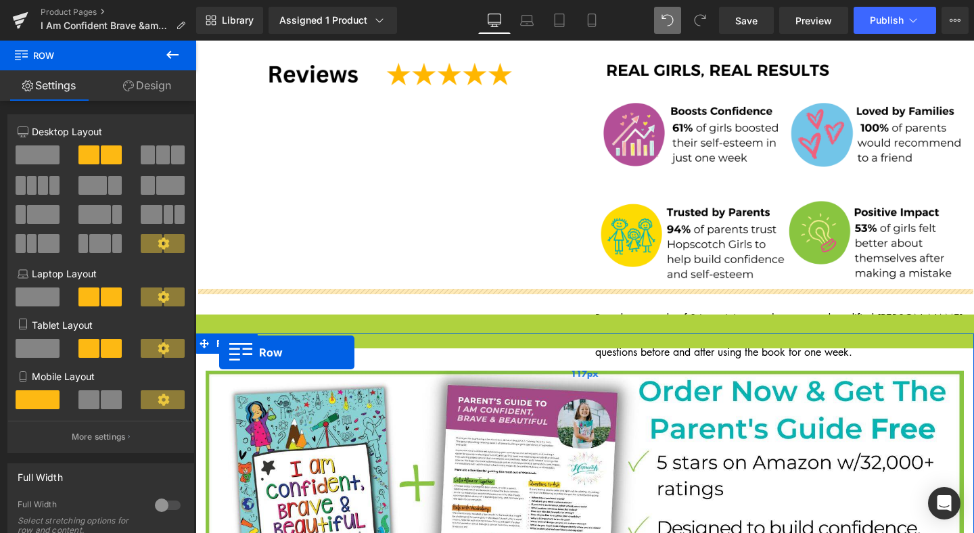
drag, startPoint x: 204, startPoint y: 288, endPoint x: 219, endPoint y: 352, distance: 66.1
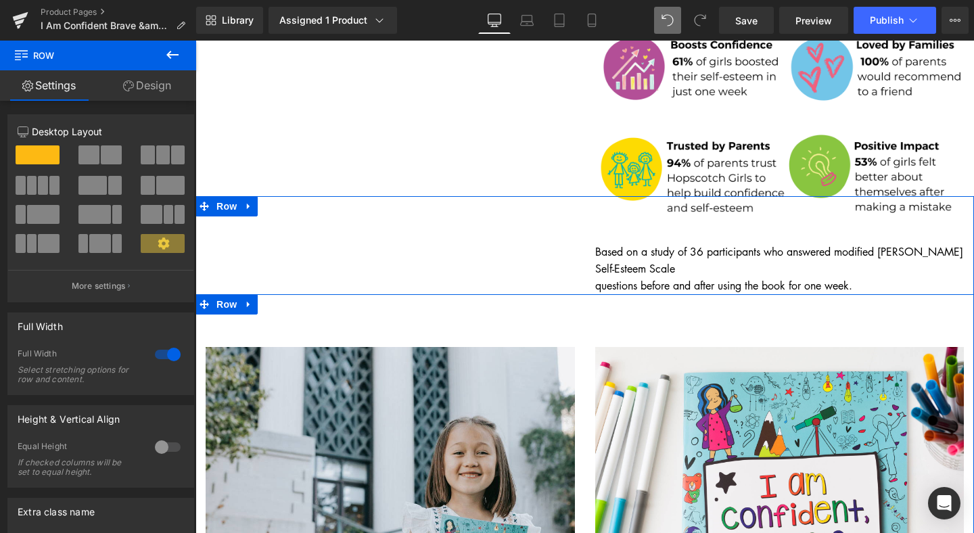
scroll to position [631, 0]
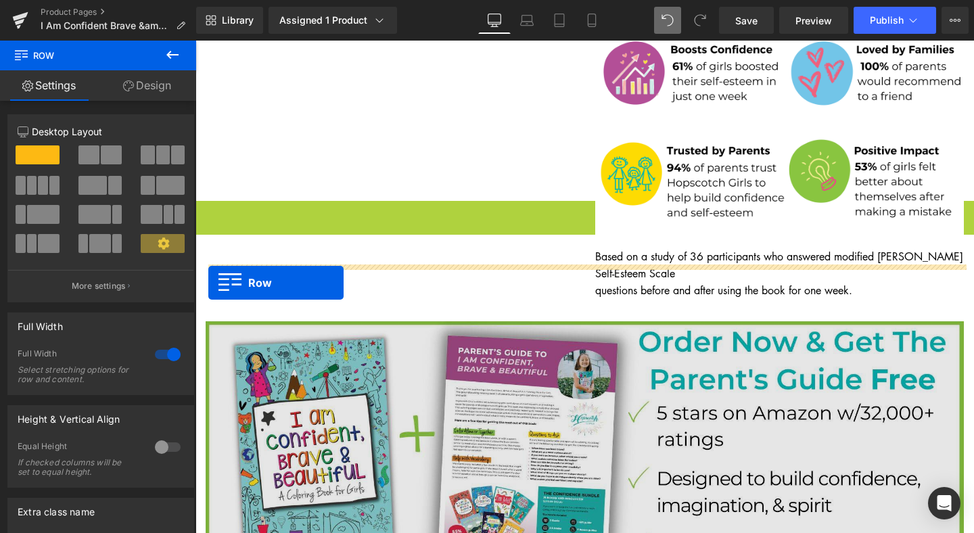
drag, startPoint x: 205, startPoint y: 177, endPoint x: 208, endPoint y: 283, distance: 105.5
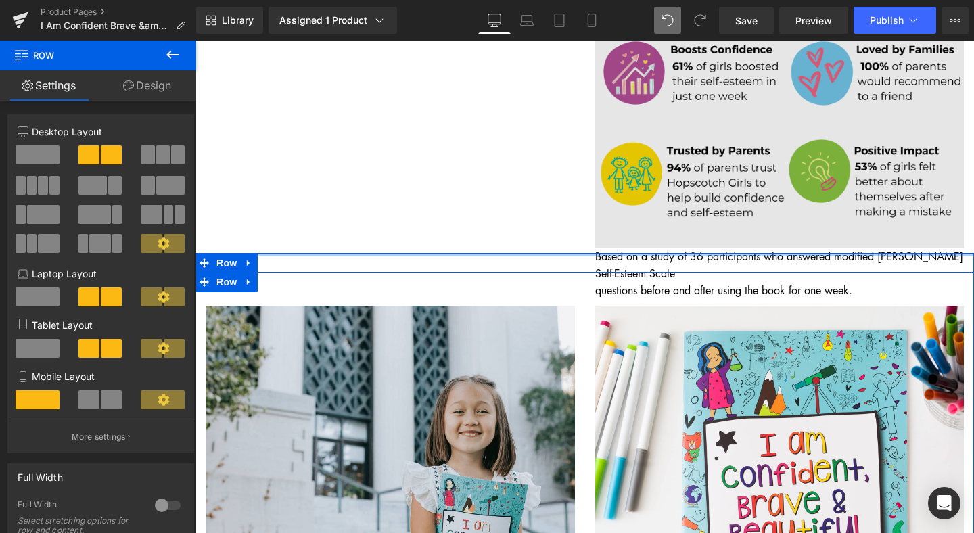
drag, startPoint x: 719, startPoint y: 222, endPoint x: 707, endPoint y: 165, distance: 58.0
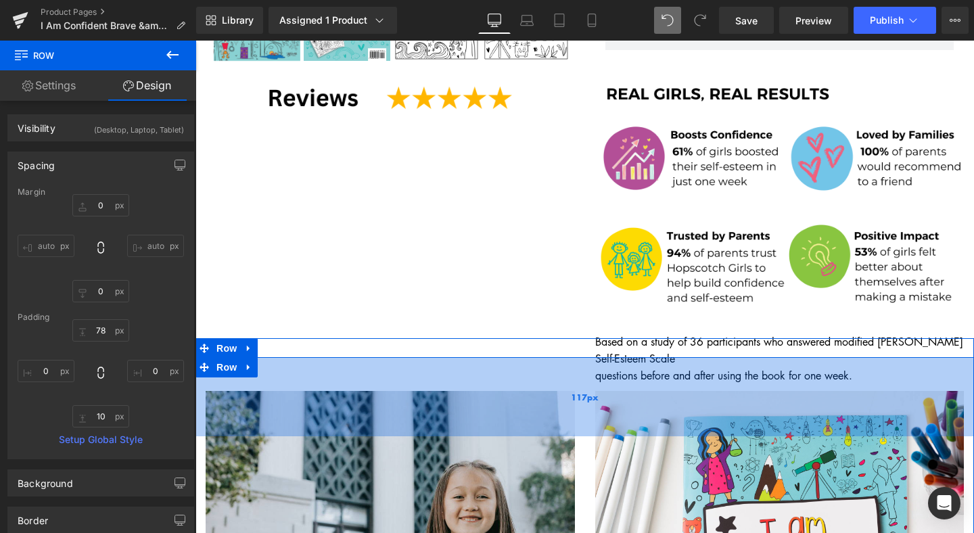
scroll to position [545, 0]
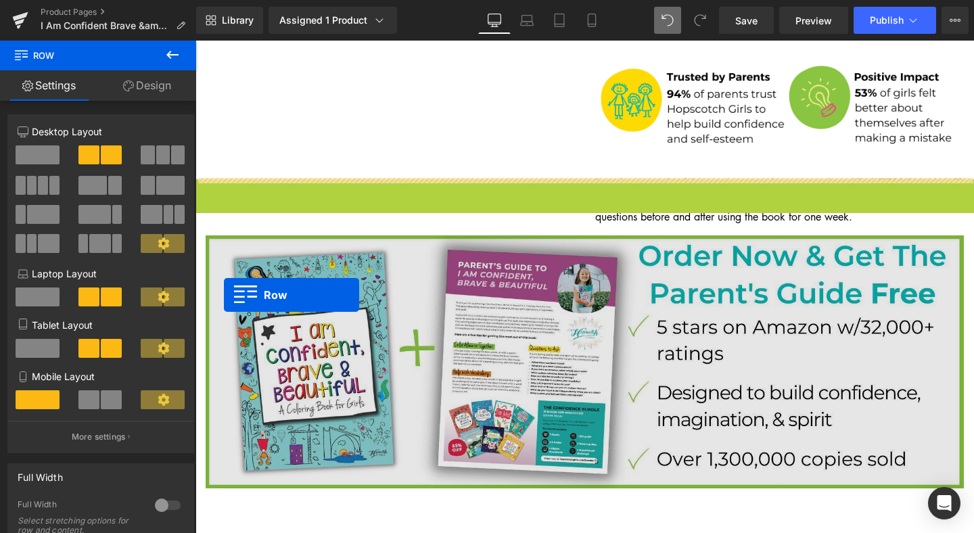
scroll to position [707, 0]
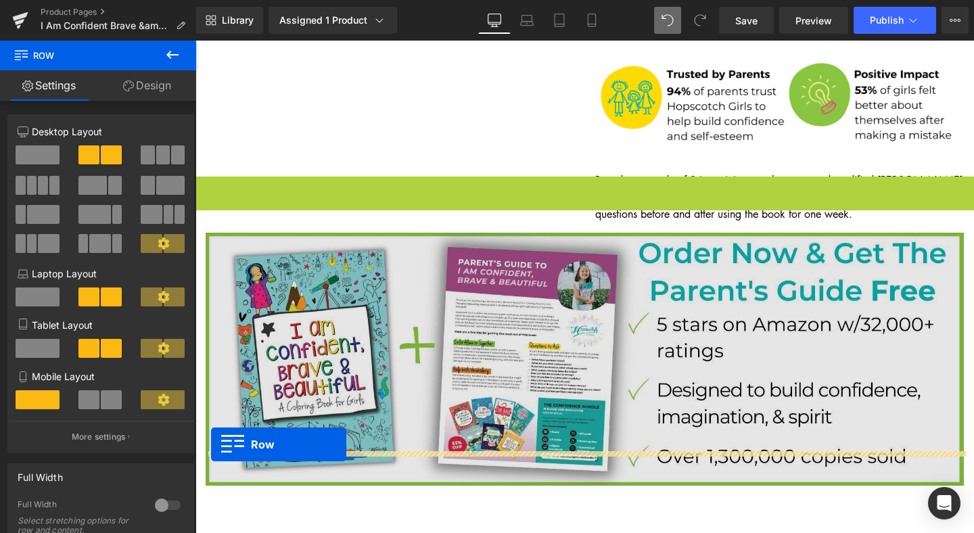
drag, startPoint x: 206, startPoint y: 312, endPoint x: 211, endPoint y: 444, distance: 132.0
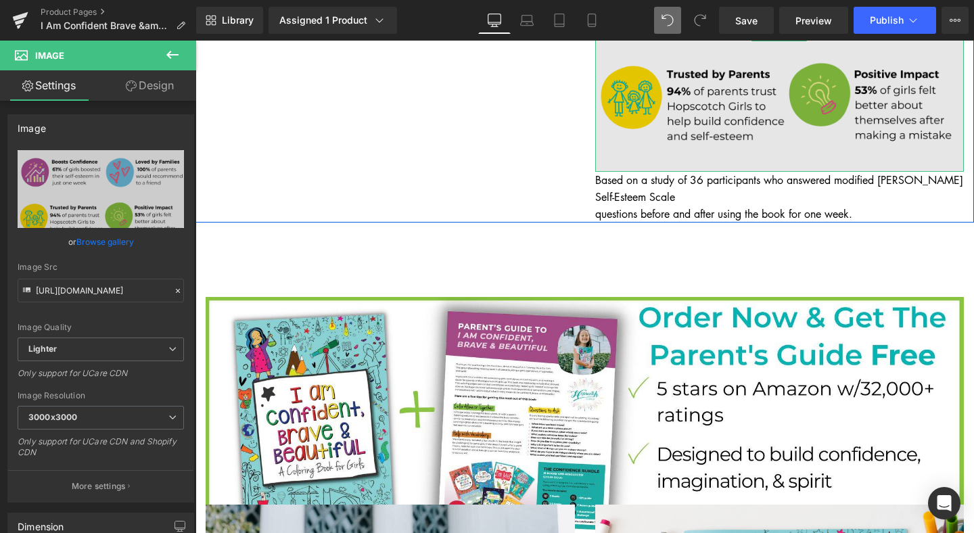
drag, startPoint x: 791, startPoint y: 149, endPoint x: 793, endPoint y: 133, distance: 16.3
click at [793, 133] on div "Image" at bounding box center [779, 33] width 369 height 277
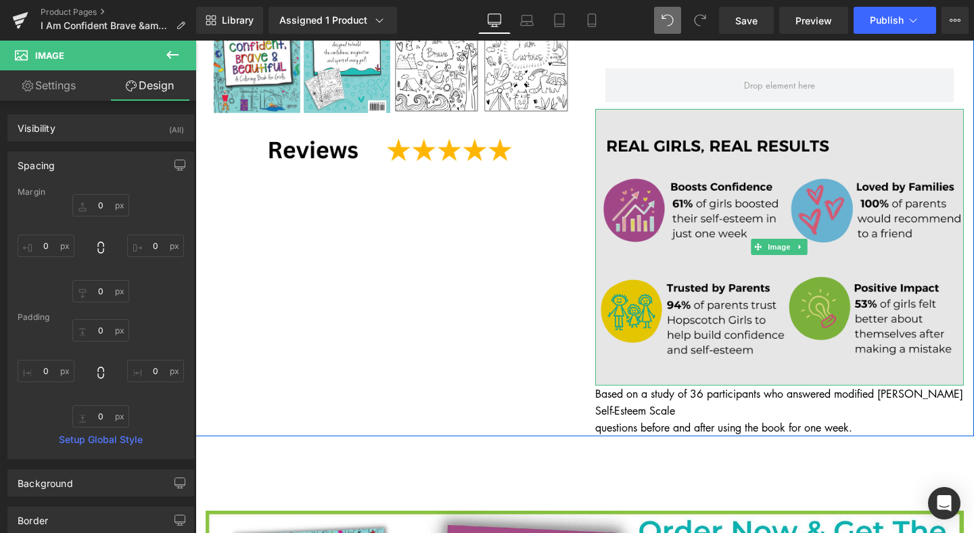
scroll to position [498, 0]
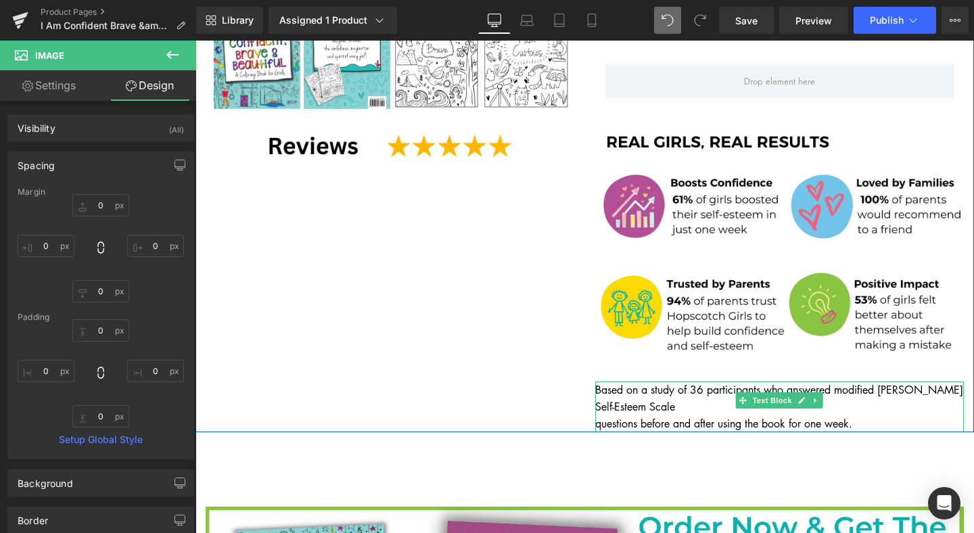
click at [612, 381] on p "Based on a study of 36 participants who answered modified Rosenberg Self-Esteem…" at bounding box center [779, 398] width 369 height 34
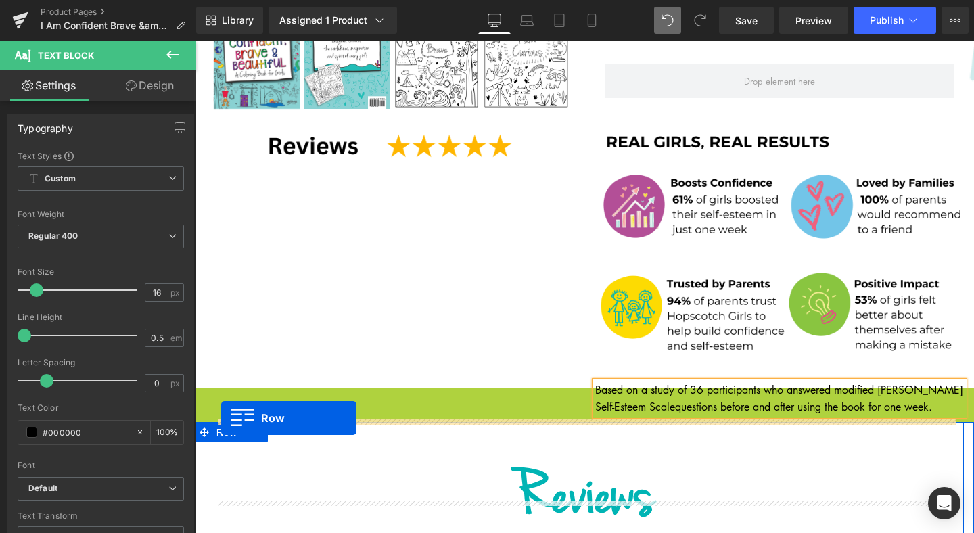
drag, startPoint x: 203, startPoint y: 368, endPoint x: 221, endPoint y: 417, distance: 52.6
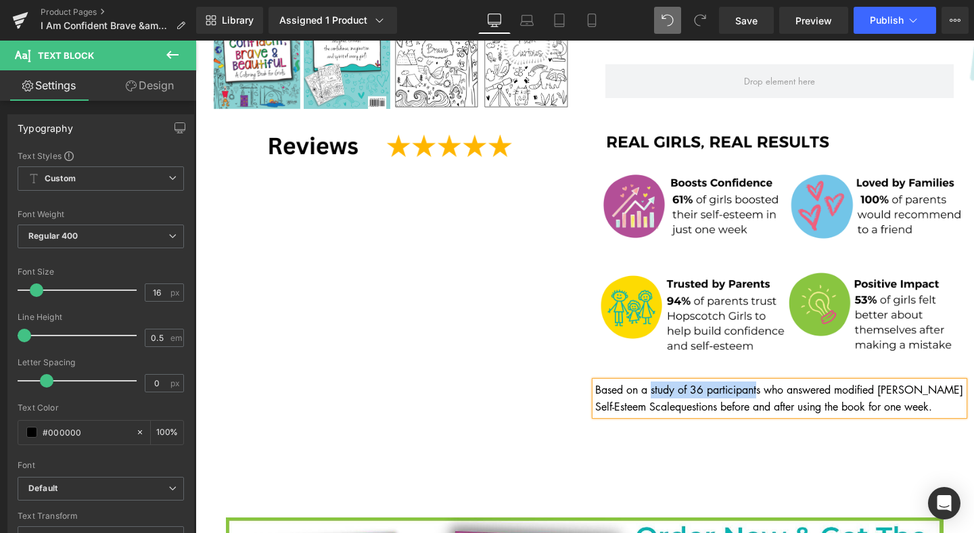
drag, startPoint x: 703, startPoint y: 367, endPoint x: 760, endPoint y: 365, distance: 56.8
click at [760, 381] on p "Based on a study of 36 participants who answered modified Rosenberg Self-Esteem…" at bounding box center [779, 398] width 369 height 34
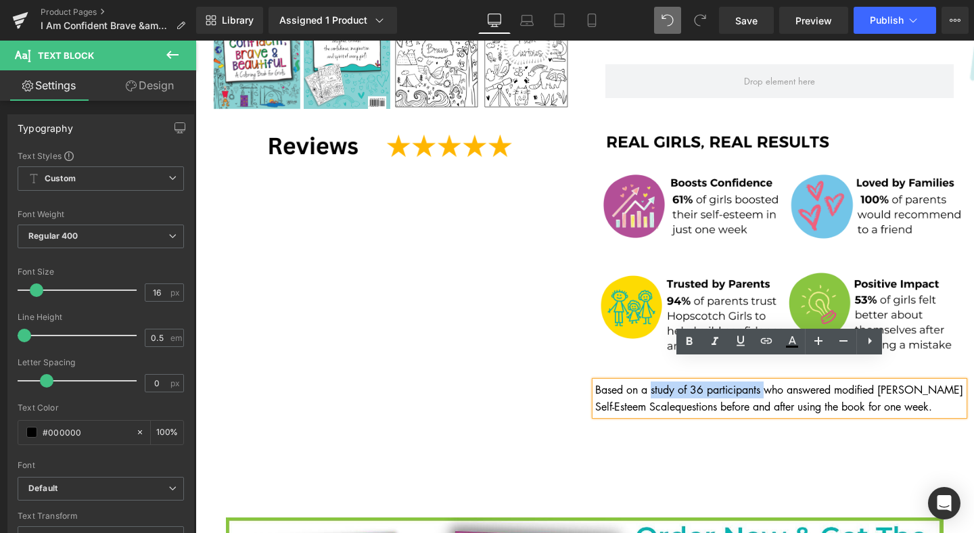
drag, startPoint x: 764, startPoint y: 367, endPoint x: 652, endPoint y: 367, distance: 112.3
click at [652, 381] on p "Based on a study of 36 participants who answered modified Rosenberg Self-Esteem…" at bounding box center [779, 398] width 369 height 34
click at [770, 343] on icon at bounding box center [766, 340] width 11 height 5
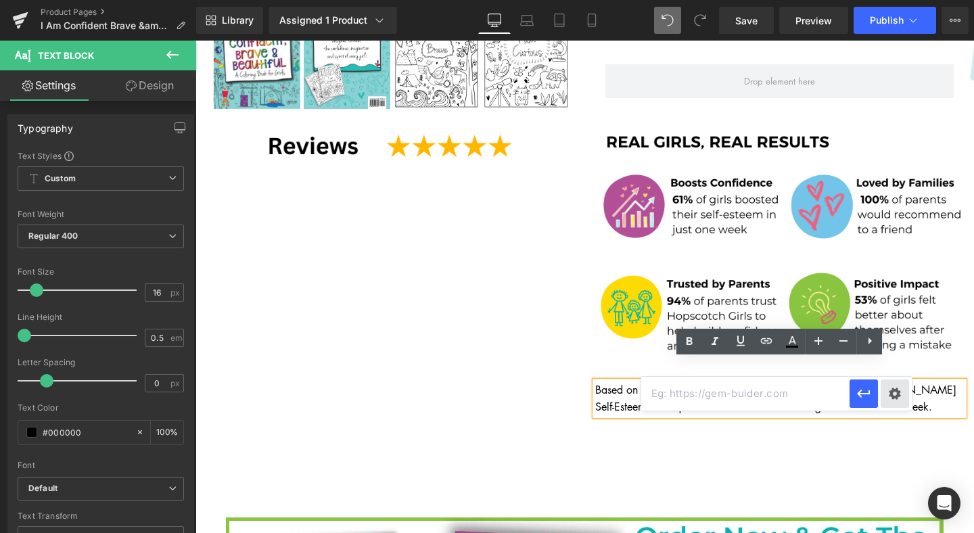
click at [894, 0] on div "Text Color Highlight Color #333333 Edit or remove link: Edit - Unlink - Cancel" at bounding box center [487, 0] width 974 height 0
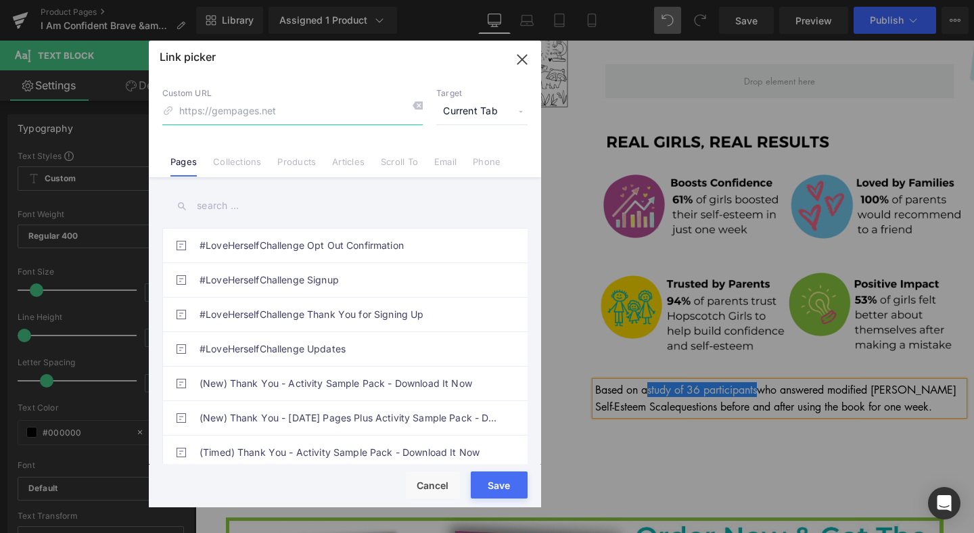
paste input "https://www.hopscotchgirls.com/pages/hopscotch-girls-confidence-study?srsltid=A…"
type input "https://www.hopscotchgirls.com/pages/hopscotch-girls-confidence-study?srsltid=A…"
click at [464, 111] on span "Current Tab" at bounding box center [481, 112] width 91 height 26
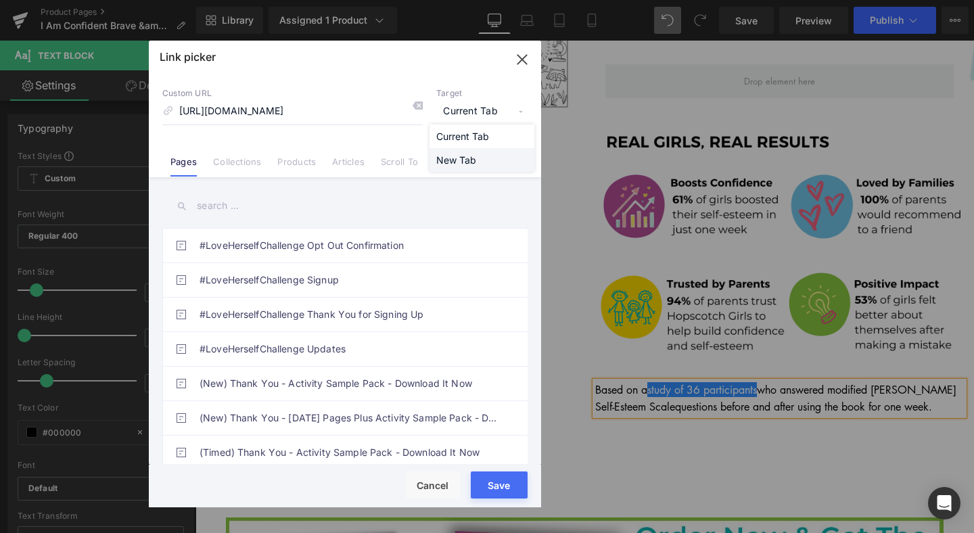
click at [458, 157] on li "New Tab" at bounding box center [481, 160] width 105 height 24
click at [509, 484] on div "Rendering Content" at bounding box center [487, 479] width 83 height 15
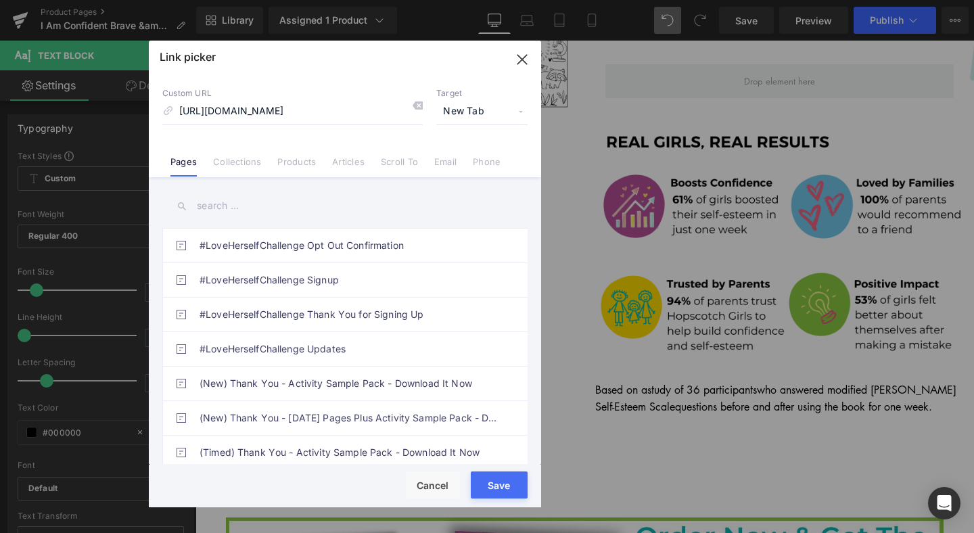
click at [498, 490] on button "Save" at bounding box center [499, 484] width 57 height 27
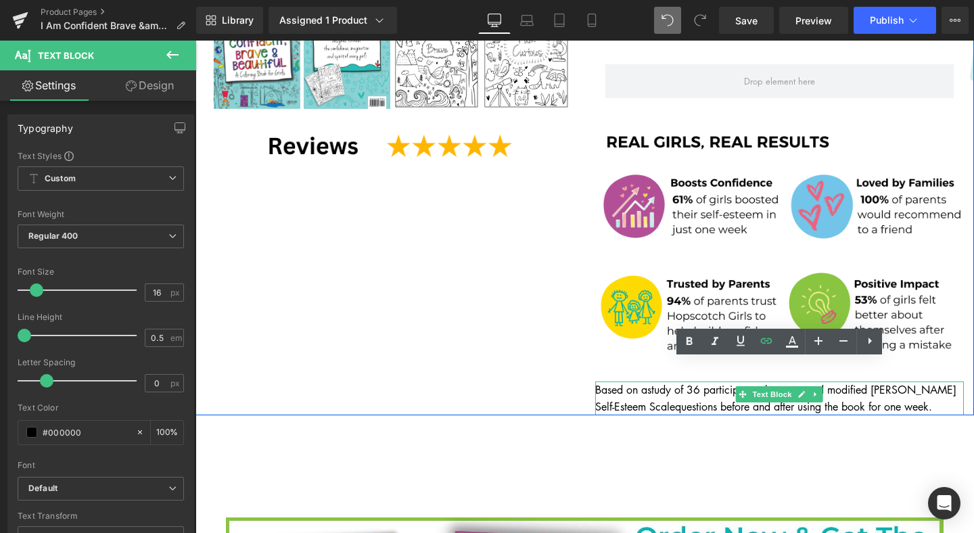
click at [687, 381] on p "Based on a study of 36 participants who answered modified Rosenberg Self-Esteem…" at bounding box center [779, 398] width 369 height 34
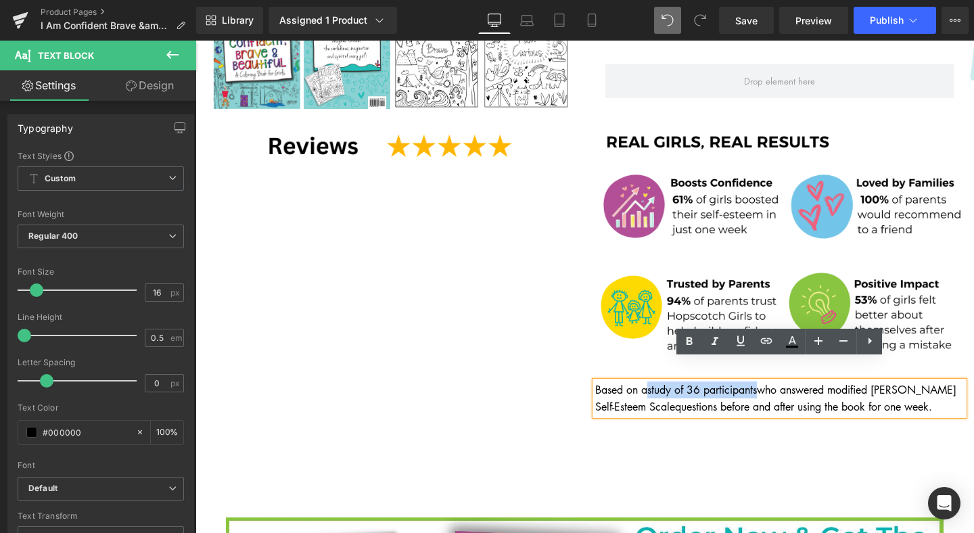
drag, startPoint x: 761, startPoint y: 366, endPoint x: 651, endPoint y: 365, distance: 110.2
click at [651, 381] on p "Based on a study of 36 participants who answered modified Rosenberg Self-Esteem…" at bounding box center [779, 398] width 369 height 34
click at [768, 338] on icon at bounding box center [766, 340] width 11 height 5
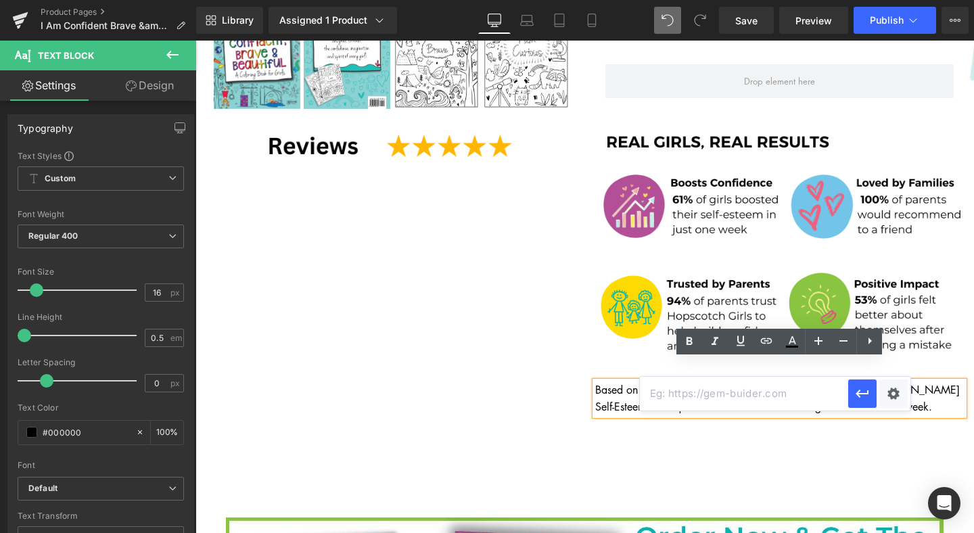
click at [763, 396] on input "text" at bounding box center [744, 394] width 208 height 34
paste input "https://www.hopscotchgirls.com/pages/hopscotch-girls-confidence-study?srsltid=A…"
type input "https://www.hopscotchgirls.com/pages/hopscotch-girls-confidence-study?srsltid=A…"
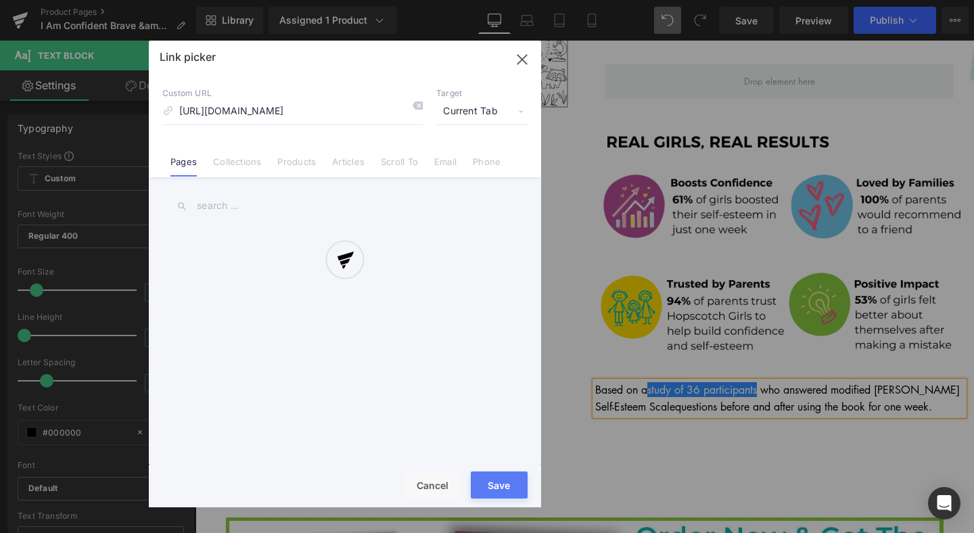
click at [900, 0] on div "Text Color Highlight Color #333333 Edit or remove link: Edit - Unlink - Cancel …" at bounding box center [487, 0] width 974 height 0
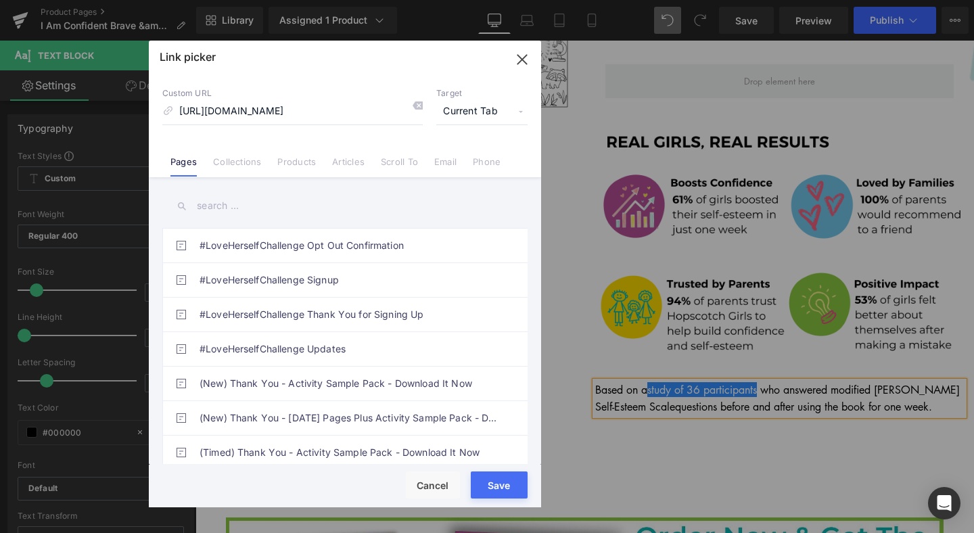
scroll to position [0, 0]
click at [480, 100] on span "Current Tab" at bounding box center [481, 112] width 91 height 26
click at [456, 154] on li "New Tab" at bounding box center [481, 160] width 105 height 24
click at [506, 488] on button "Save" at bounding box center [499, 484] width 57 height 27
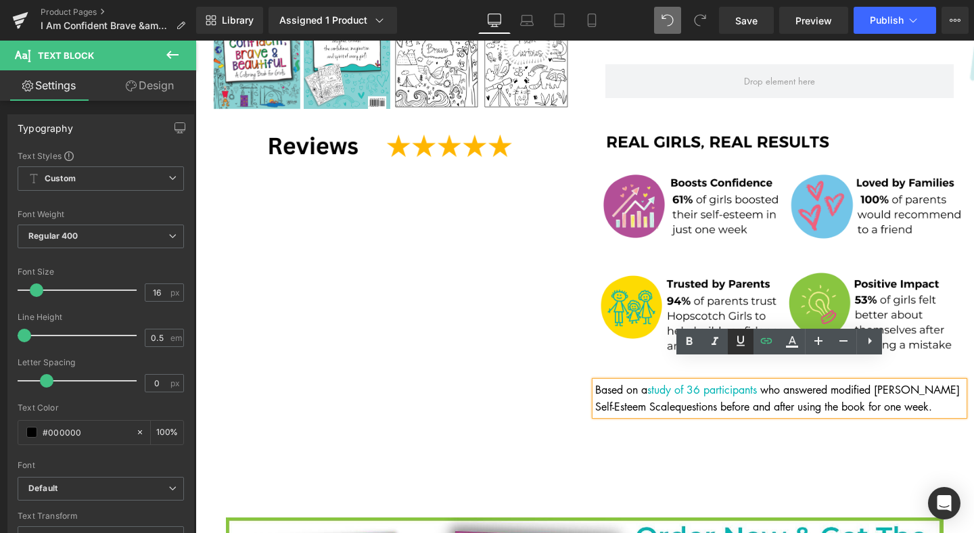
click at [744, 340] on icon at bounding box center [740, 340] width 8 height 10
click at [549, 332] on div "Sale Off (P) Image ‹ ›" at bounding box center [584, 25] width 778 height 779
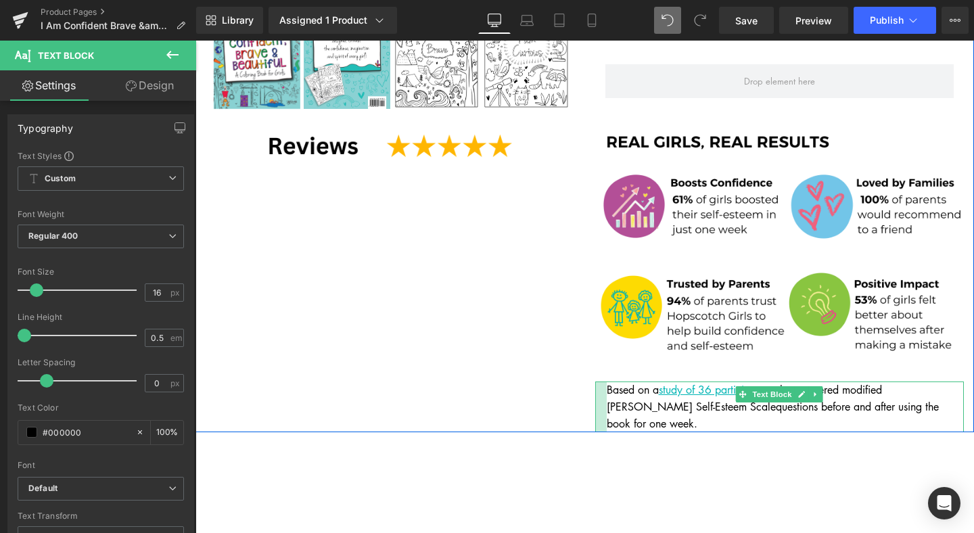
drag, startPoint x: 596, startPoint y: 369, endPoint x: 607, endPoint y: 369, distance: 11.5
click at [607, 381] on div "Based on a study of 36 participants who answered modified Rosenberg Self-Esteem…" at bounding box center [779, 406] width 369 height 51
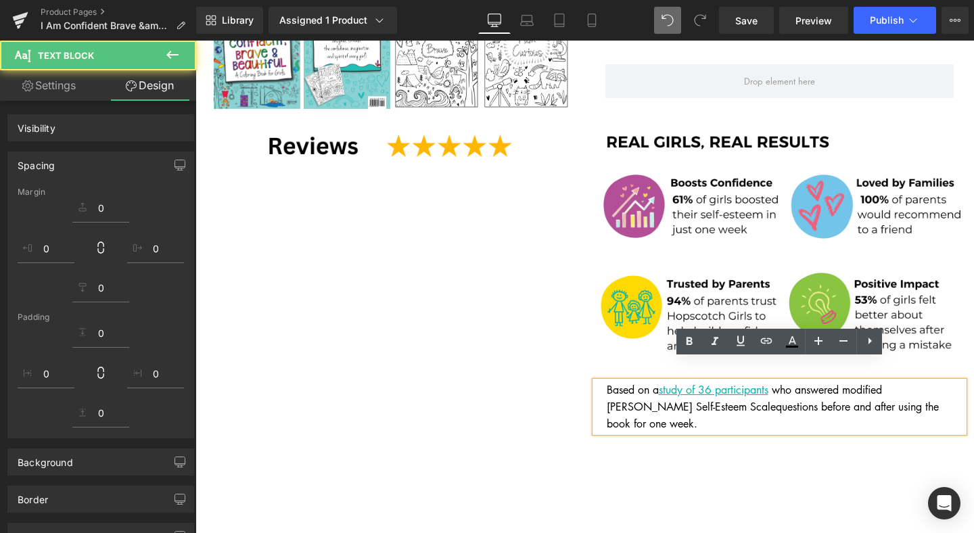
click at [534, 288] on div "Sale Off (P) Image ‹ ›" at bounding box center [584, 34] width 778 height 796
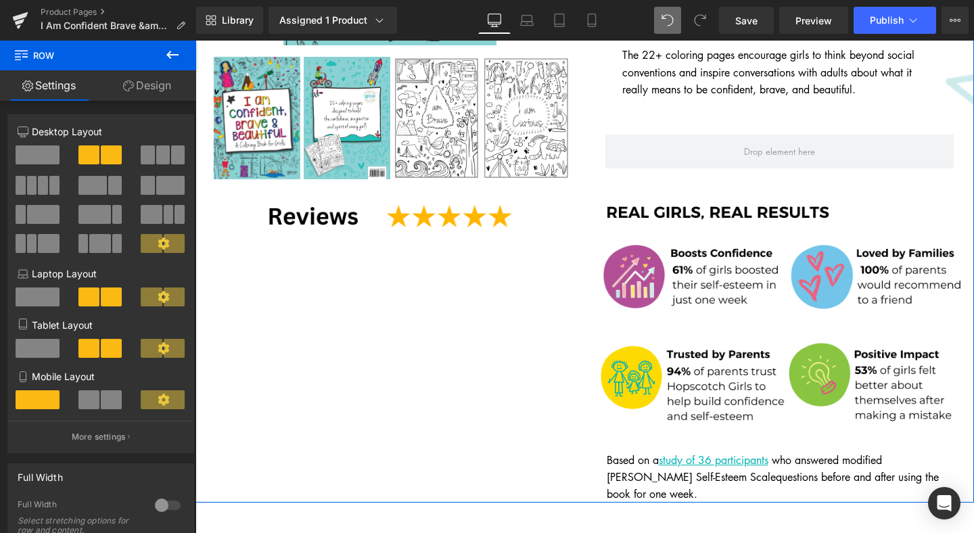
scroll to position [428, 0]
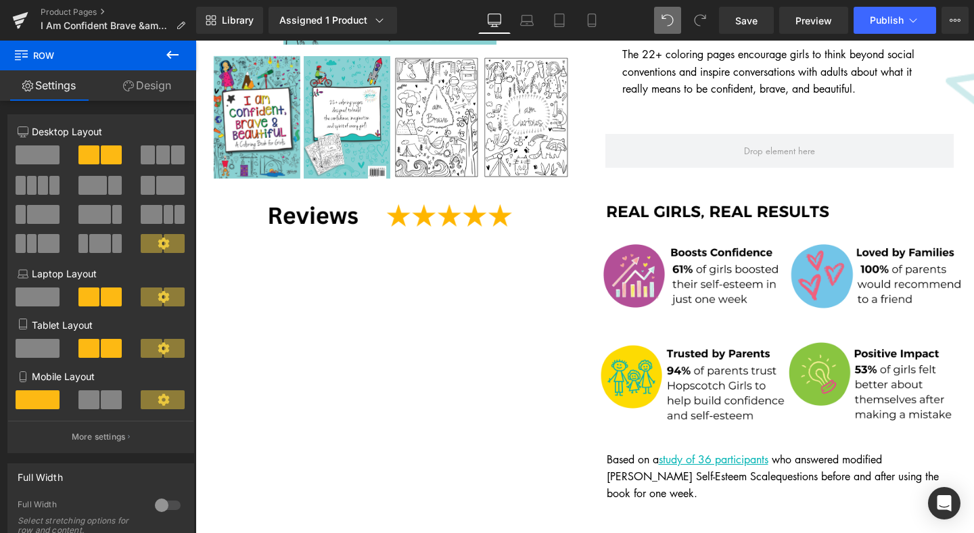
click at [172, 56] on icon at bounding box center [172, 55] width 16 height 16
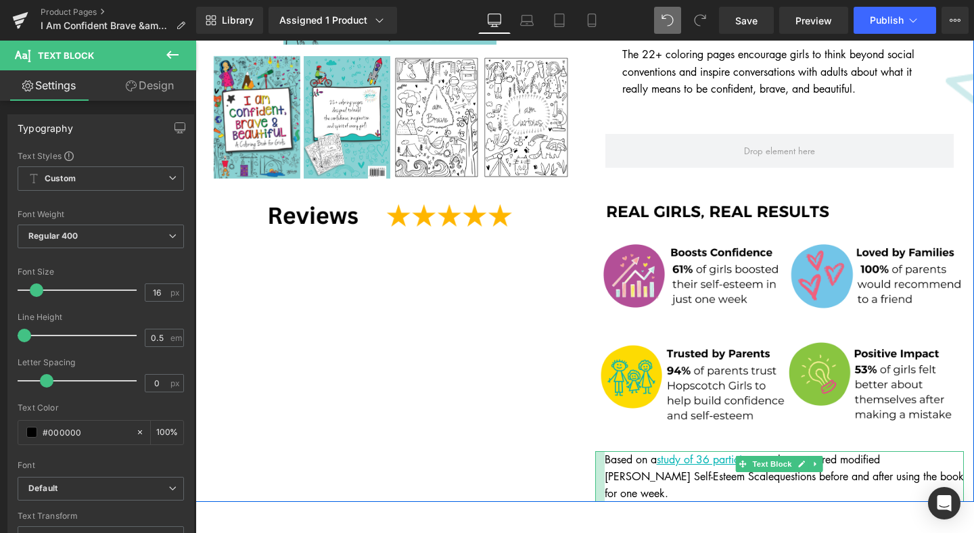
click at [601, 451] on div at bounding box center [599, 476] width 9 height 51
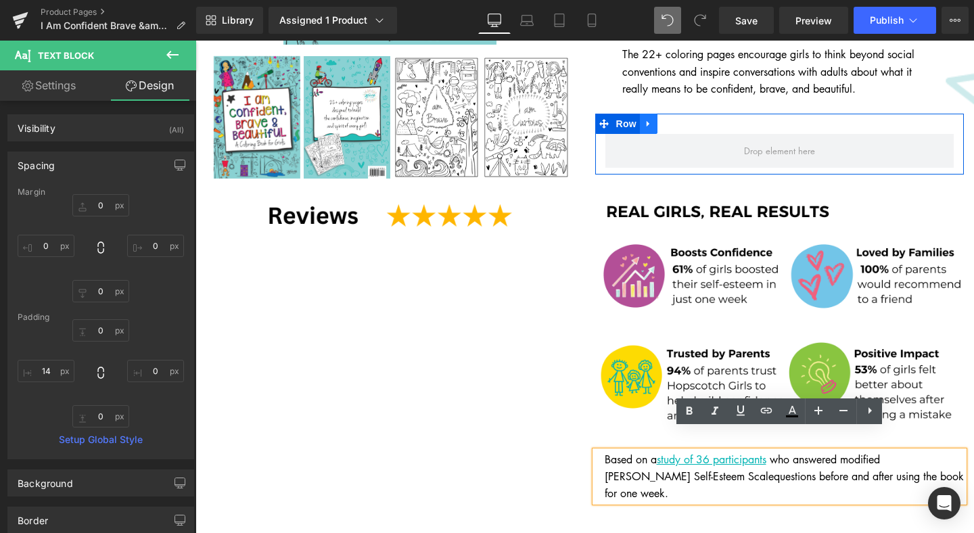
click at [646, 118] on icon at bounding box center [648, 123] width 9 height 10
click at [682, 119] on icon at bounding box center [683, 123] width 9 height 9
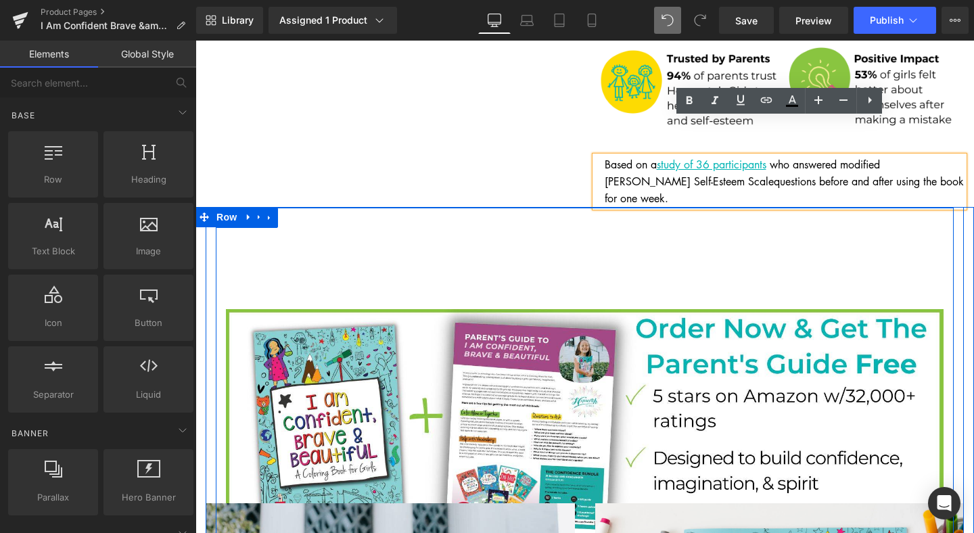
scroll to position [661, 0]
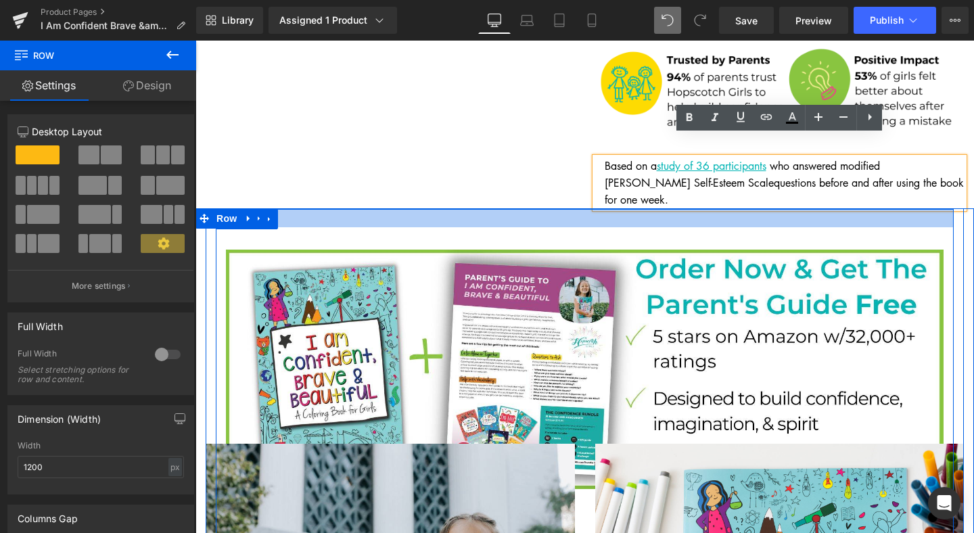
drag, startPoint x: 345, startPoint y: 215, endPoint x: 345, endPoint y: 178, distance: 37.2
click at [346, 209] on div at bounding box center [585, 218] width 738 height 18
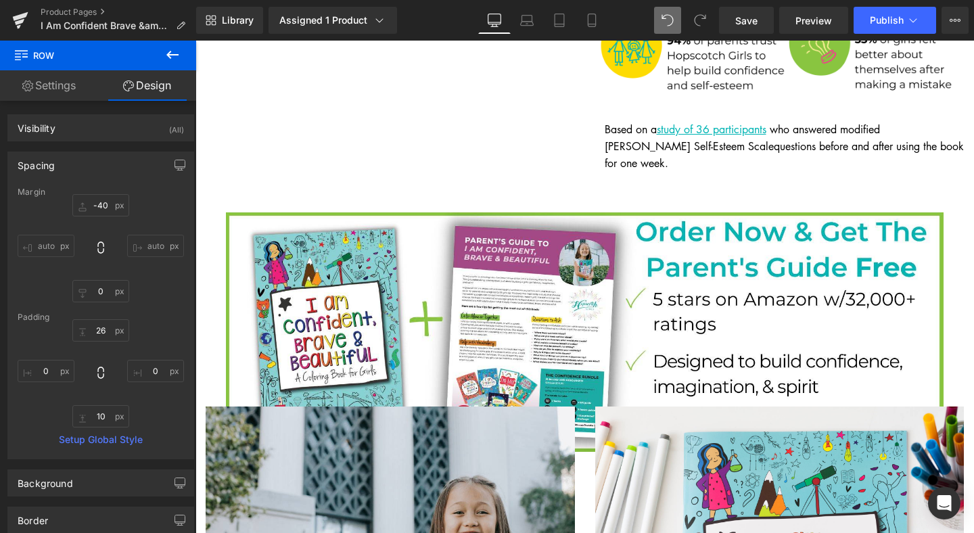
scroll to position [715, 0]
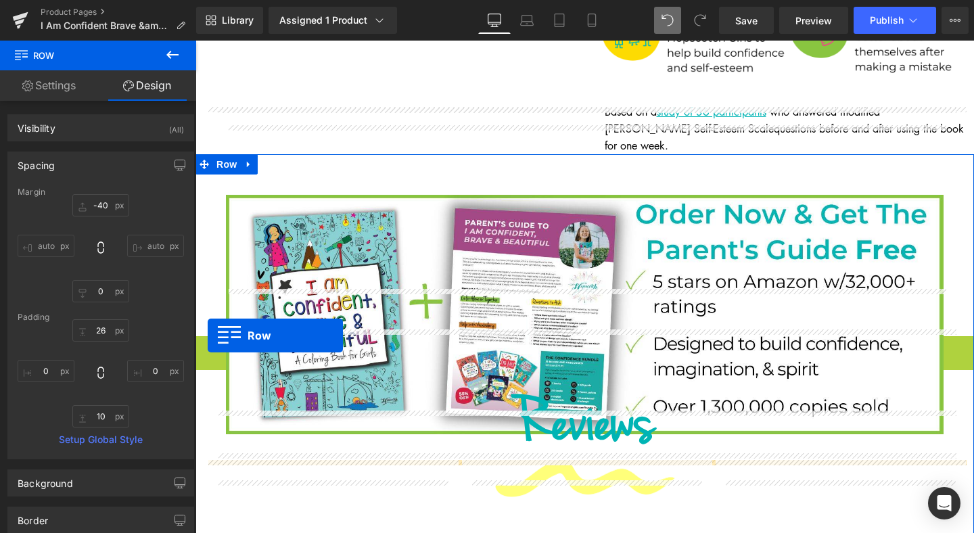
drag, startPoint x: 206, startPoint y: 302, endPoint x: 207, endPoint y: 335, distance: 33.2
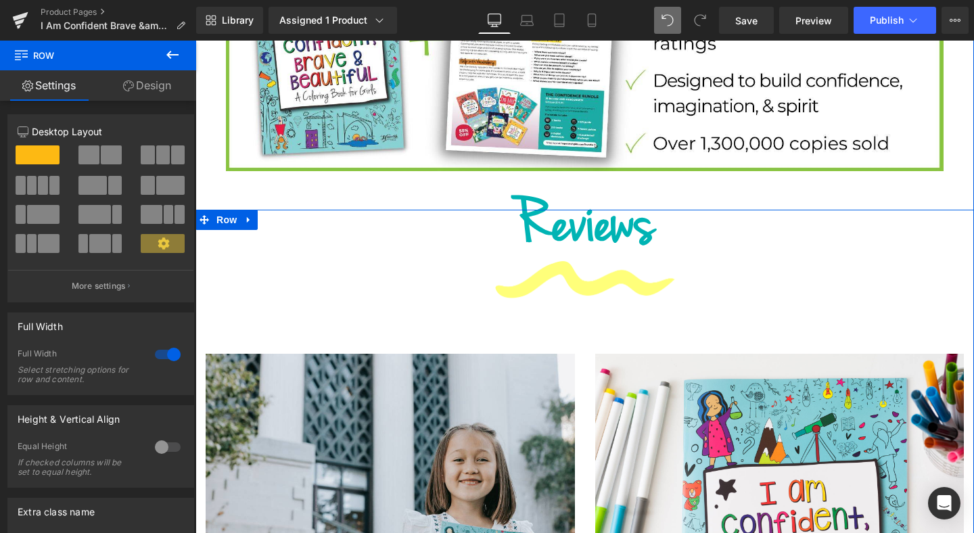
scroll to position [975, 0]
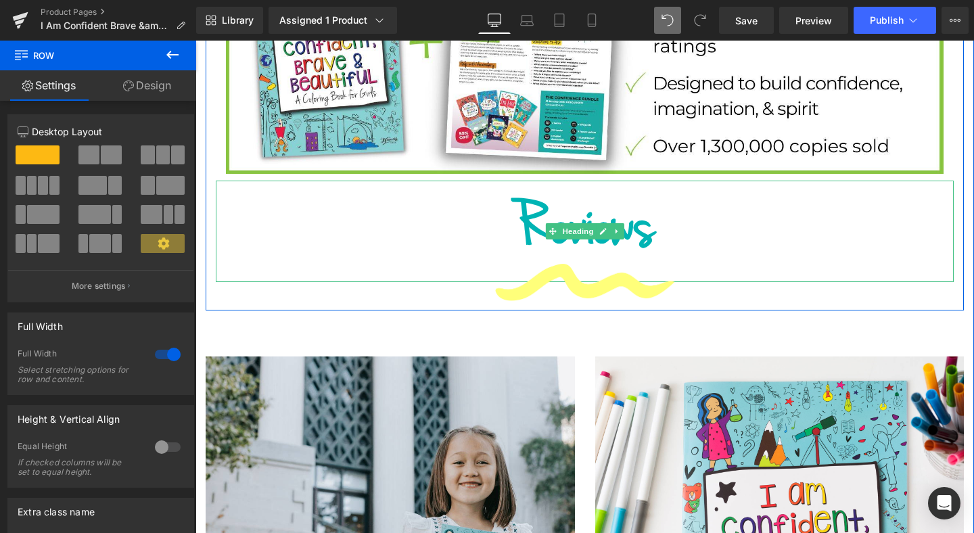
click at [552, 181] on h1 "Reviews" at bounding box center [585, 231] width 738 height 101
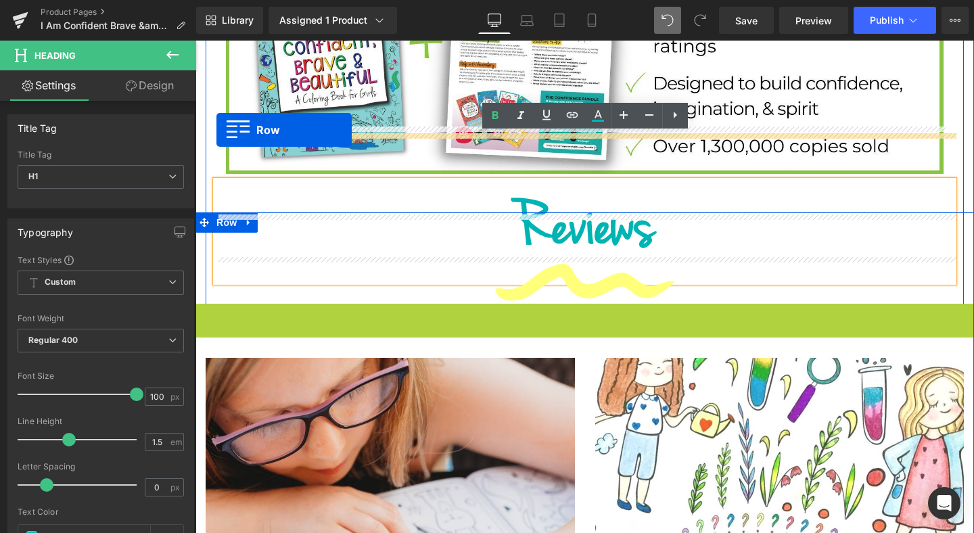
drag, startPoint x: 202, startPoint y: 275, endPoint x: 216, endPoint y: 130, distance: 145.4
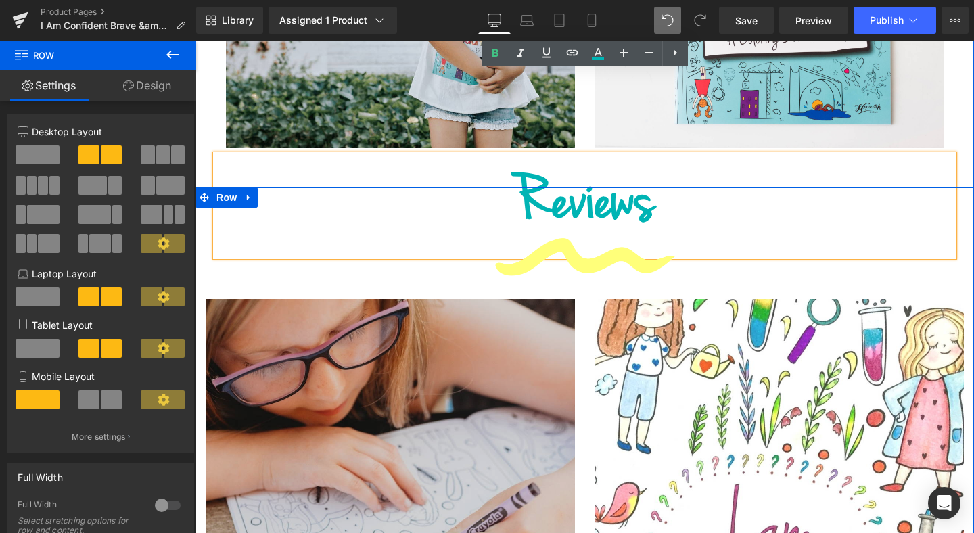
scroll to position [1407, 0]
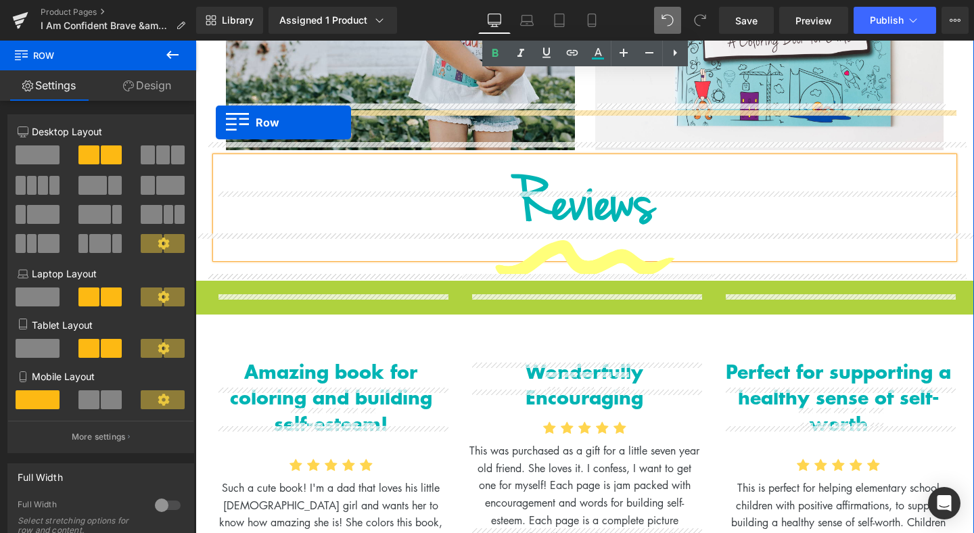
drag, startPoint x: 205, startPoint y: 249, endPoint x: 216, endPoint y: 122, distance: 126.9
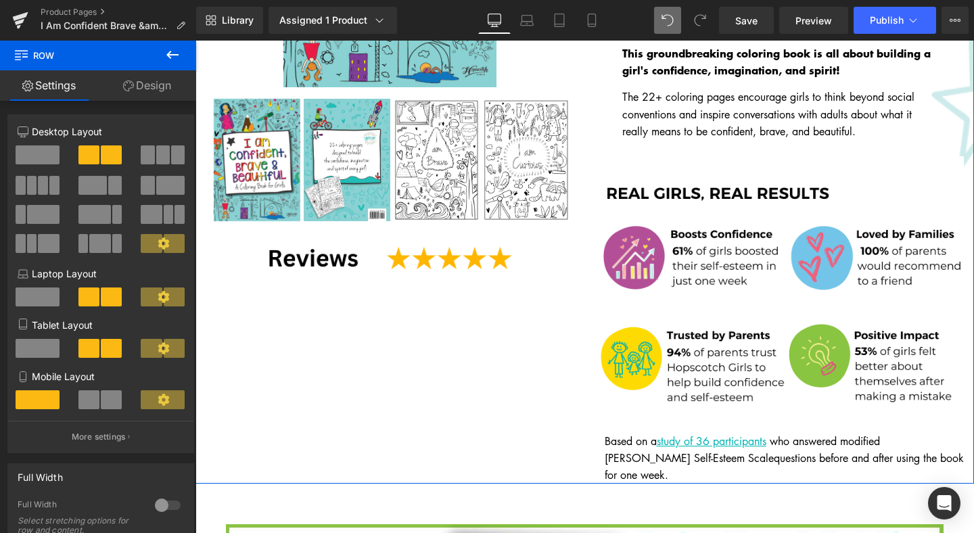
scroll to position [384, 0]
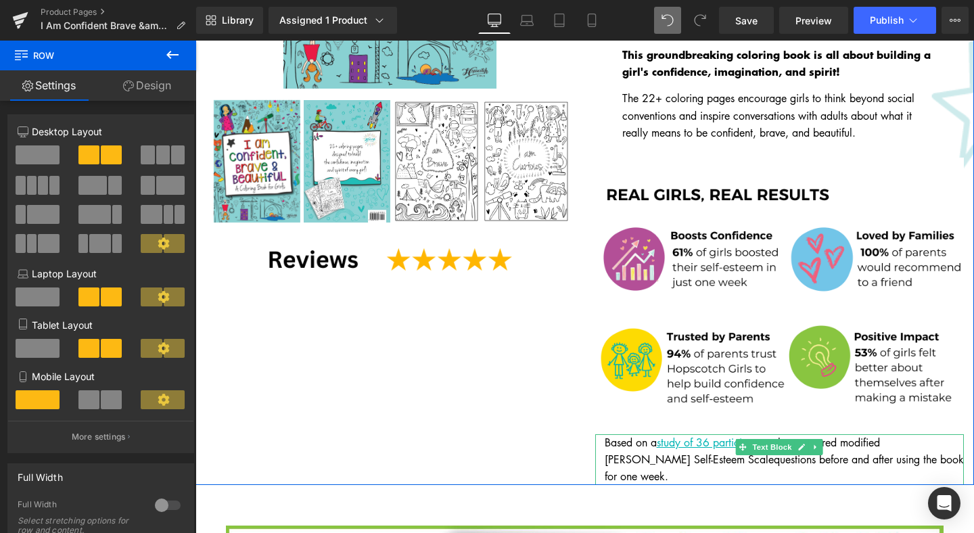
click at [949, 434] on p "Based on a study of 36 participants who answered modified Rosenberg Self-Esteem…" at bounding box center [785, 459] width 360 height 51
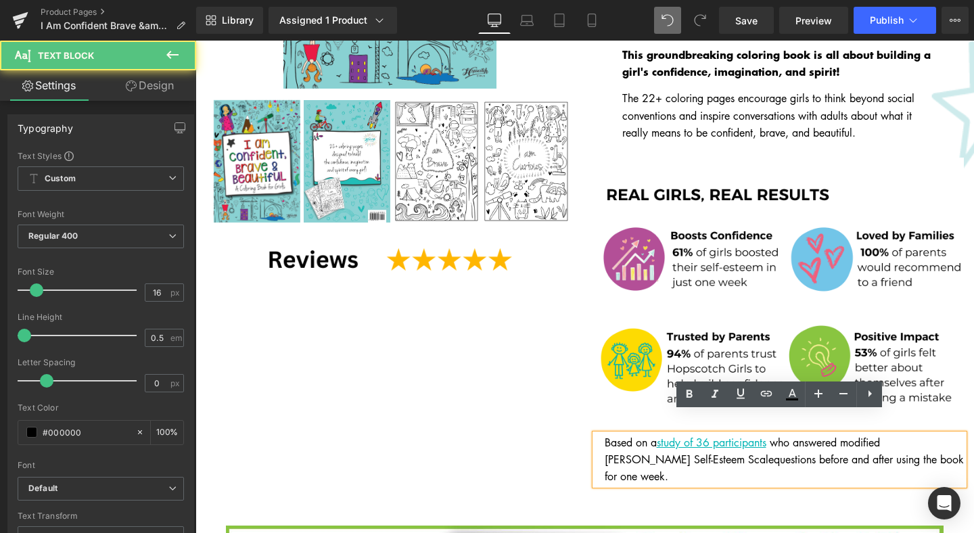
click at [947, 434] on p "Based on a study of 36 participants who answered modified Rosenberg Self-Esteem…" at bounding box center [785, 459] width 360 height 51
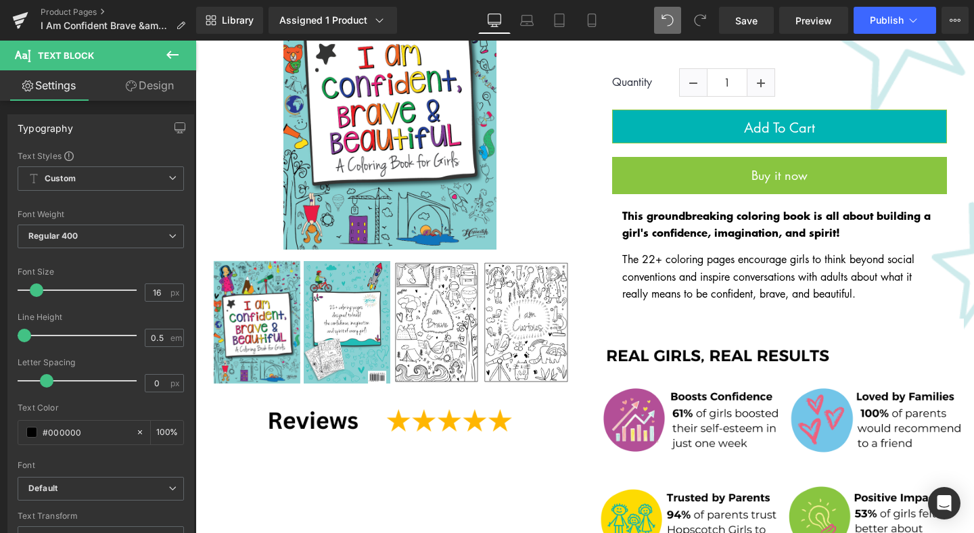
scroll to position [218, 0]
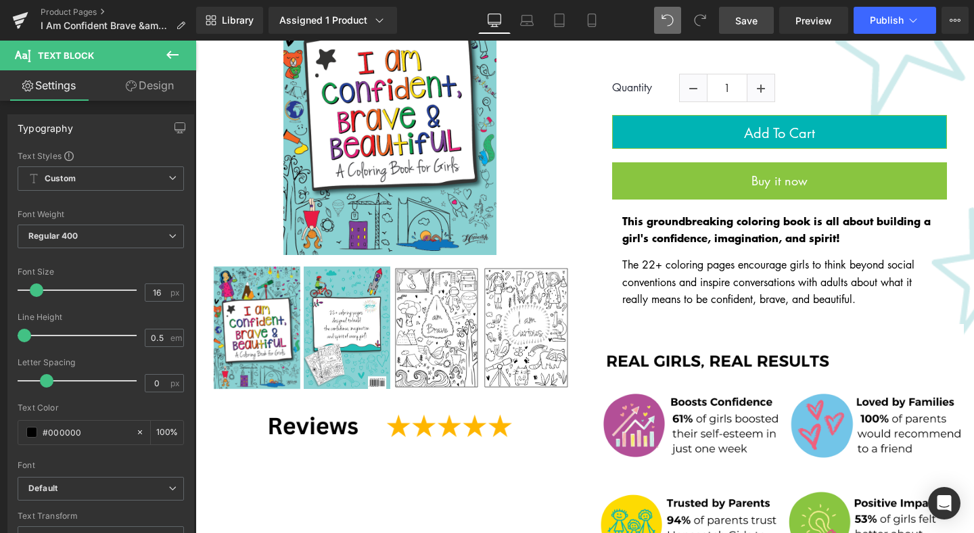
click at [750, 26] on span "Save" at bounding box center [746, 21] width 22 height 14
click at [789, 20] on link "Preview" at bounding box center [813, 20] width 69 height 27
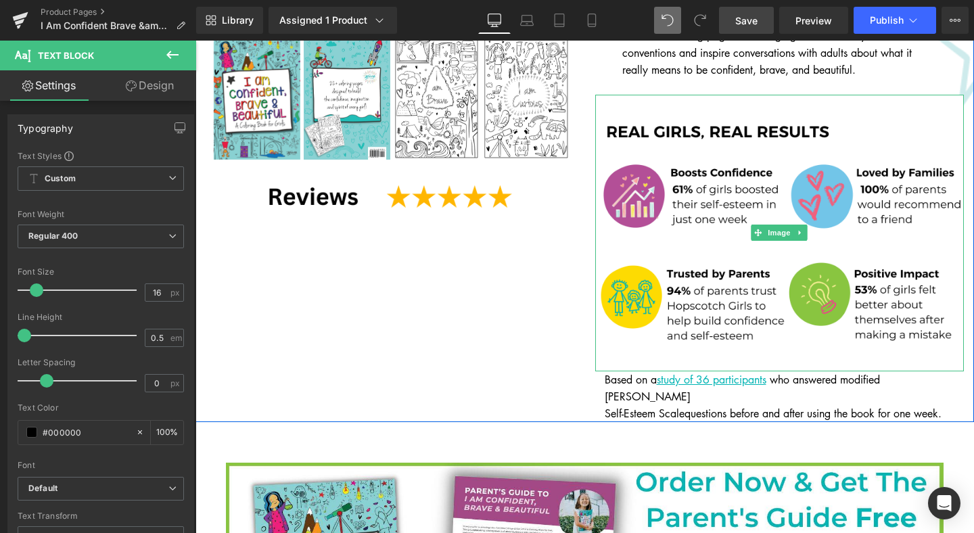
scroll to position [449, 0]
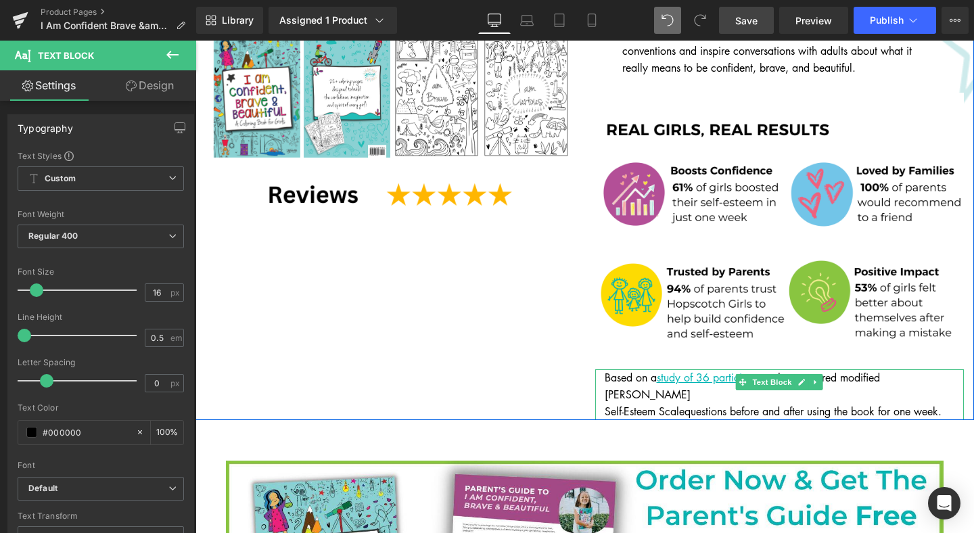
click at [809, 374] on link at bounding box center [816, 382] width 14 height 16
click at [782, 379] on icon at bounding box center [780, 382] width 7 height 7
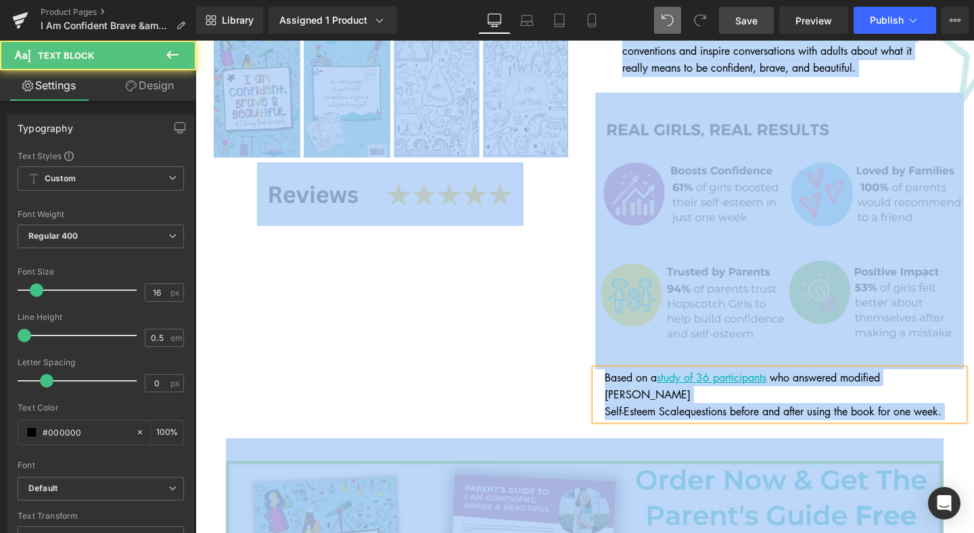
click at [939, 404] on span "questions before and after using the book for one week." at bounding box center [812, 411] width 257 height 15
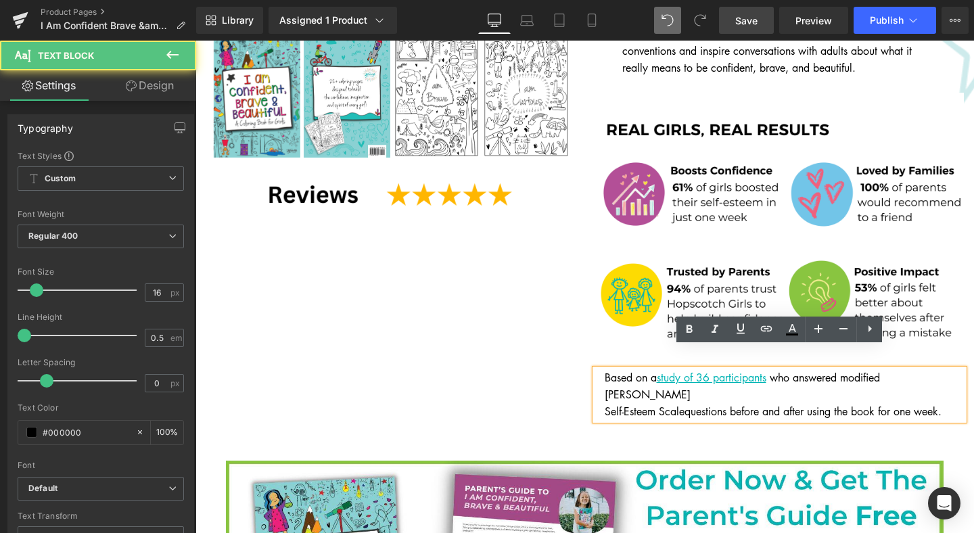
click at [939, 404] on span "questions before and after using the book for one week." at bounding box center [812, 411] width 257 height 15
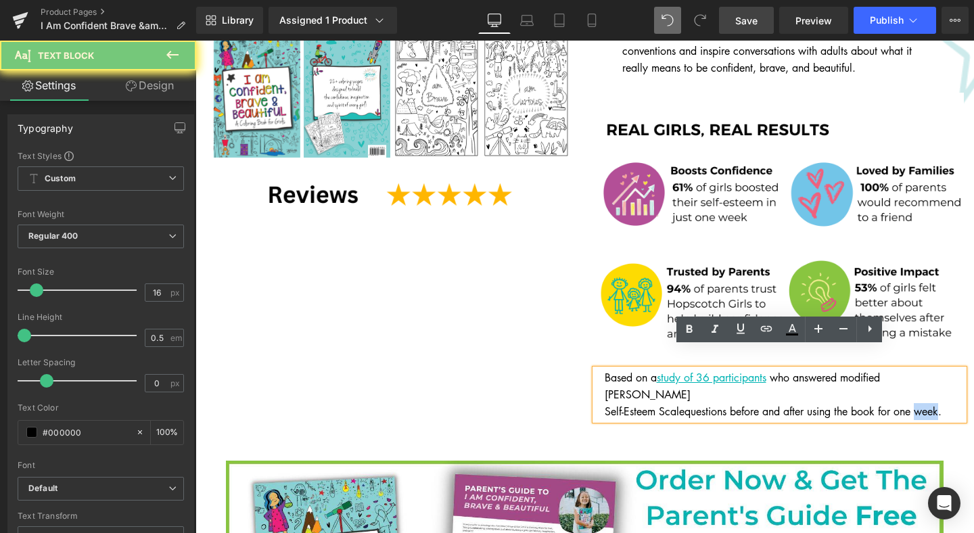
click at [939, 404] on span "questions before and after using the book for one week." at bounding box center [812, 411] width 257 height 15
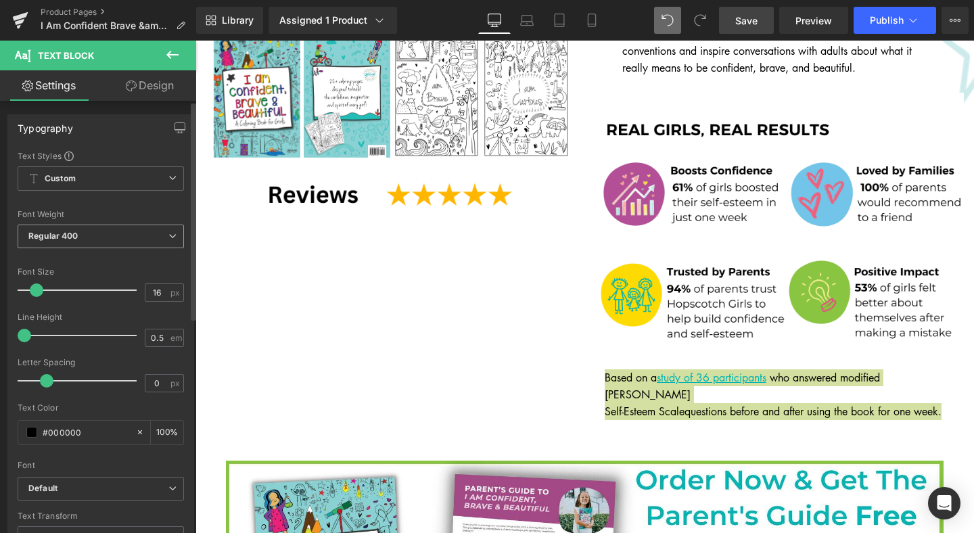
click at [139, 229] on span "Regular 400" at bounding box center [101, 237] width 166 height 24
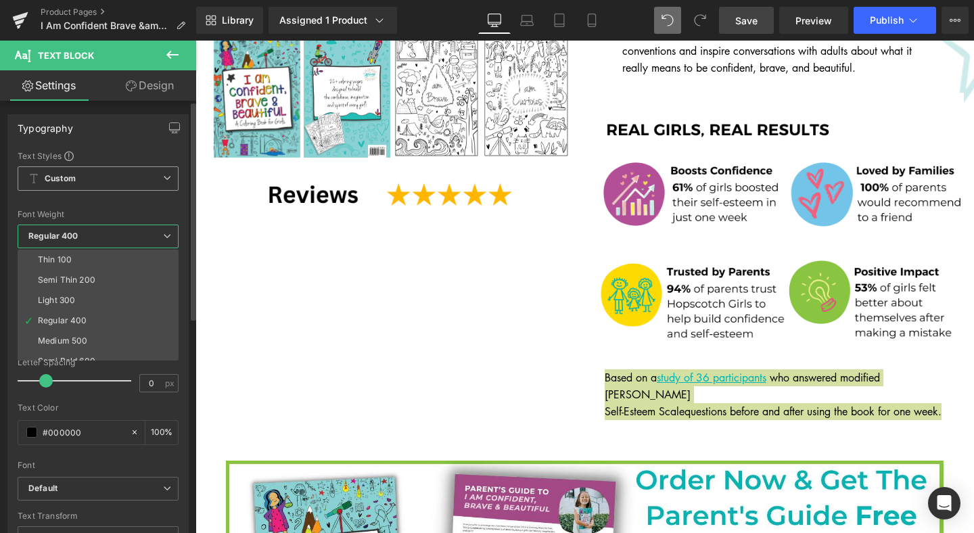
click at [139, 187] on span "Custom Setup Global Style" at bounding box center [98, 178] width 161 height 24
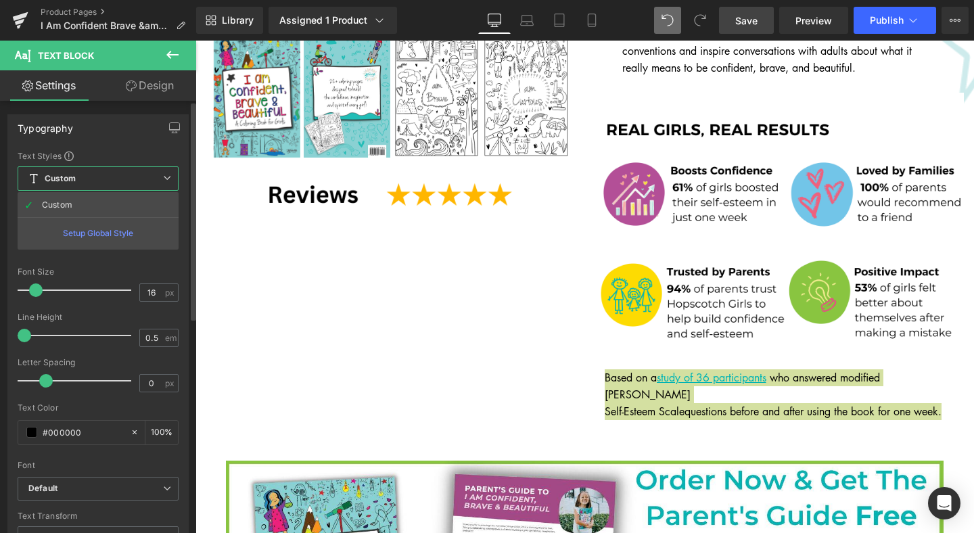
click at [139, 187] on span "Custom Setup Global Style" at bounding box center [98, 178] width 161 height 24
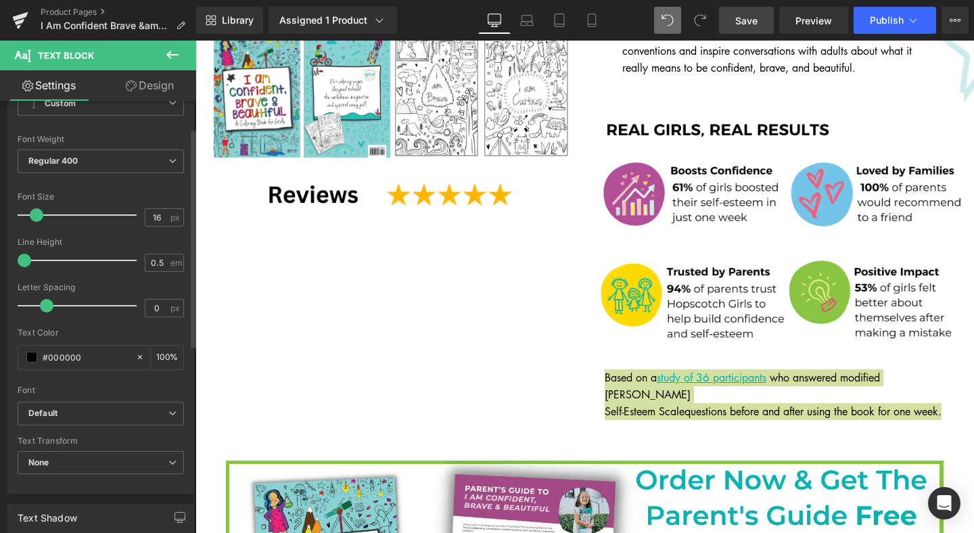
scroll to position [77, 0]
click at [90, 418] on span "Default" at bounding box center [101, 412] width 166 height 24
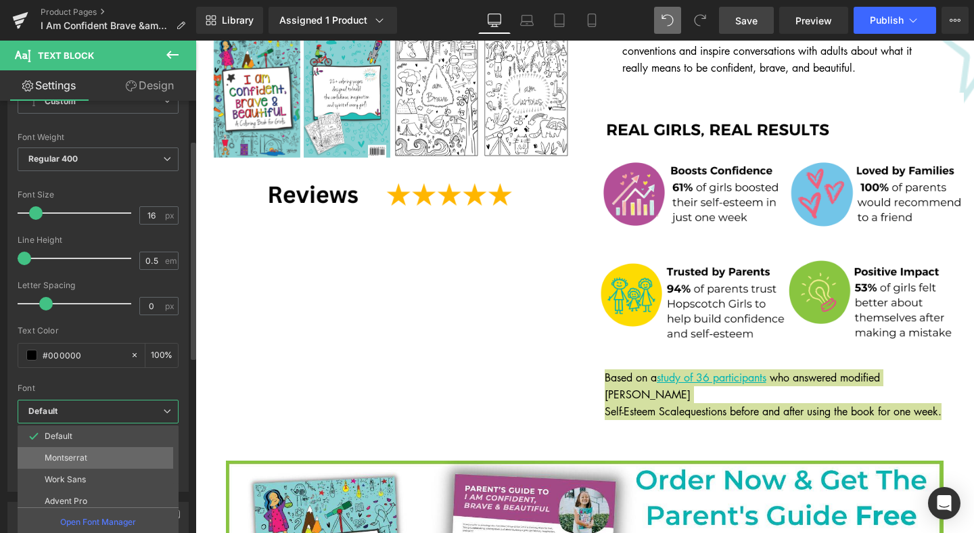
click at [76, 454] on p "Montserrat" at bounding box center [66, 457] width 43 height 9
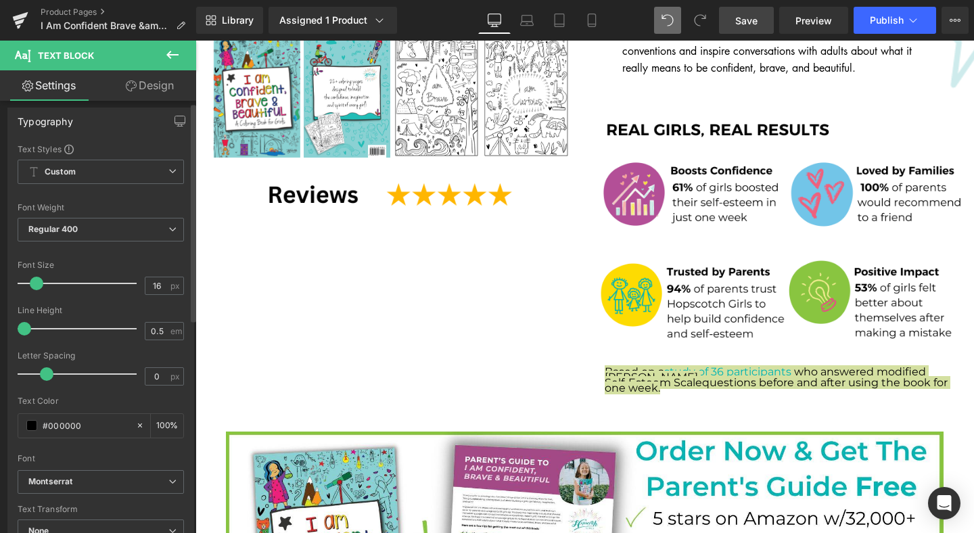
scroll to position [0, 0]
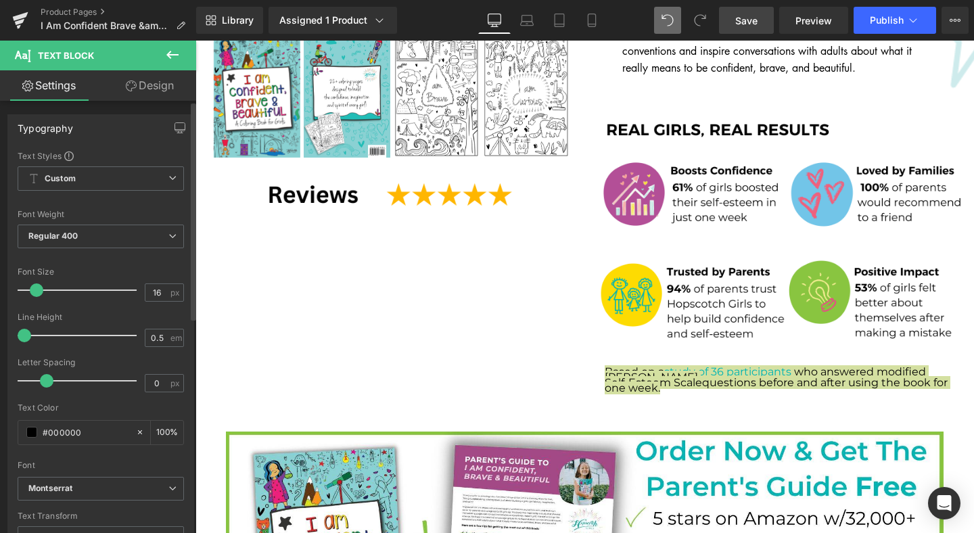
click at [39, 291] on span at bounding box center [37, 290] width 14 height 14
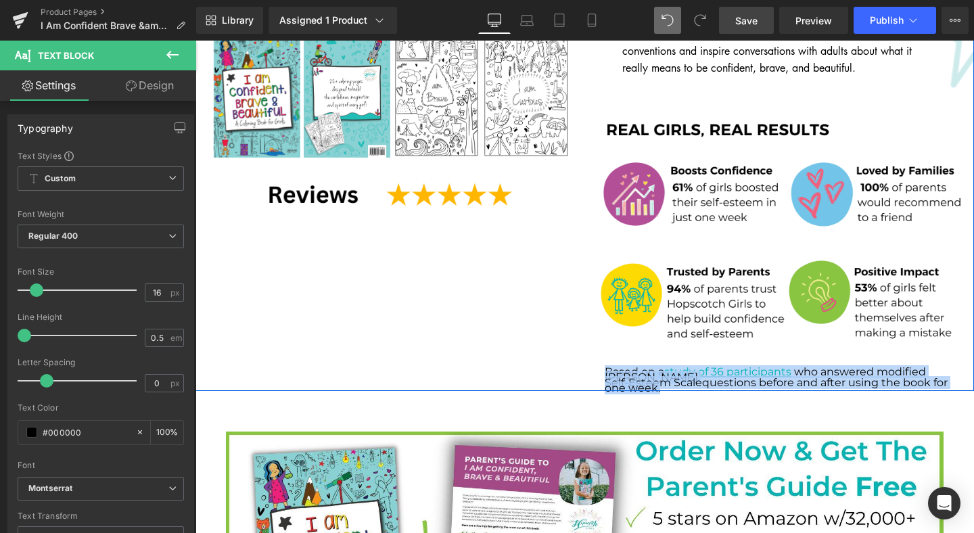
click at [439, 306] on div "Sale Off (P) Image ‹ ›" at bounding box center [584, 38] width 778 height 706
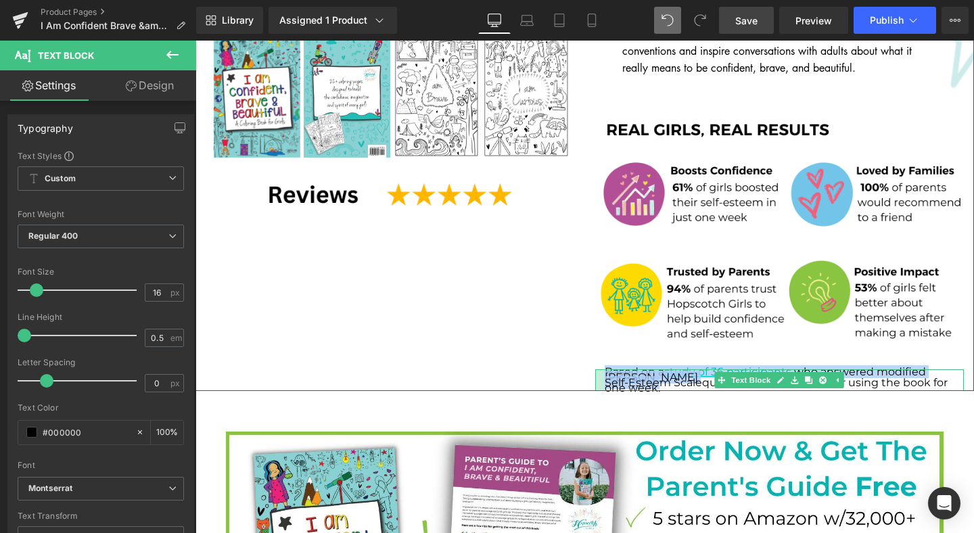
drag, startPoint x: 660, startPoint y: 365, endPoint x: 601, endPoint y: 352, distance: 60.1
click at [601, 369] on div "Based on a study of 36 participants who answered modified Rosenberg Self-Esteem…" at bounding box center [779, 380] width 369 height 22
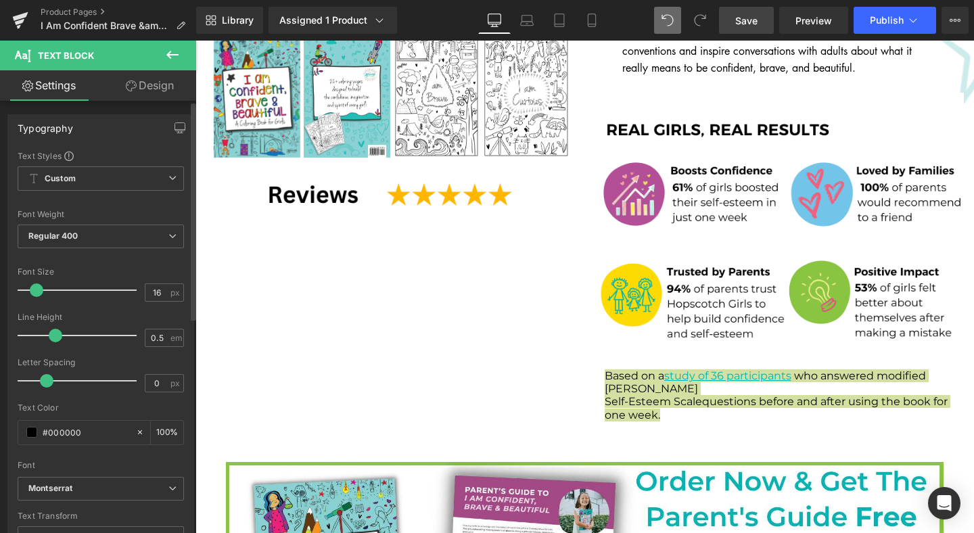
drag, startPoint x: 24, startPoint y: 337, endPoint x: 56, endPoint y: 342, distance: 32.0
click at [56, 342] on div at bounding box center [80, 335] width 112 height 27
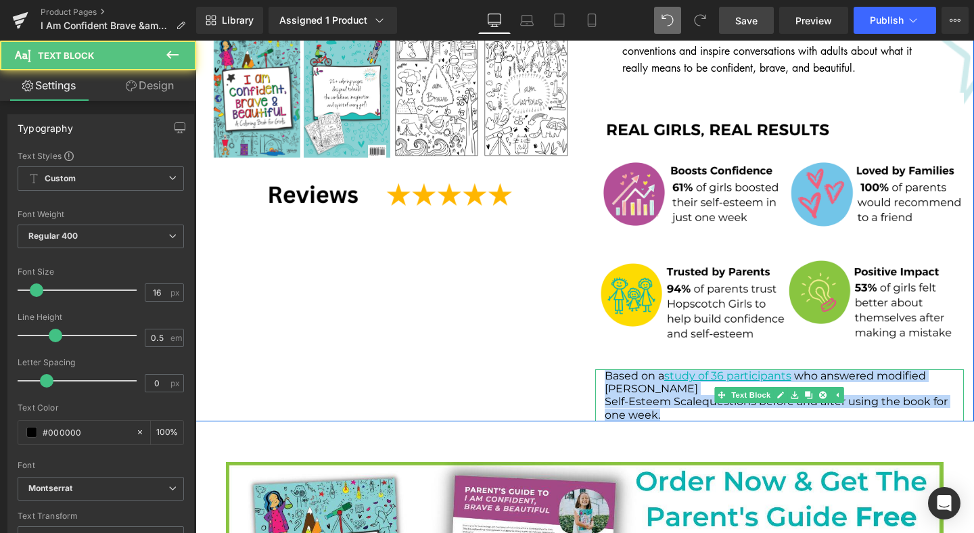
click at [606, 395] on p "Self-Esteem Scale questions before and after using the book for one week." at bounding box center [785, 408] width 360 height 26
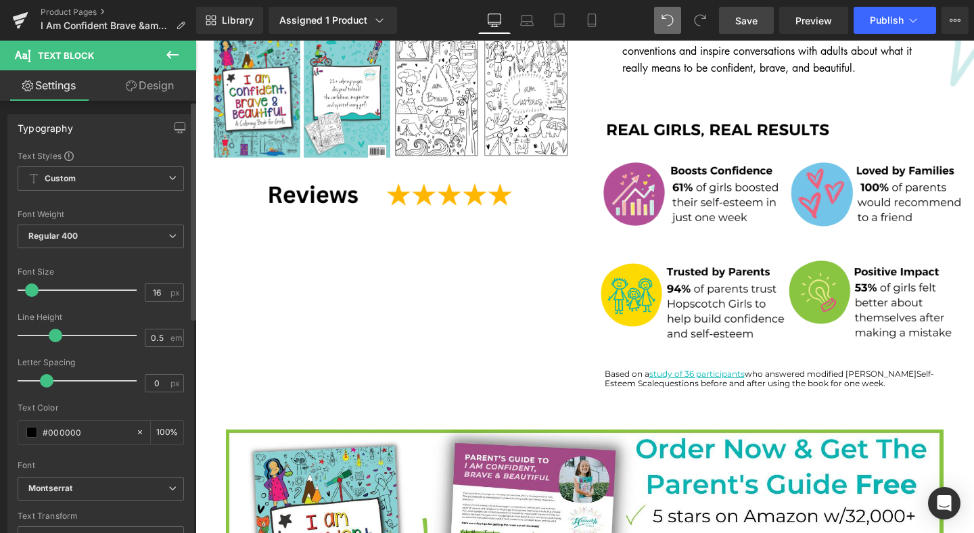
click at [34, 289] on span at bounding box center [32, 290] width 14 height 14
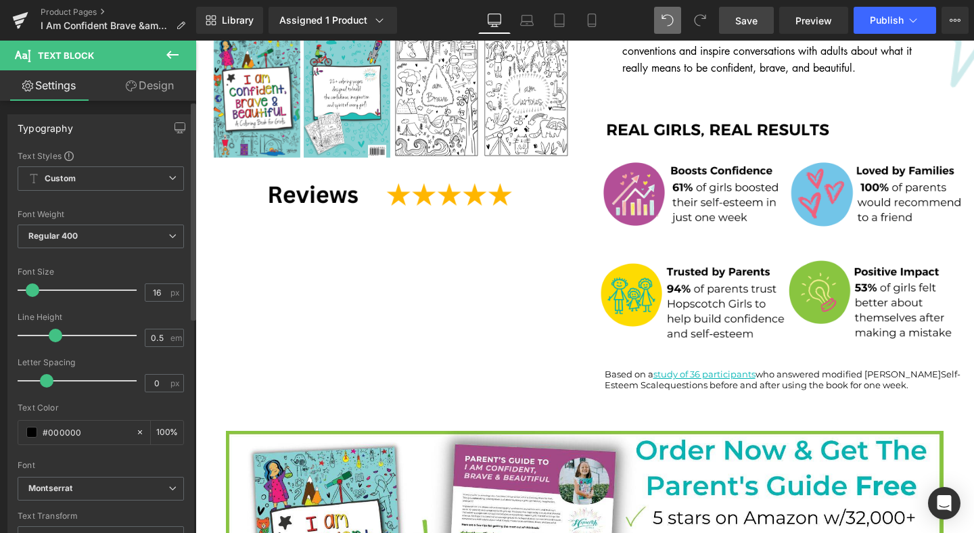
click at [36, 289] on span at bounding box center [33, 290] width 14 height 14
click at [158, 296] on input "16" at bounding box center [157, 292] width 24 height 17
type input "14"
click at [33, 291] on span at bounding box center [33, 290] width 14 height 14
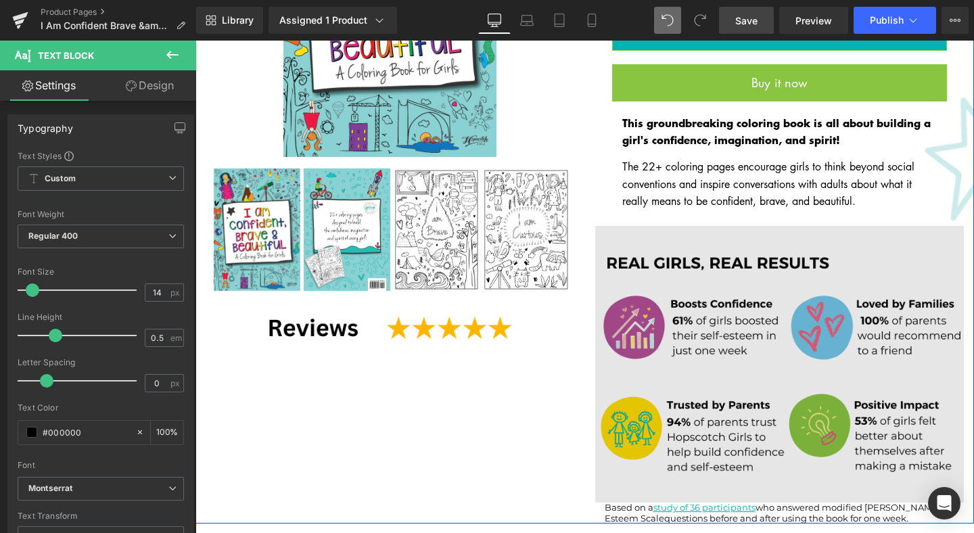
scroll to position [317, 0]
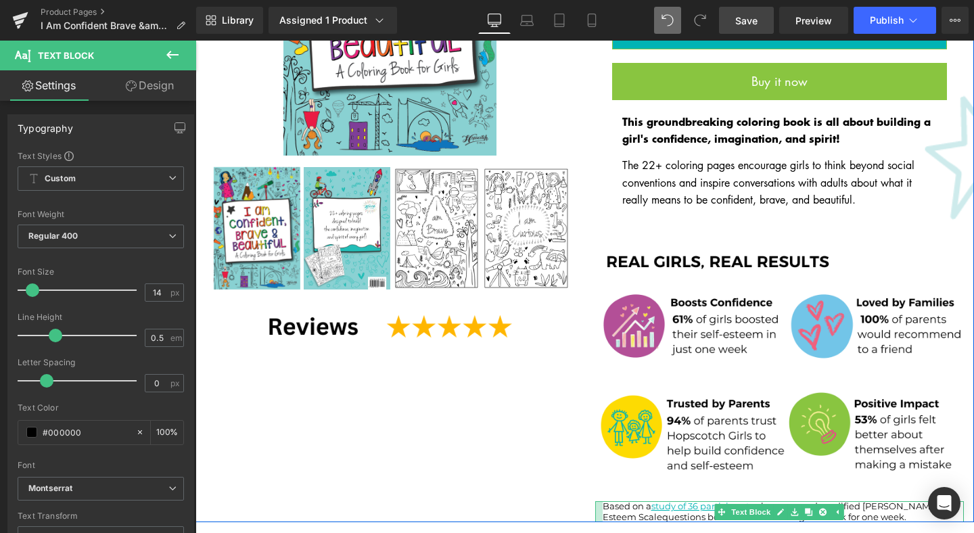
click at [601, 501] on div at bounding box center [598, 511] width 7 height 21
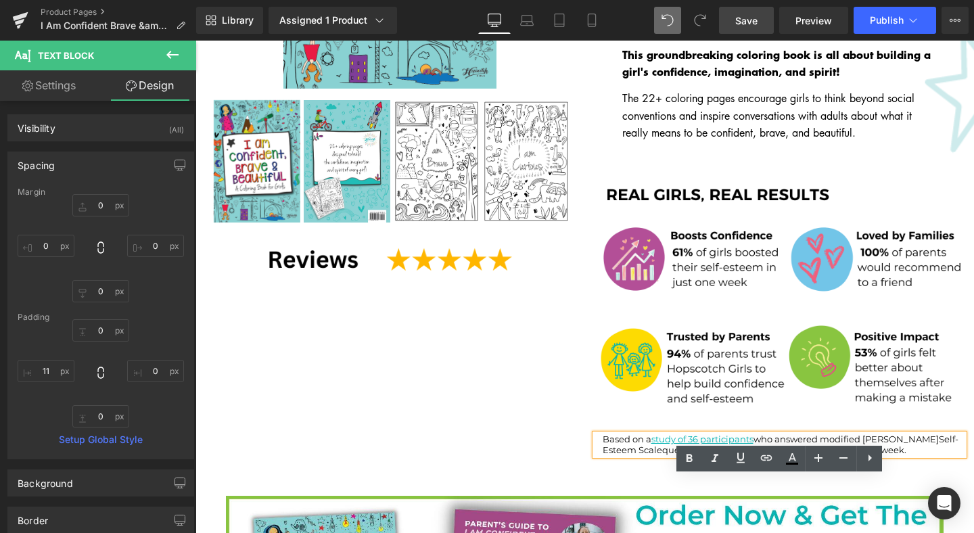
scroll to position [396, 0]
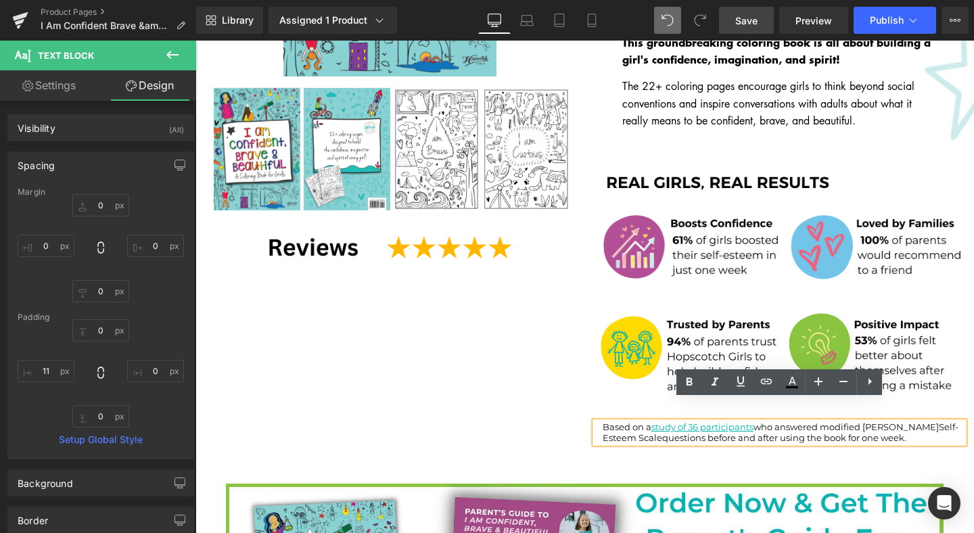
click at [919, 421] on span "Self-Esteem Scale" at bounding box center [781, 432] width 356 height 22
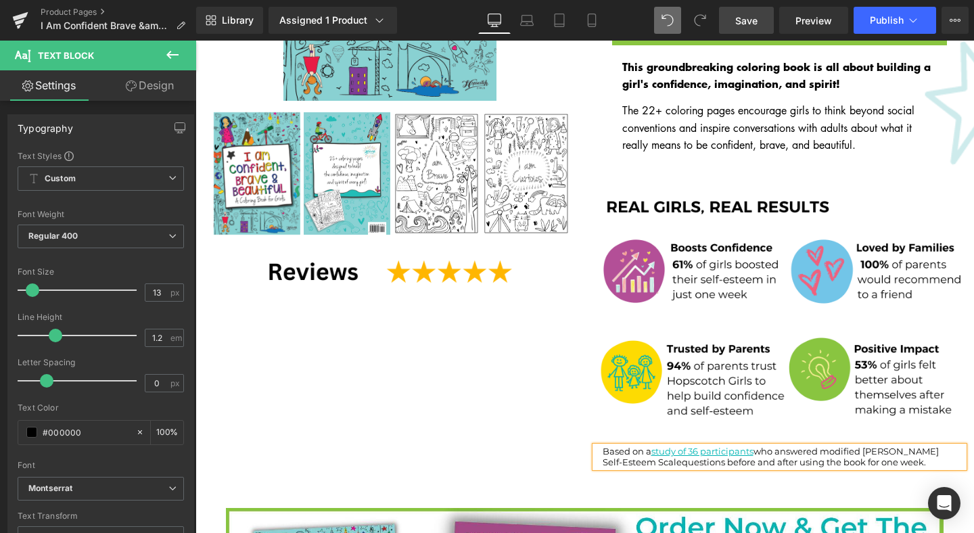
scroll to position [404, 0]
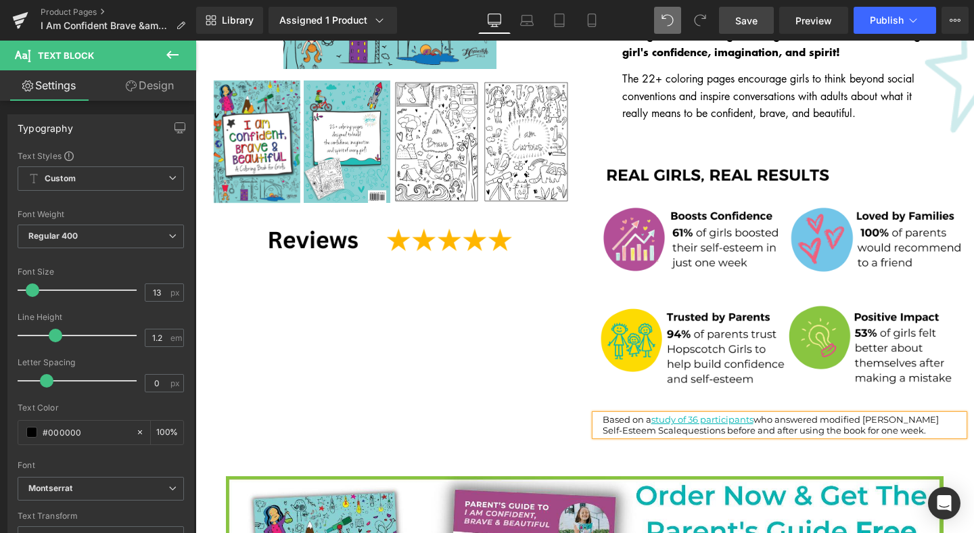
click at [749, 21] on span "Save" at bounding box center [746, 21] width 22 height 14
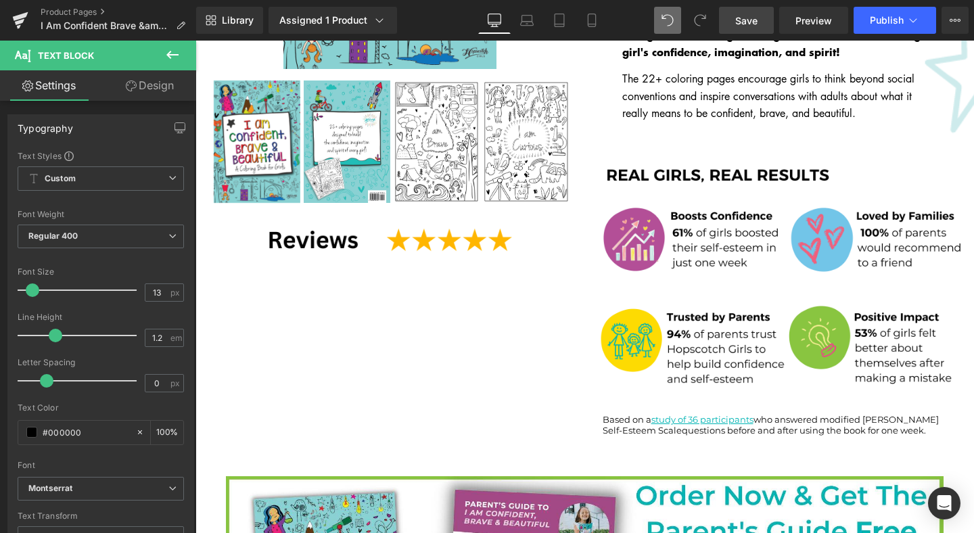
click at [745, 30] on link "Save" at bounding box center [746, 20] width 55 height 27
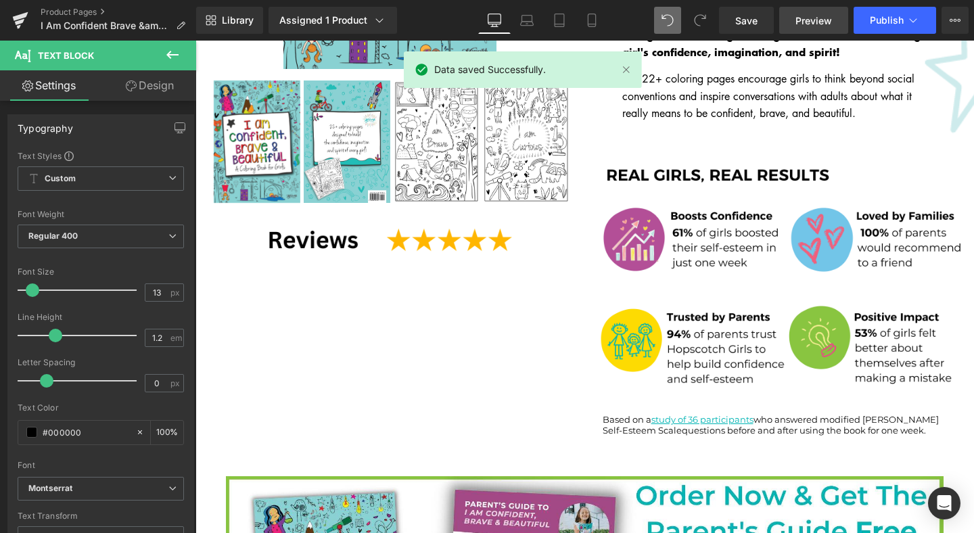
click at [791, 23] on link "Preview" at bounding box center [813, 20] width 69 height 27
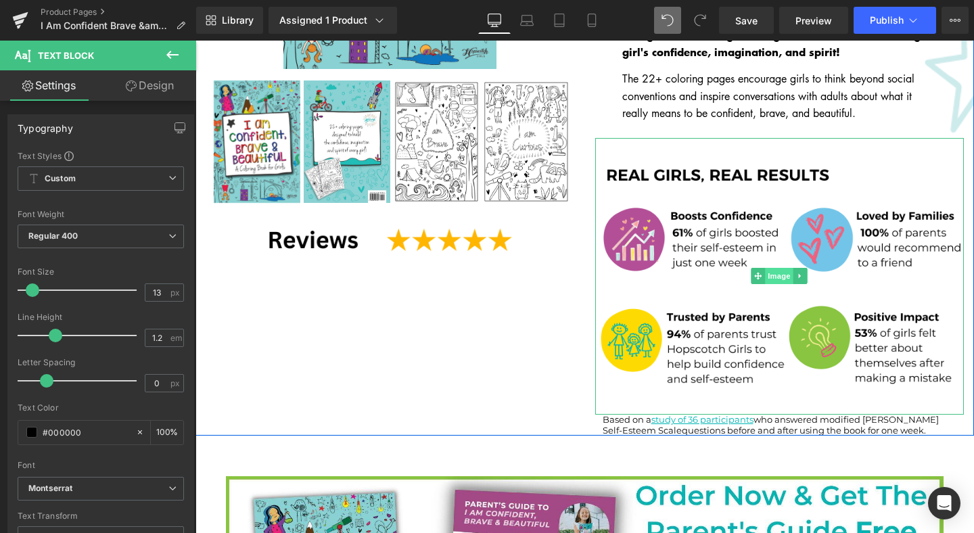
click at [779, 268] on span "Image" at bounding box center [779, 276] width 28 height 16
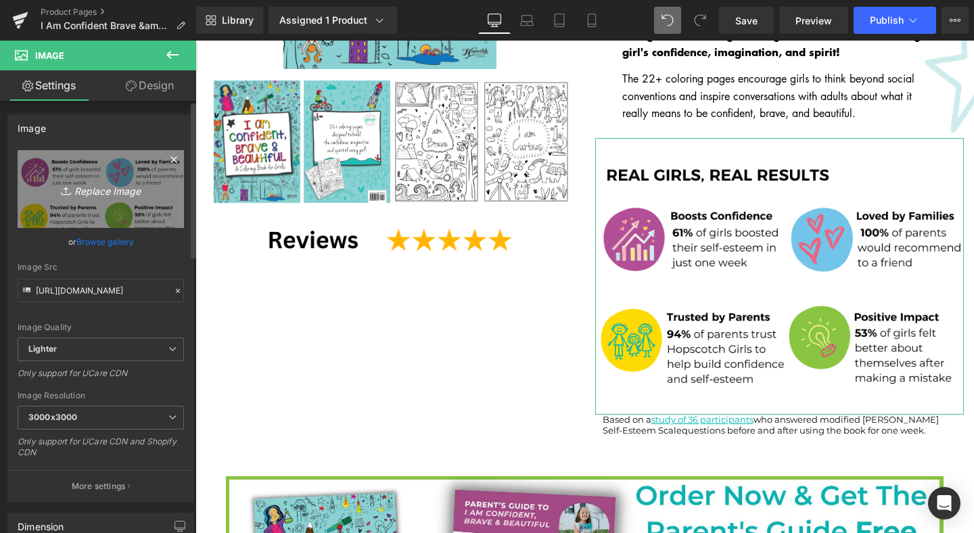
click at [91, 190] on icon "Replace Image" at bounding box center [101, 189] width 108 height 17
type input "C:\fakepath\Confidence Study images (2).png"
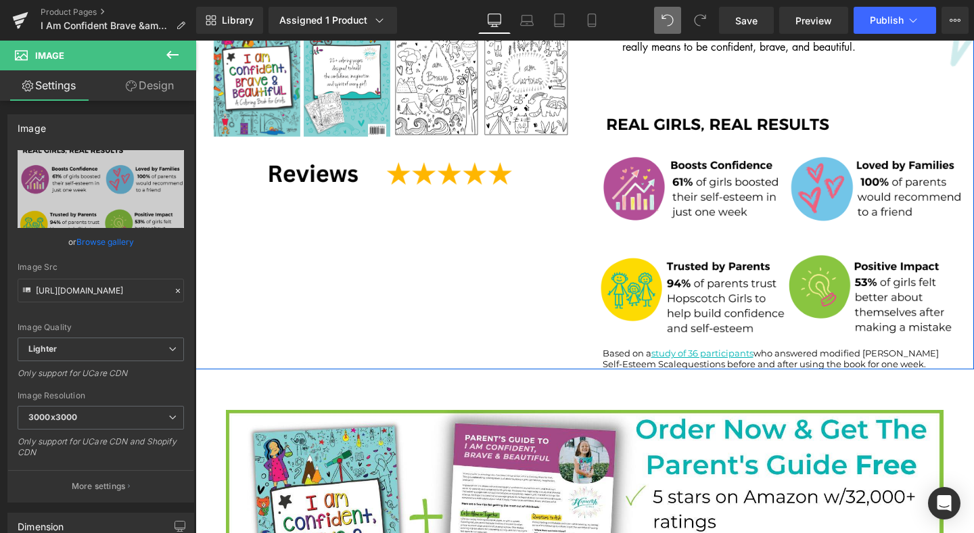
scroll to position [481, 0]
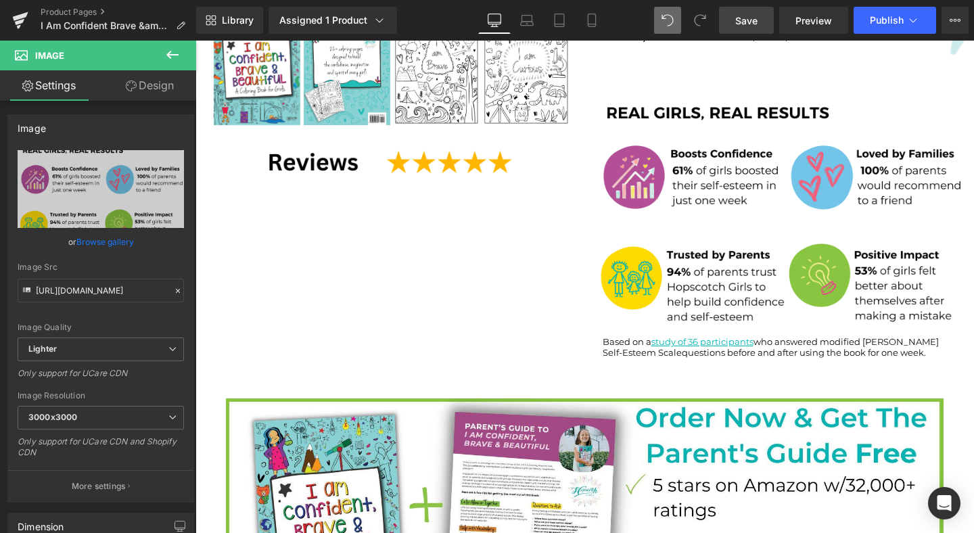
click at [743, 20] on span "Save" at bounding box center [746, 21] width 22 height 14
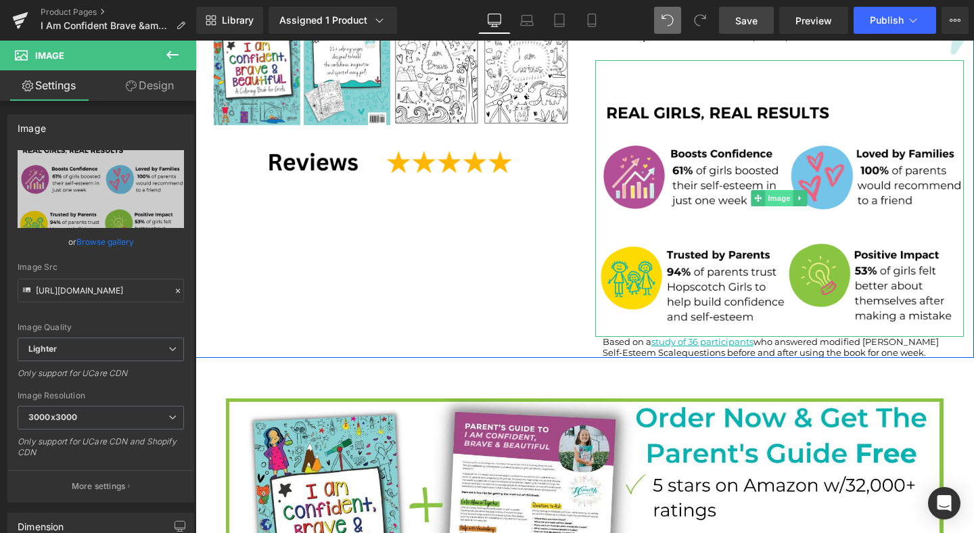
click at [776, 190] on span "Image" at bounding box center [779, 198] width 28 height 16
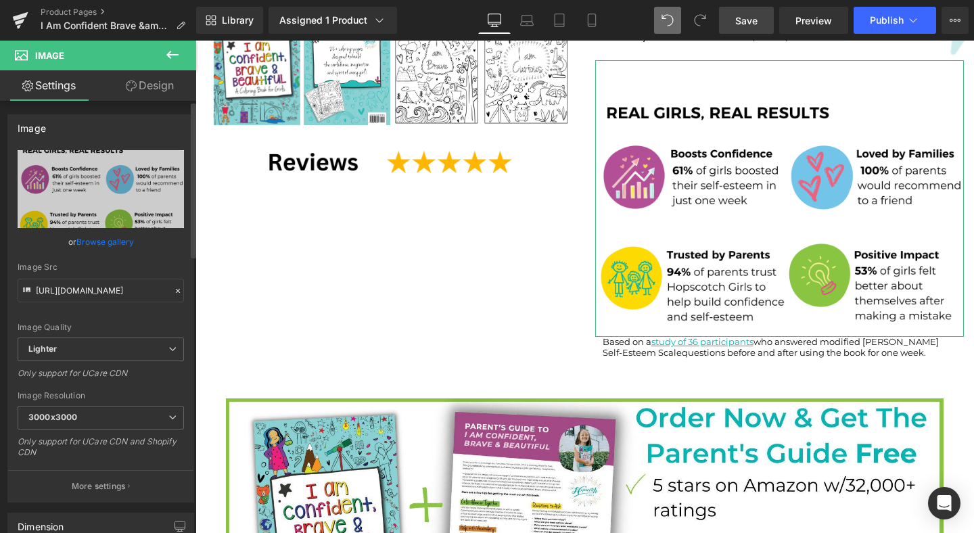
click at [110, 241] on link "Browse gallery" at bounding box center [104, 242] width 57 height 24
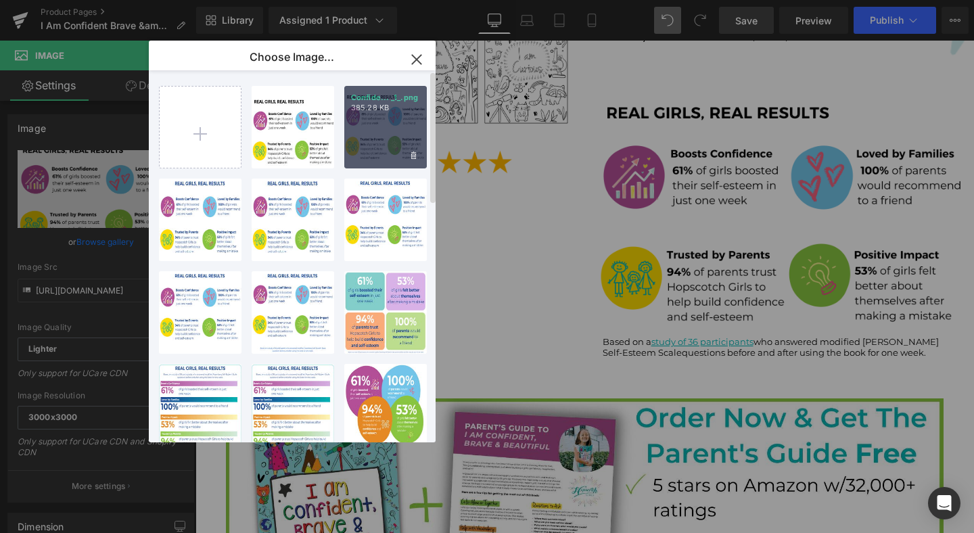
click at [372, 105] on p "385.28 KB" at bounding box center [385, 108] width 69 height 10
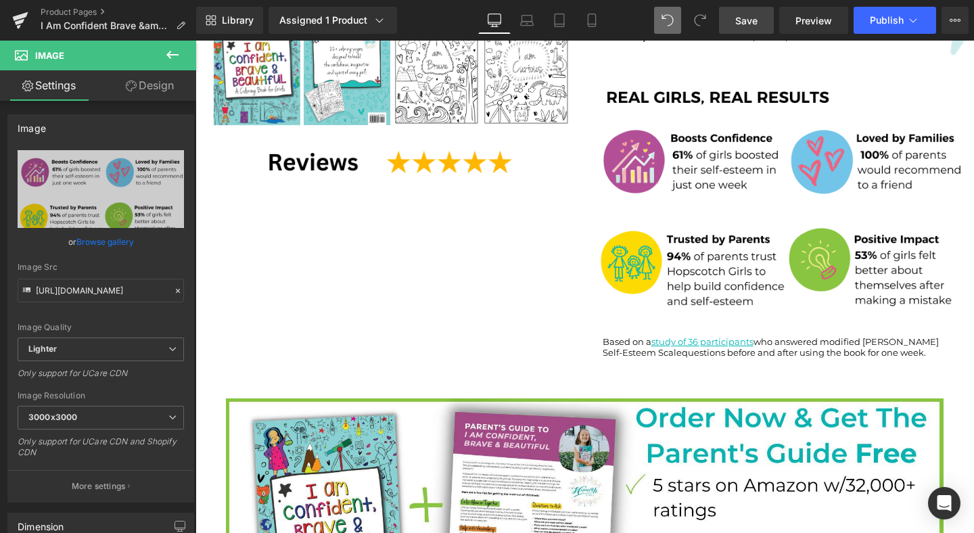
drag, startPoint x: 743, startPoint y: 22, endPoint x: 674, endPoint y: 168, distance: 160.9
click at [743, 22] on span "Save" at bounding box center [746, 21] width 22 height 14
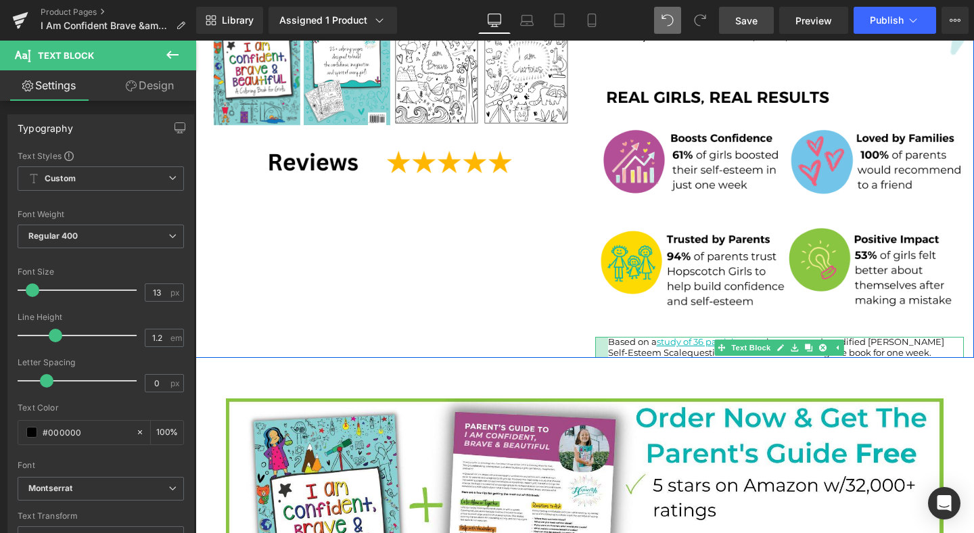
drag, startPoint x: 601, startPoint y: 324, endPoint x: 921, endPoint y: 62, distance: 413.7
click at [607, 337] on div at bounding box center [601, 347] width 13 height 21
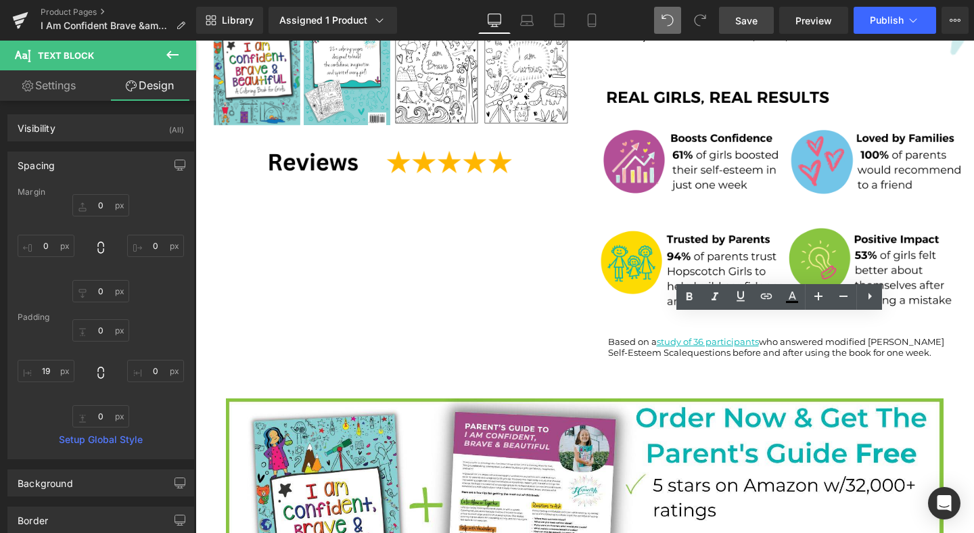
click at [749, 21] on span "Save" at bounding box center [746, 21] width 22 height 14
